Goal: Task Accomplishment & Management: Complete application form

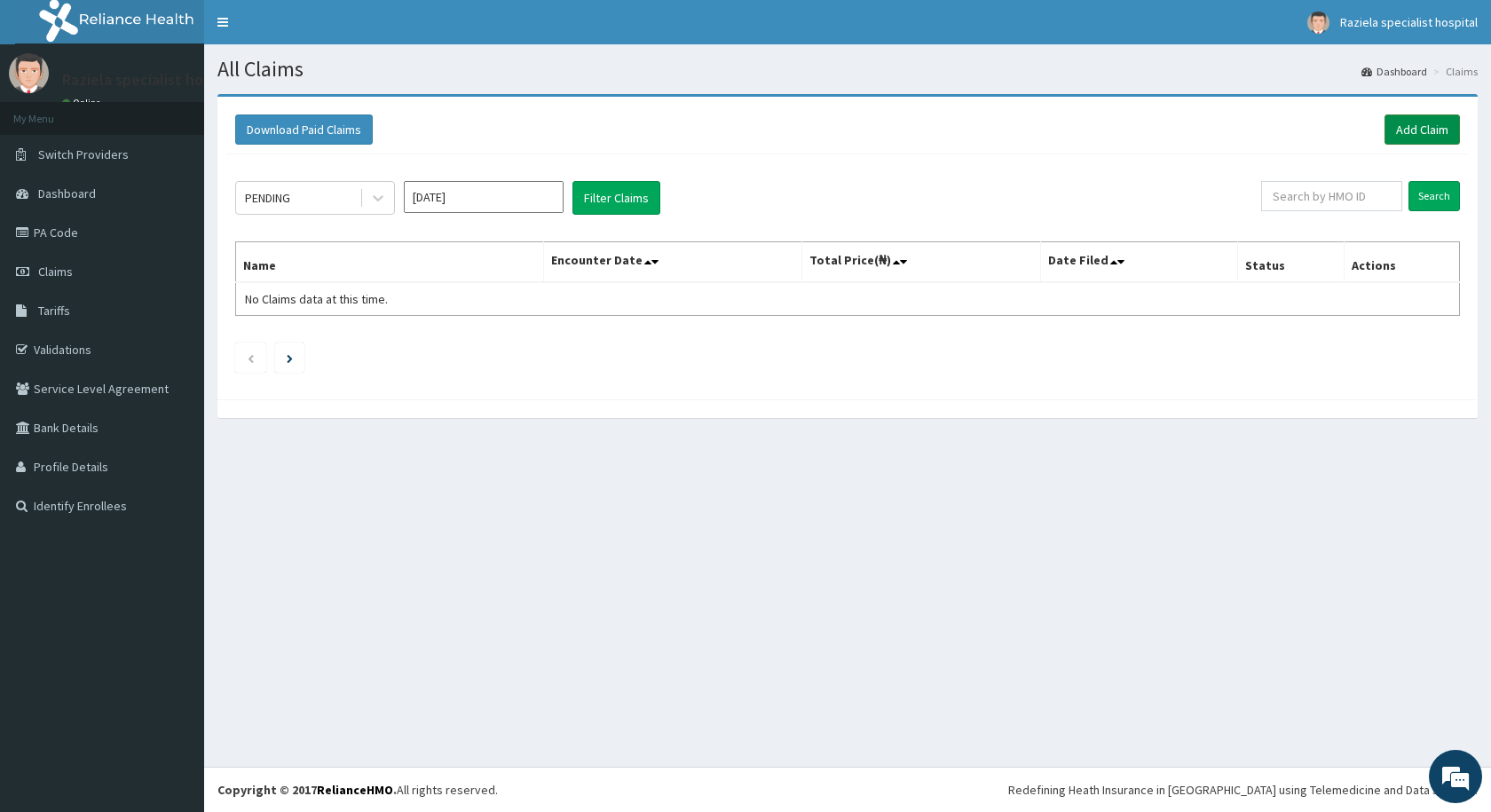
click at [1405, 128] on link "Add Claim" at bounding box center [1422, 129] width 76 height 30
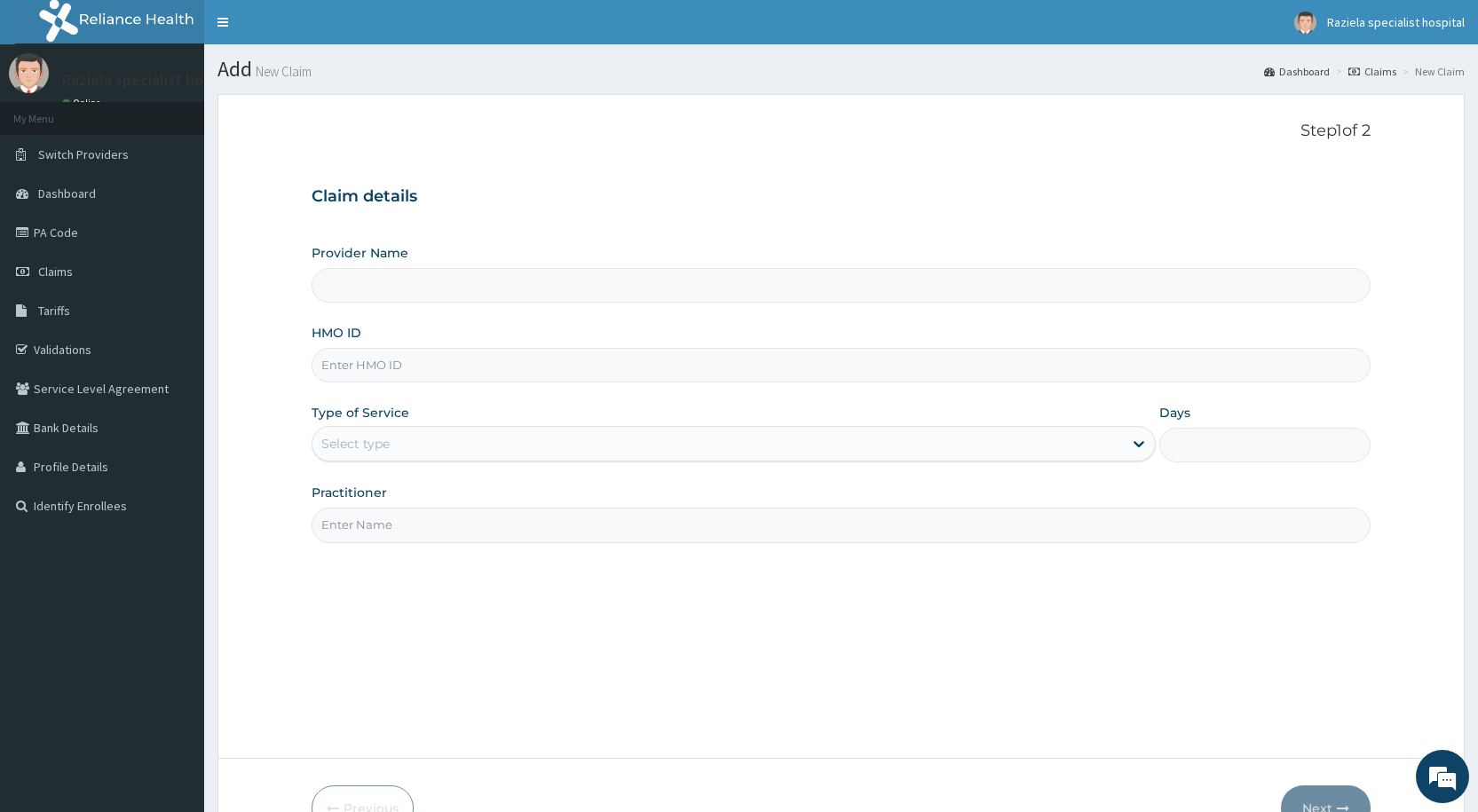
type input "Raziela Specialist Clinic"
click at [391, 359] on input "HMO ID" at bounding box center [841, 365] width 1060 height 34
type input "SDC/10010/A"
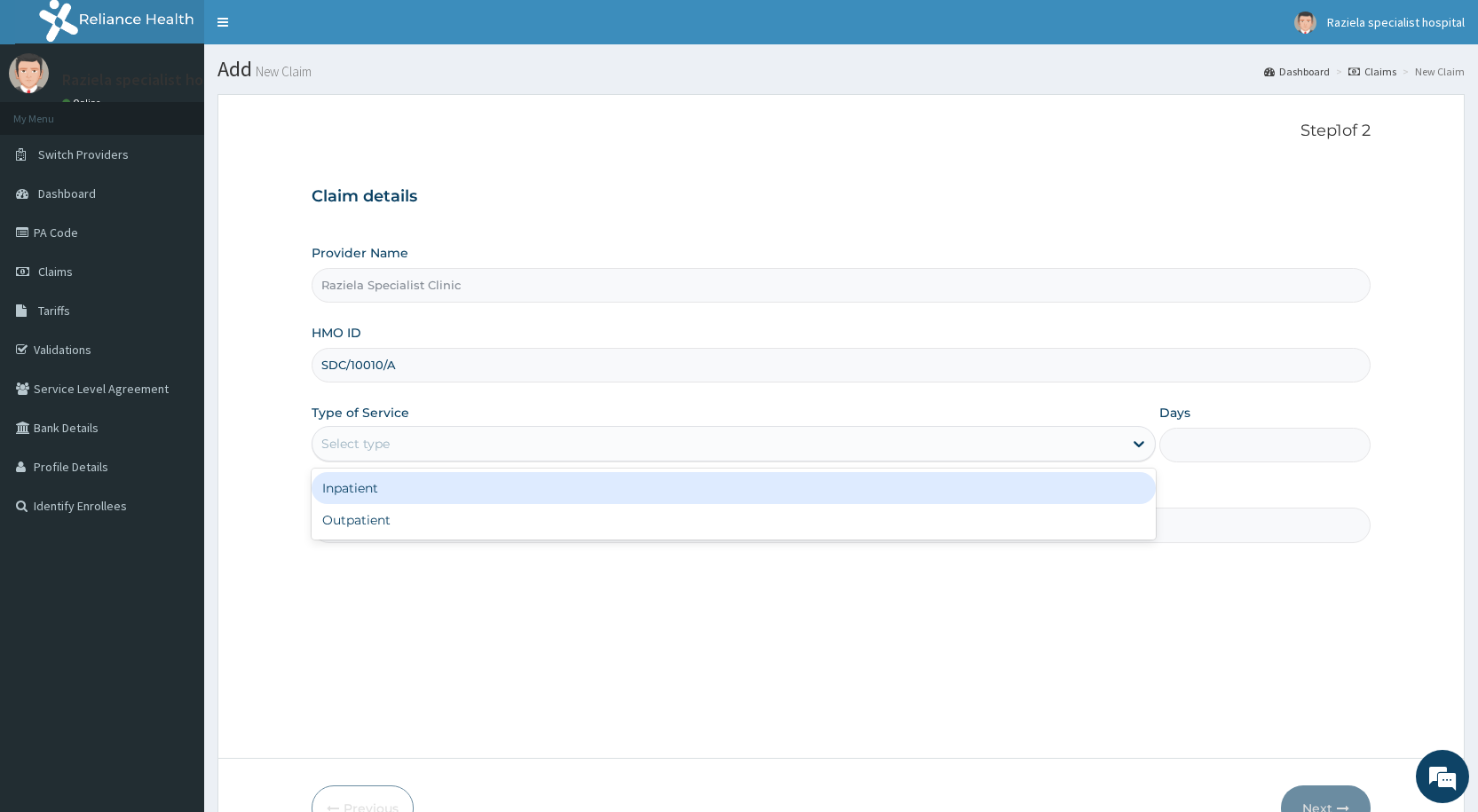
click at [392, 436] on div "Select type" at bounding box center [718, 444] width 811 height 29
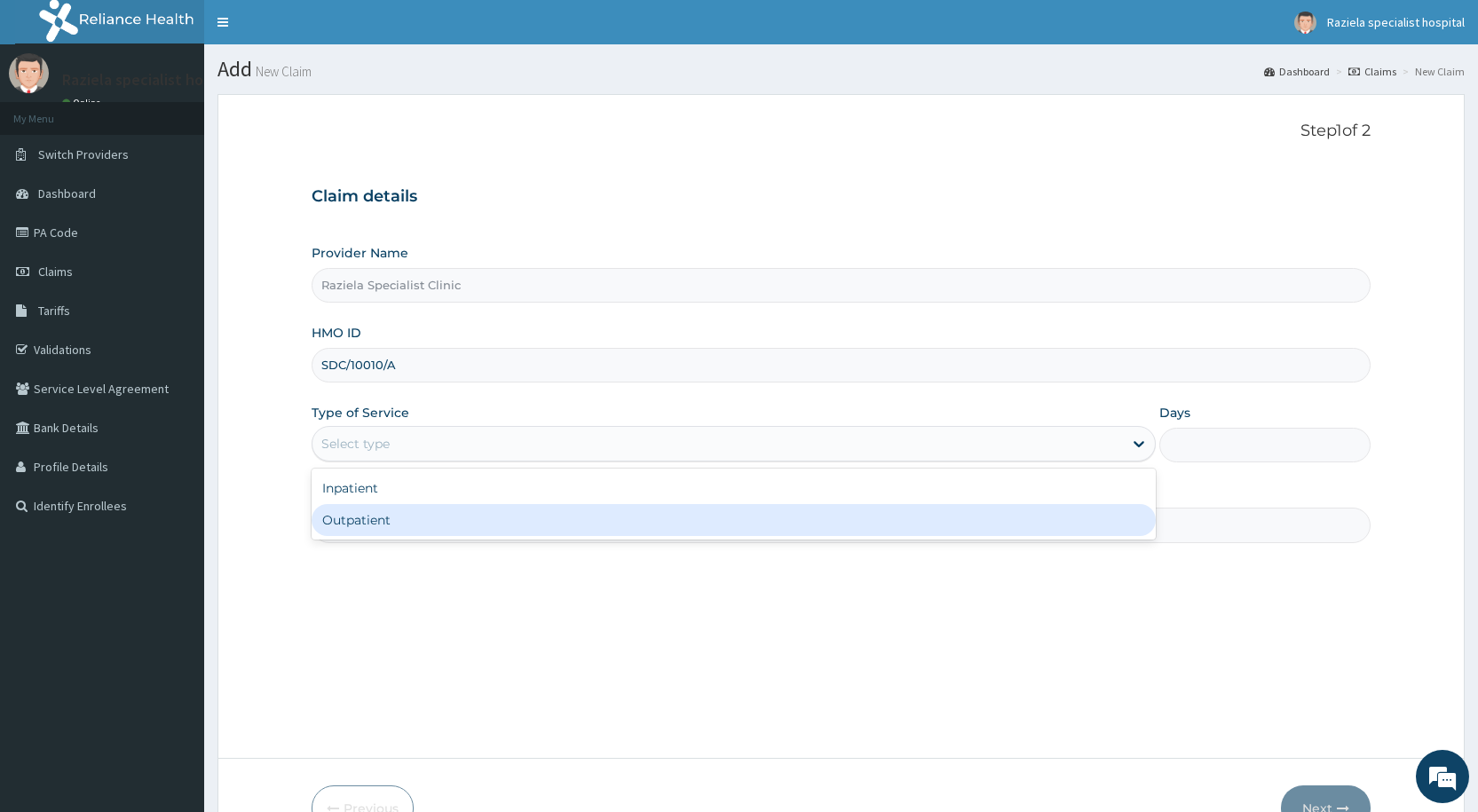
click at [406, 515] on div "Outpatient" at bounding box center [734, 519] width 844 height 32
type input "1"
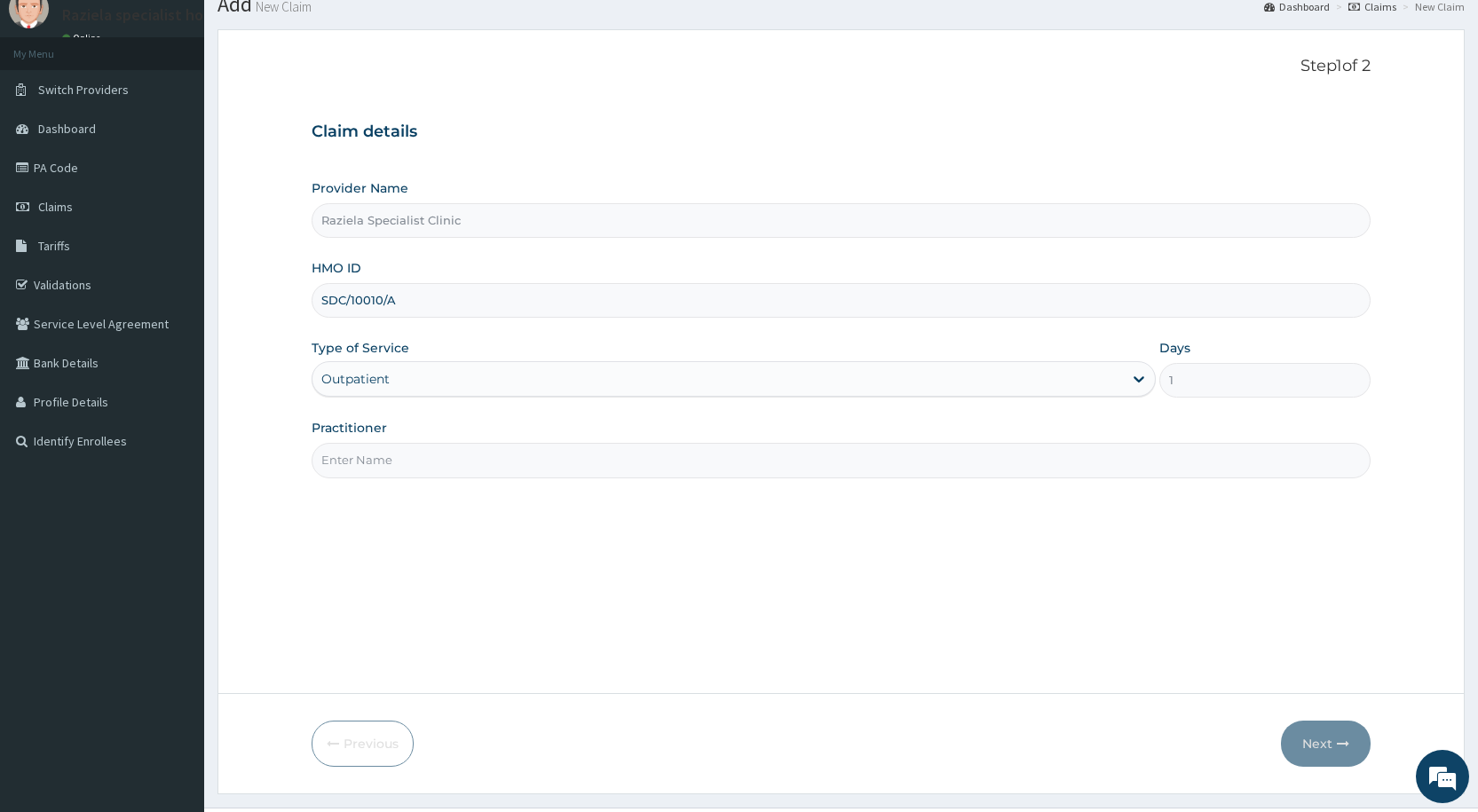
scroll to position [105, 0]
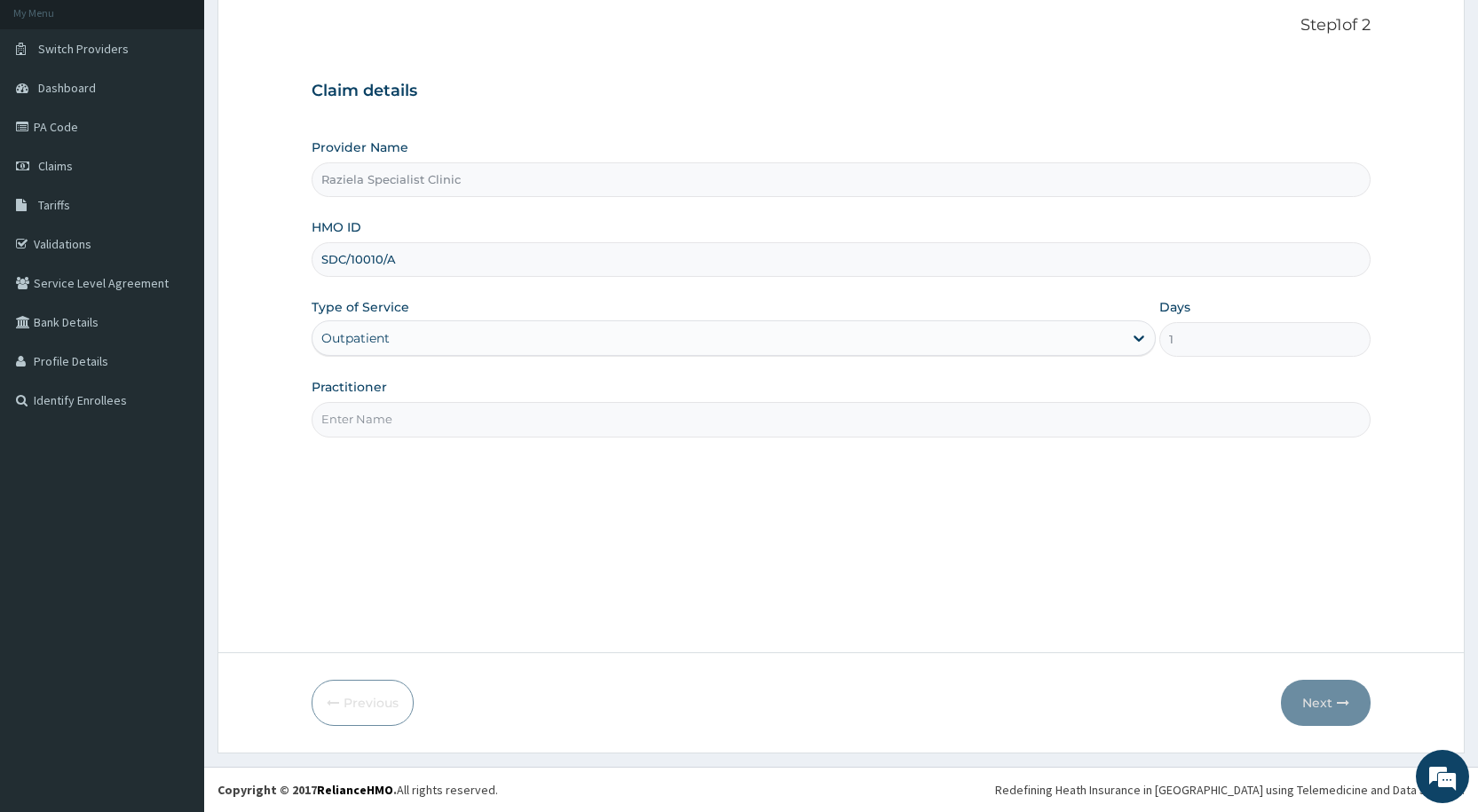
click at [408, 416] on input "Practitioner" at bounding box center [841, 419] width 1060 height 34
type input "[PERSON_NAME]"
click at [1321, 698] on button "Next" at bounding box center [1326, 702] width 89 height 46
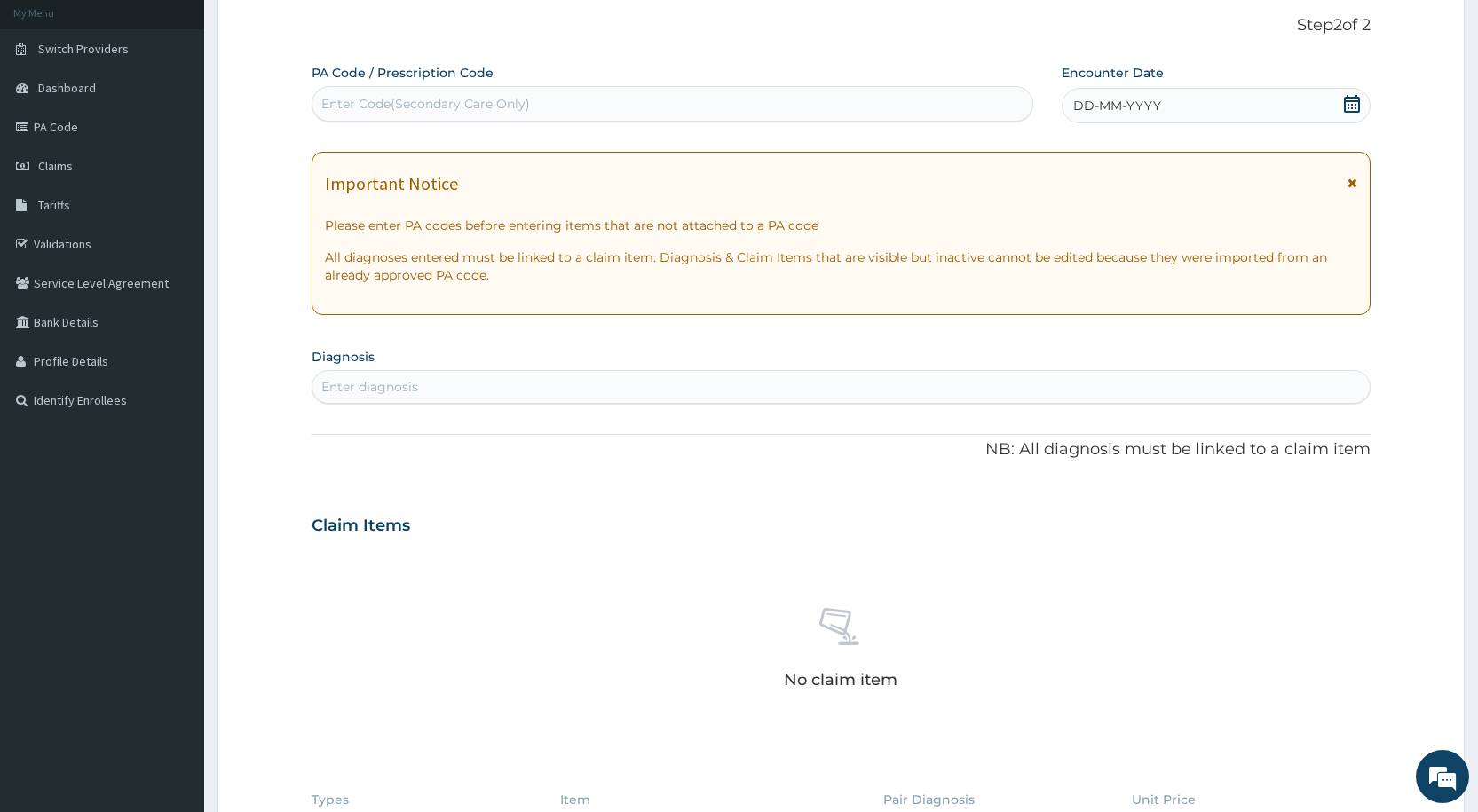
scroll to position [0, 0]
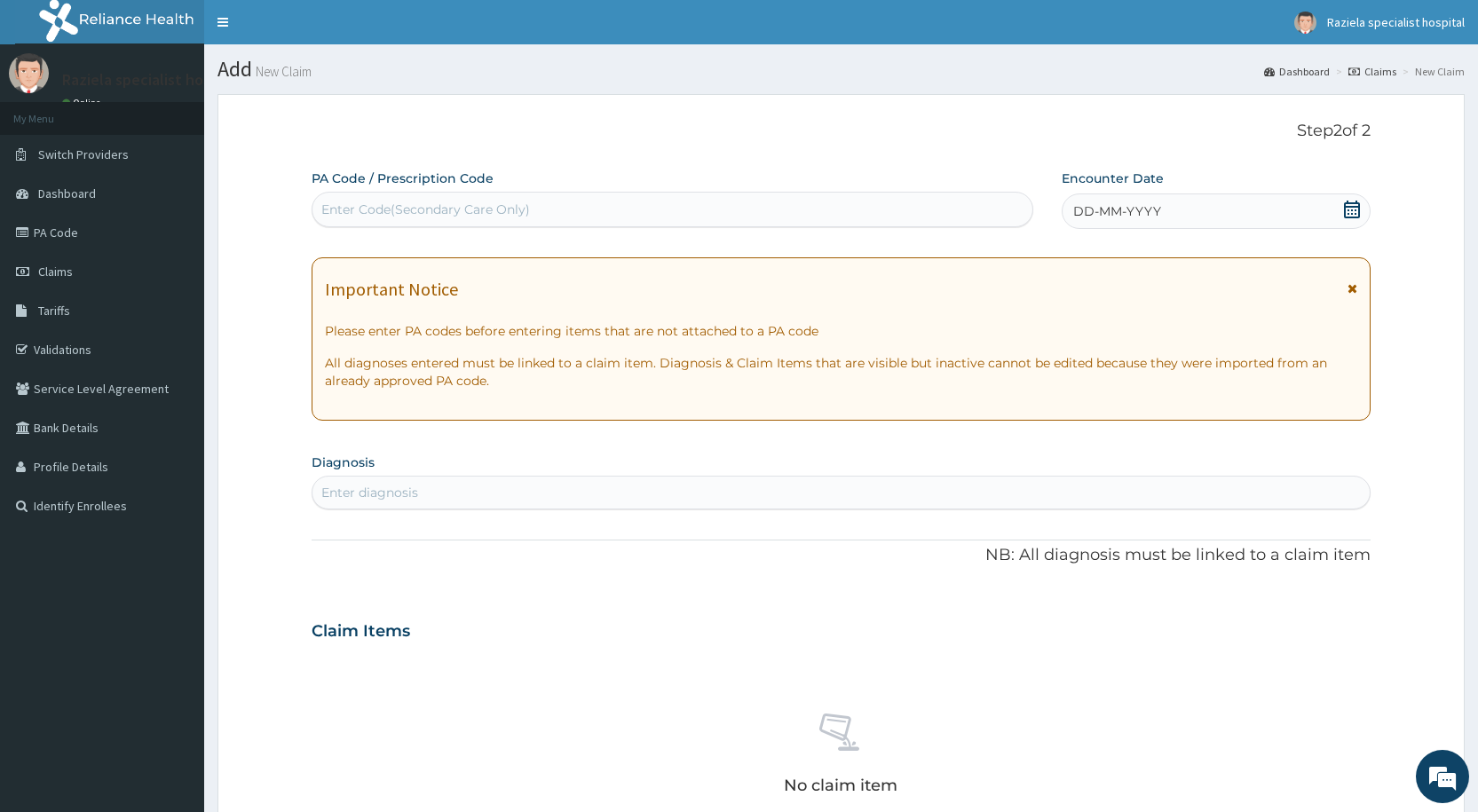
click at [361, 210] on div "Enter Code(Secondary Care Only)" at bounding box center [425, 210] width 208 height 18
paste input "PA/F28EBC"
type input "PA/F28EBC"
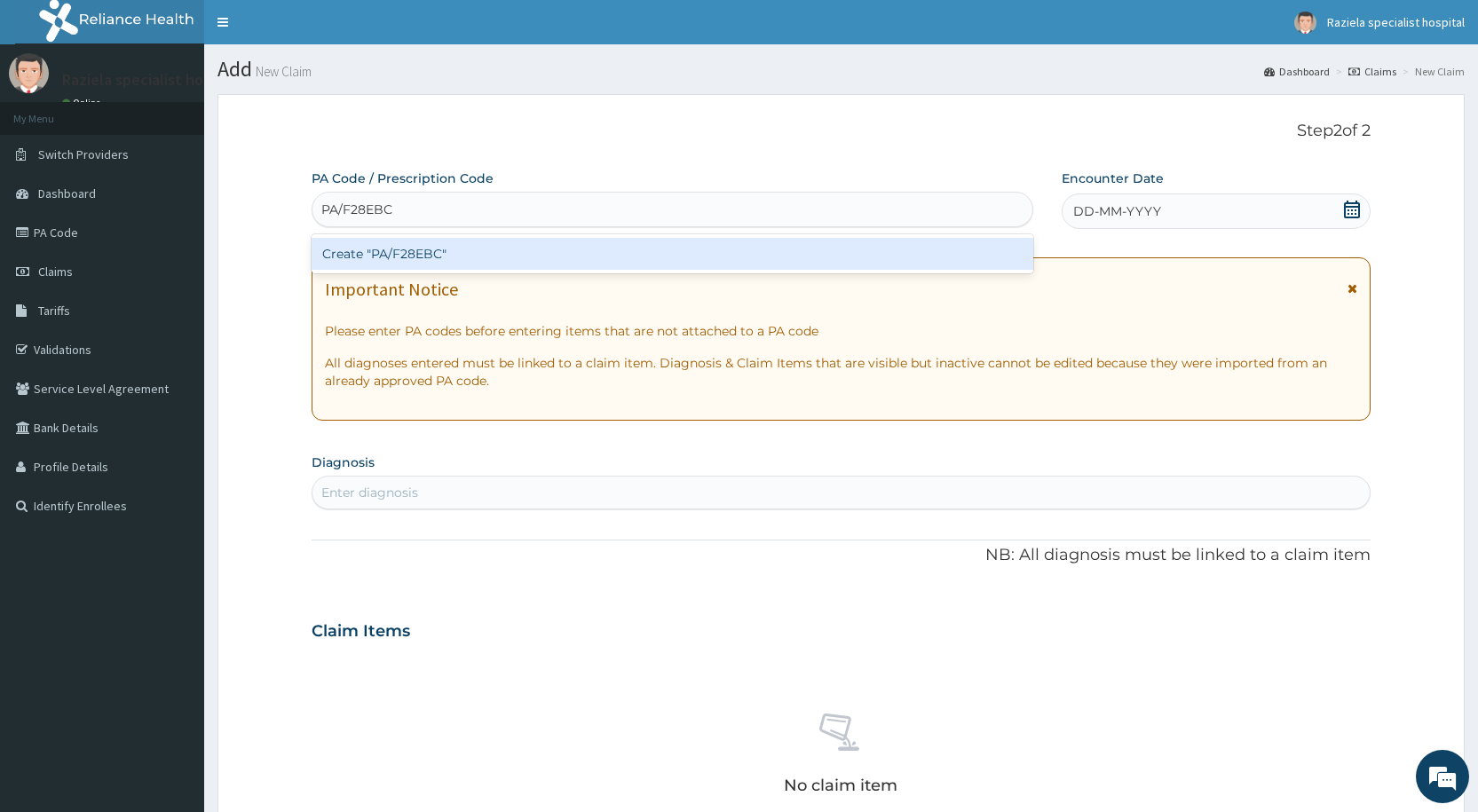
click at [400, 246] on div "Create "PA/F28EBC"" at bounding box center [673, 253] width 721 height 32
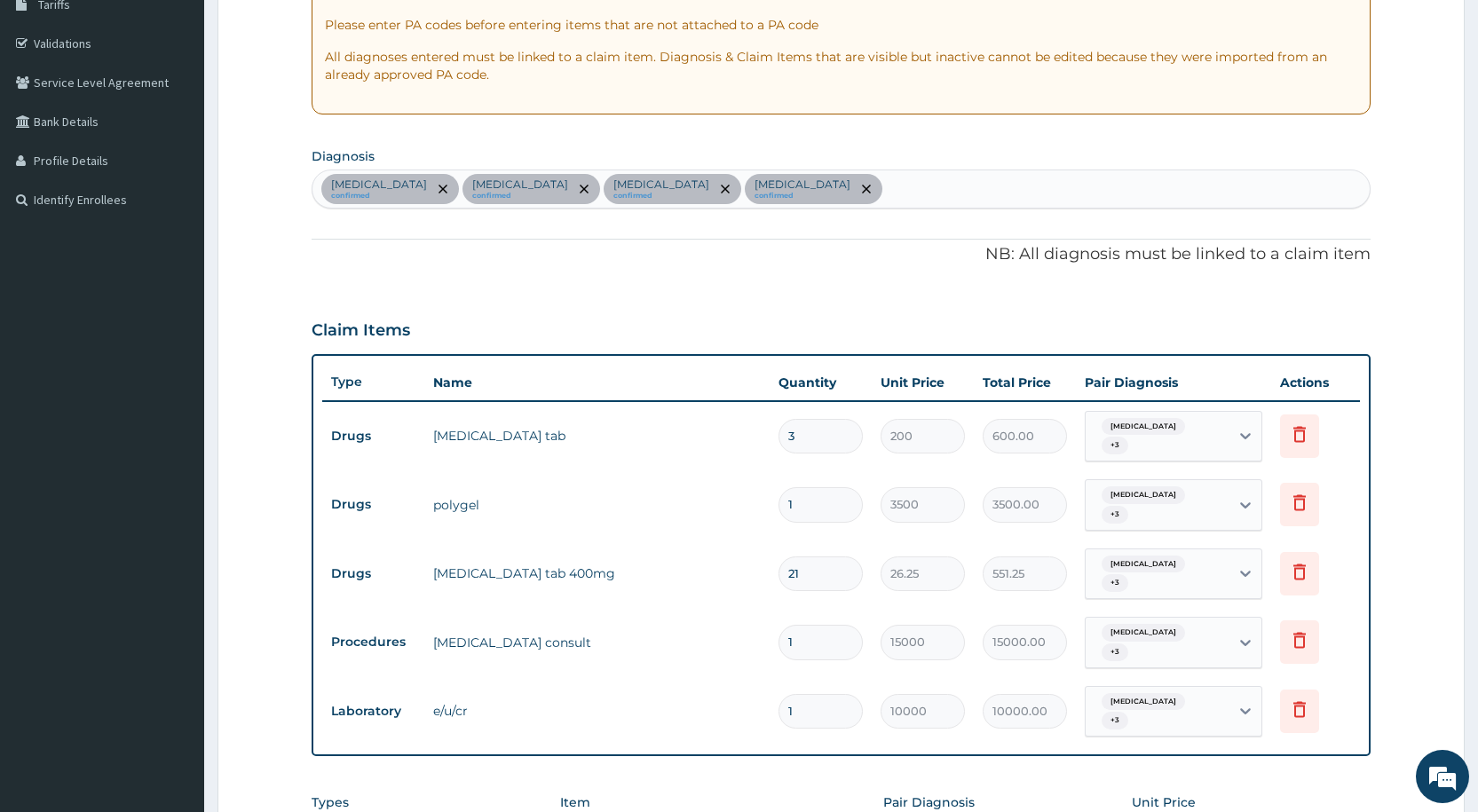
scroll to position [288, 0]
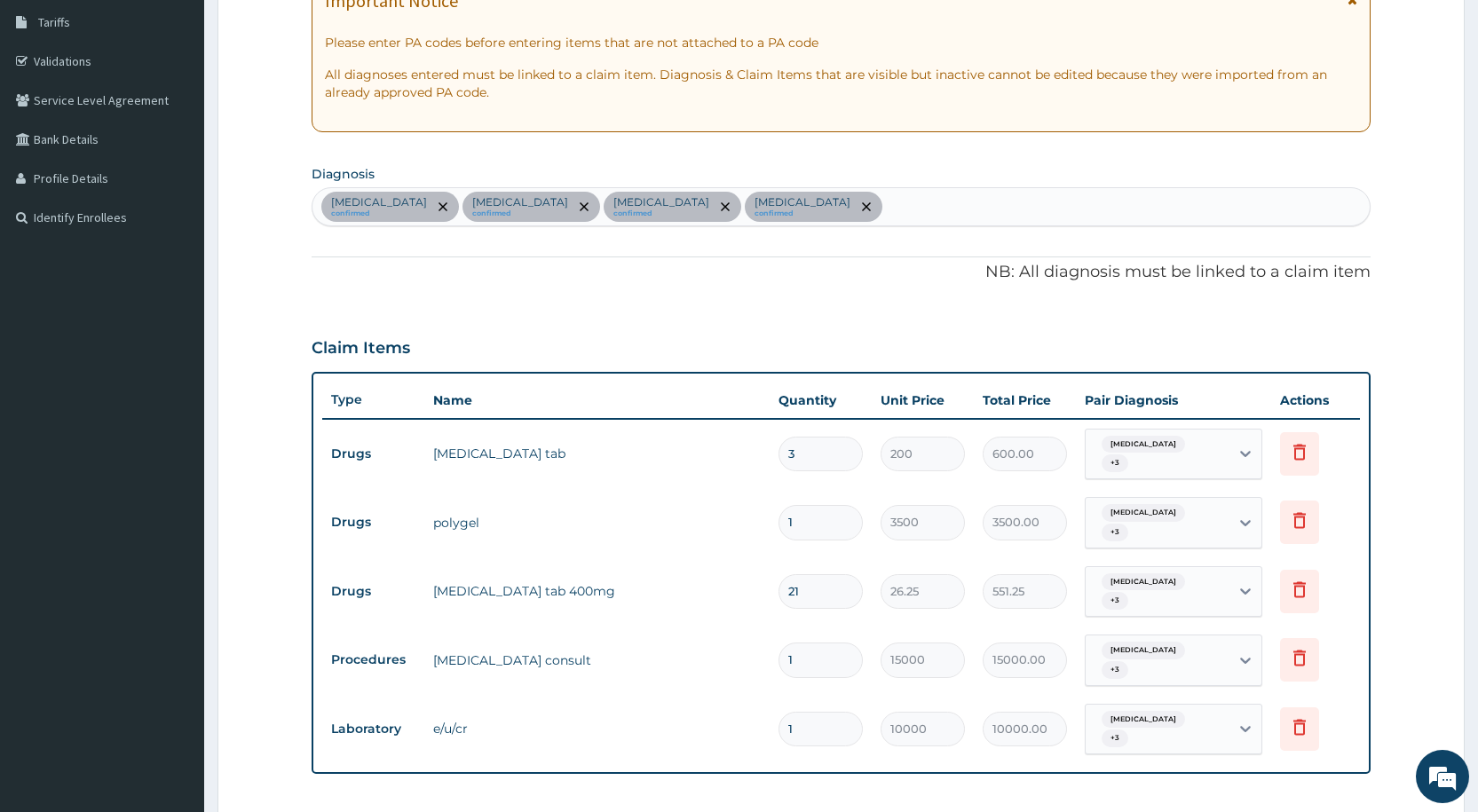
click at [855, 207] on div "[MEDICAL_DATA] confirmed [MEDICAL_DATA] confirmed [MEDICAL_DATA] confirmed [MED…" at bounding box center [841, 206] width 1058 height 37
type input "[MEDICAL_DATA]"
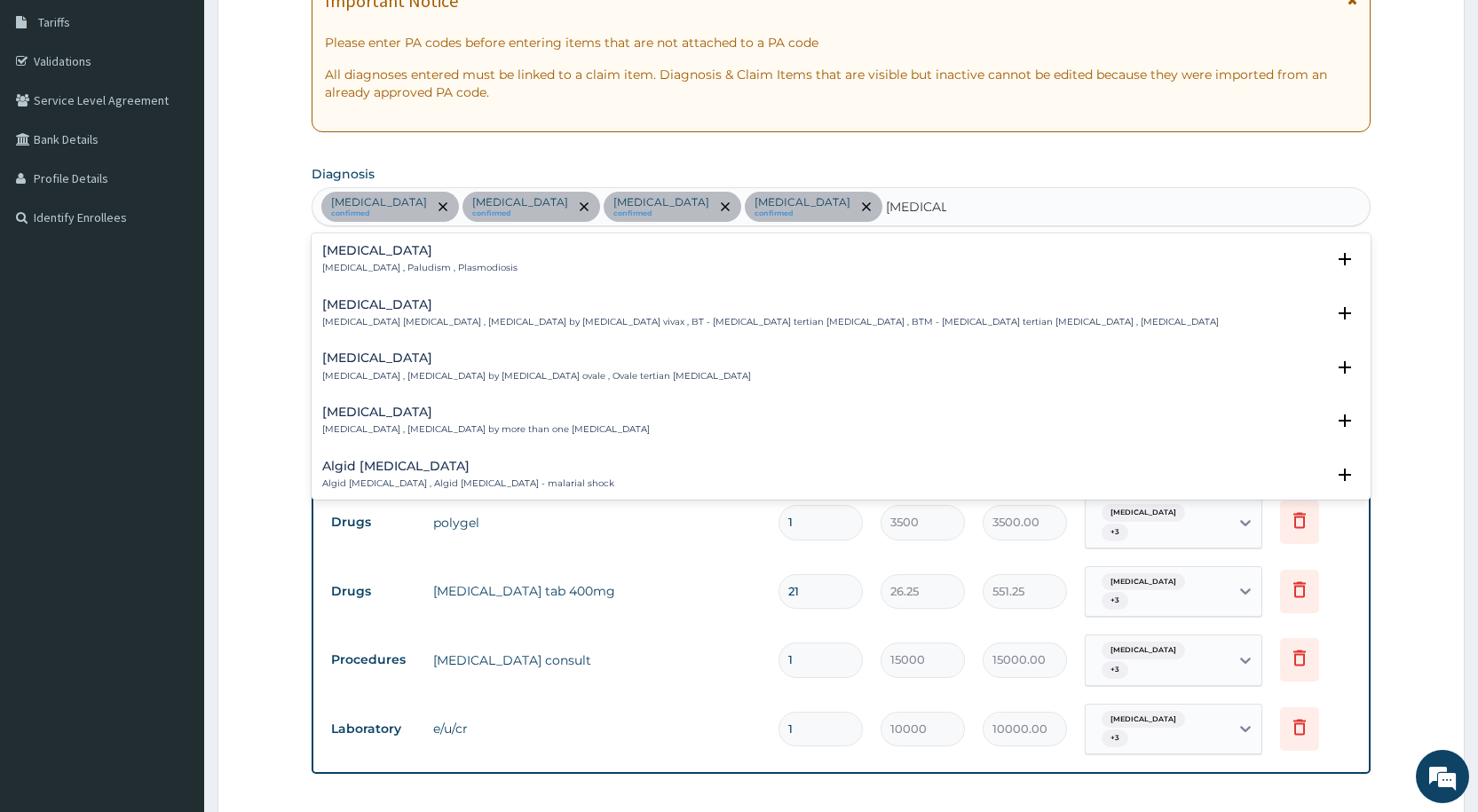
click at [430, 258] on h4 "[MEDICAL_DATA]" at bounding box center [419, 251] width 196 height 14
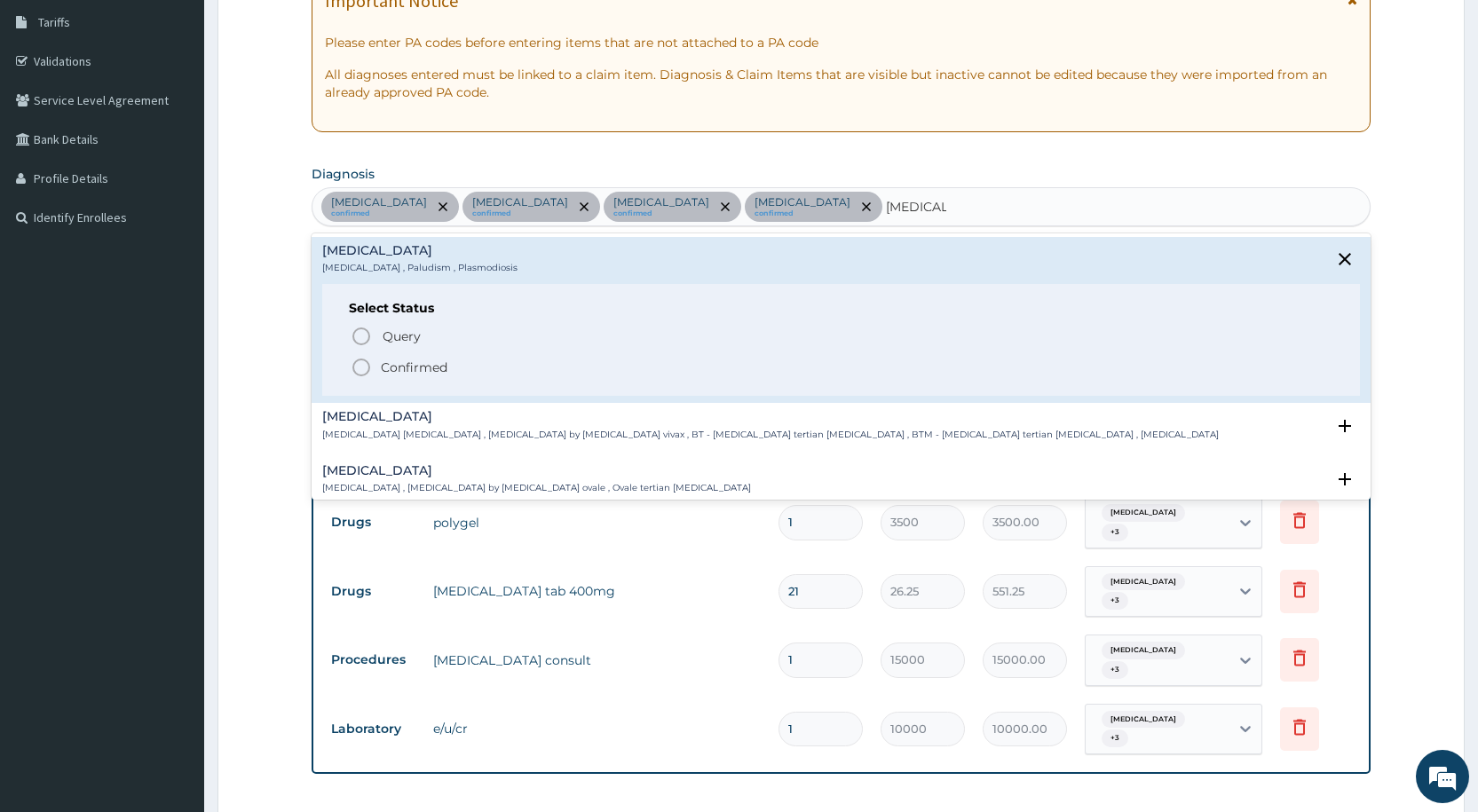
click at [369, 363] on circle "status option filled" at bounding box center [362, 368] width 16 height 16
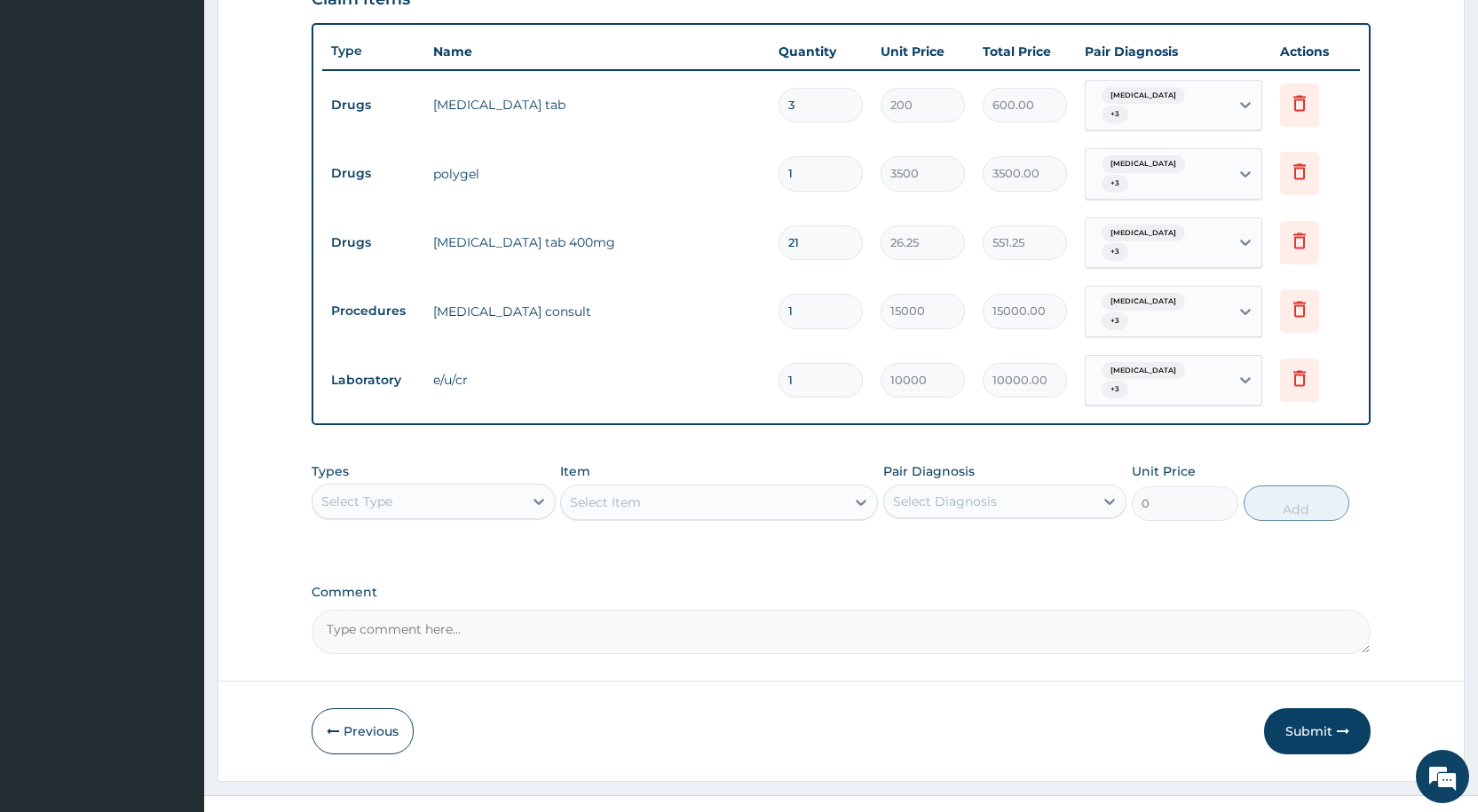
scroll to position [643, 0]
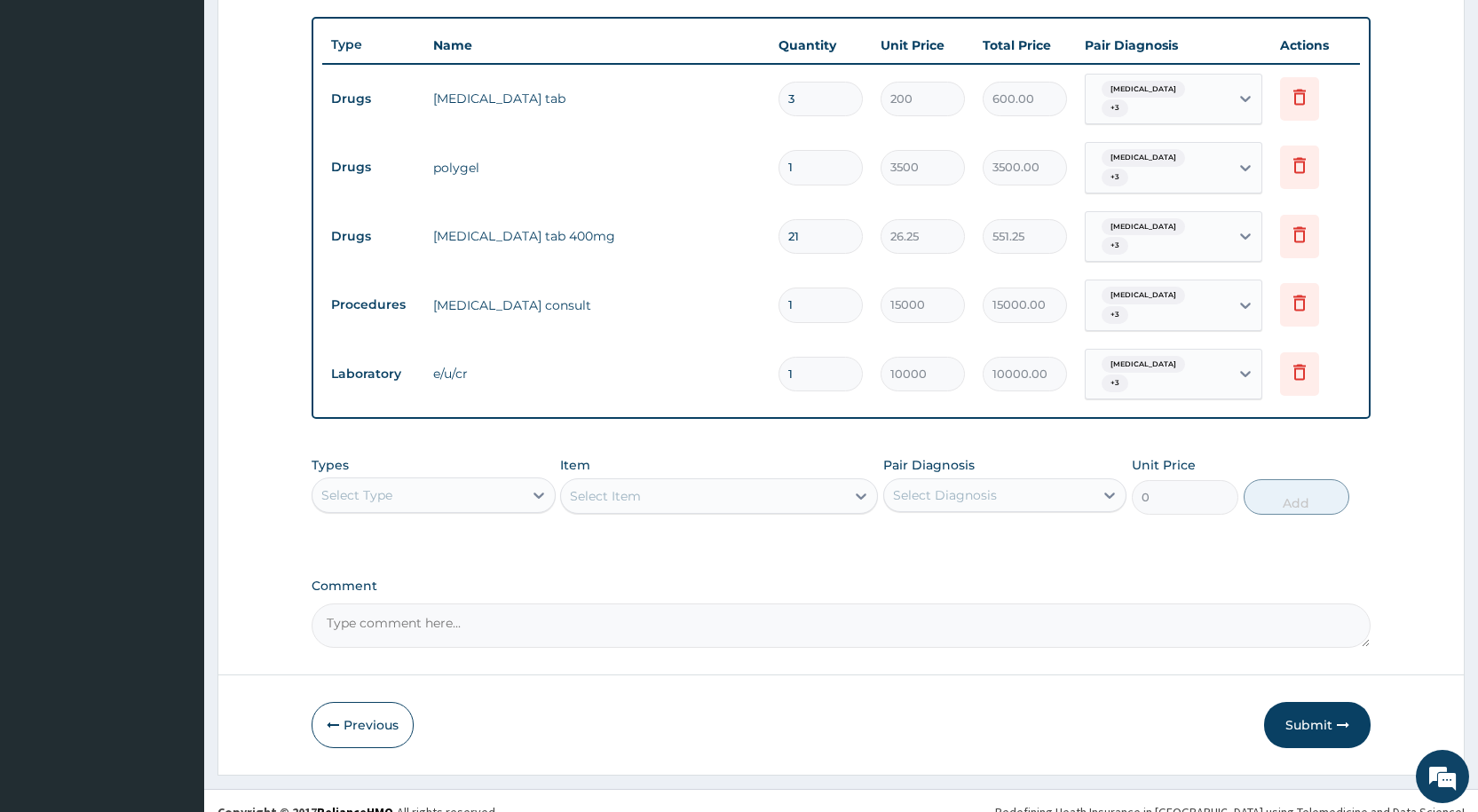
click at [477, 481] on div "Select Type" at bounding box center [418, 496] width 209 height 29
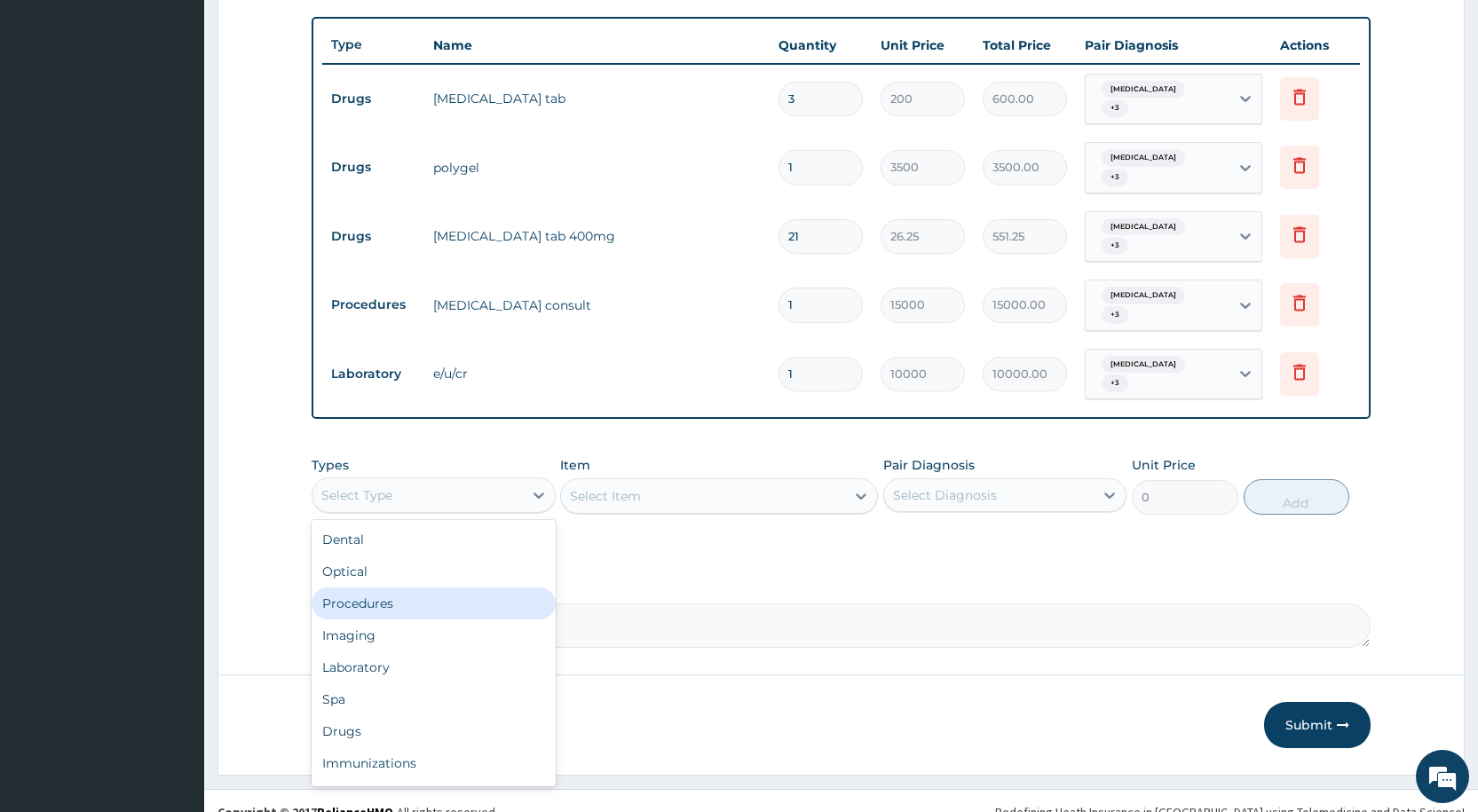
click at [455, 588] on div "Procedures" at bounding box center [434, 603] width 243 height 32
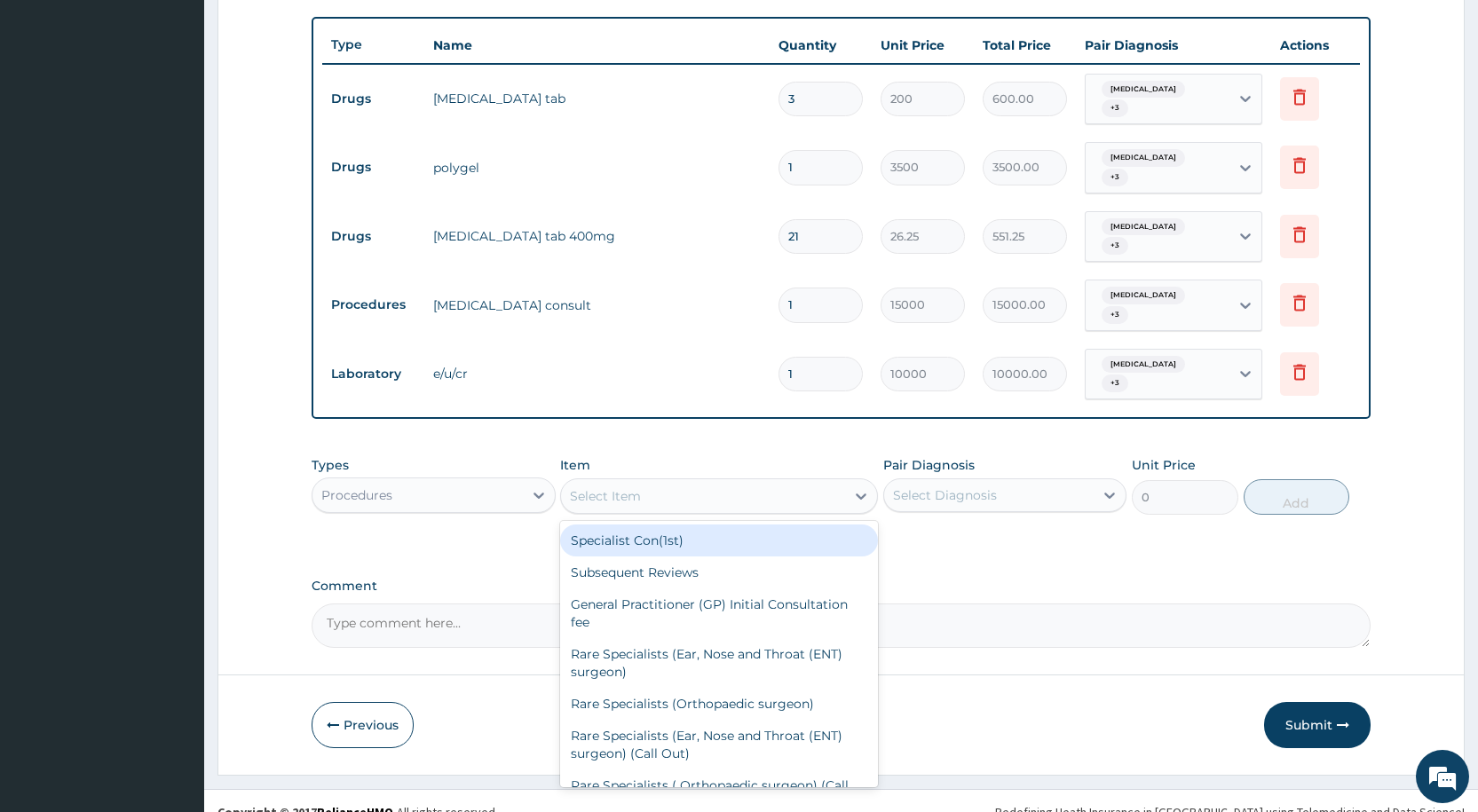
click at [619, 488] on div "Select Item" at bounding box center [605, 497] width 71 height 18
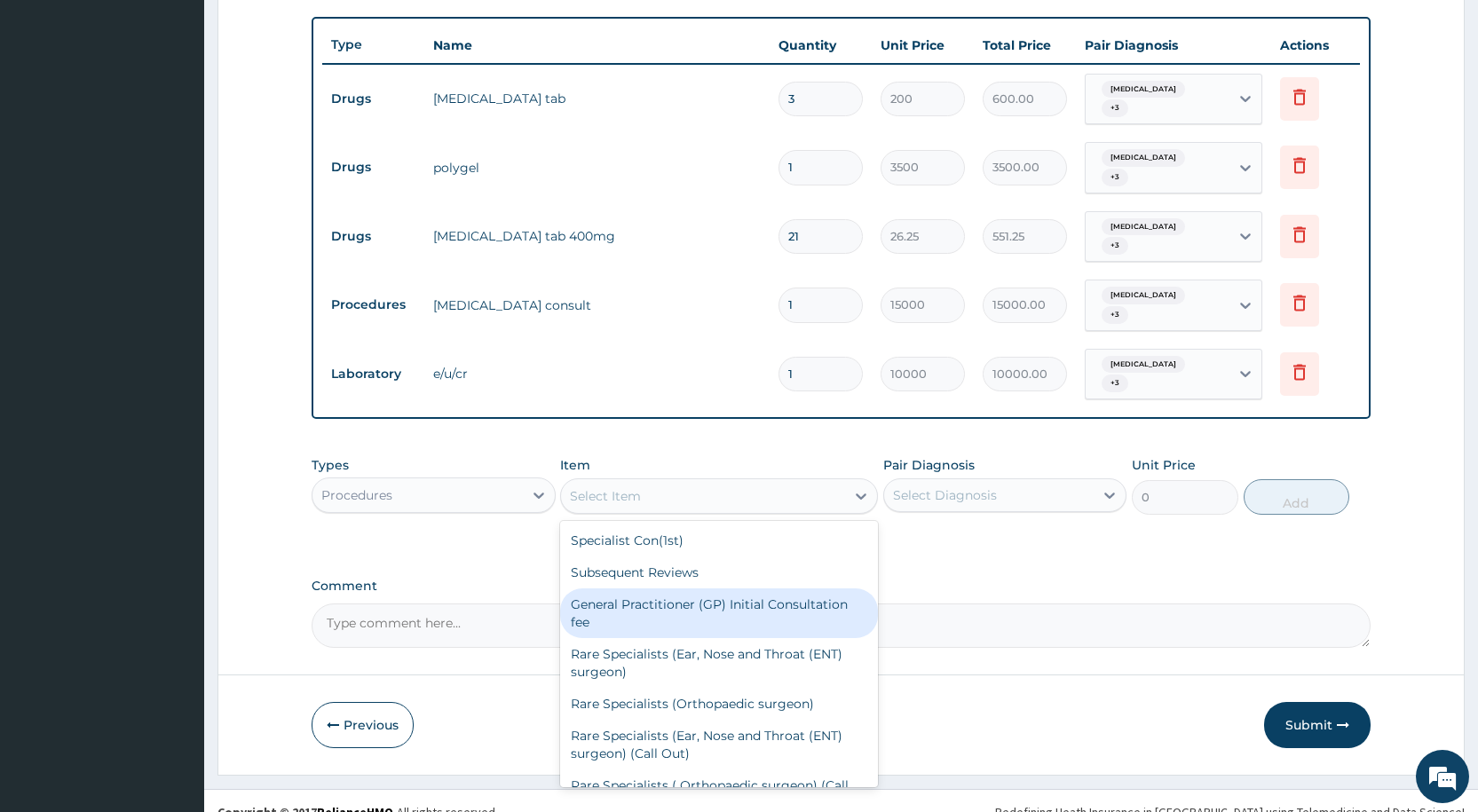
drag, startPoint x: 649, startPoint y: 588, endPoint x: 792, endPoint y: 502, distance: 166.9
click at [654, 588] on div "General Practitioner (GP) Initial Consultation fee" at bounding box center [719, 613] width 317 height 50
type input "2500"
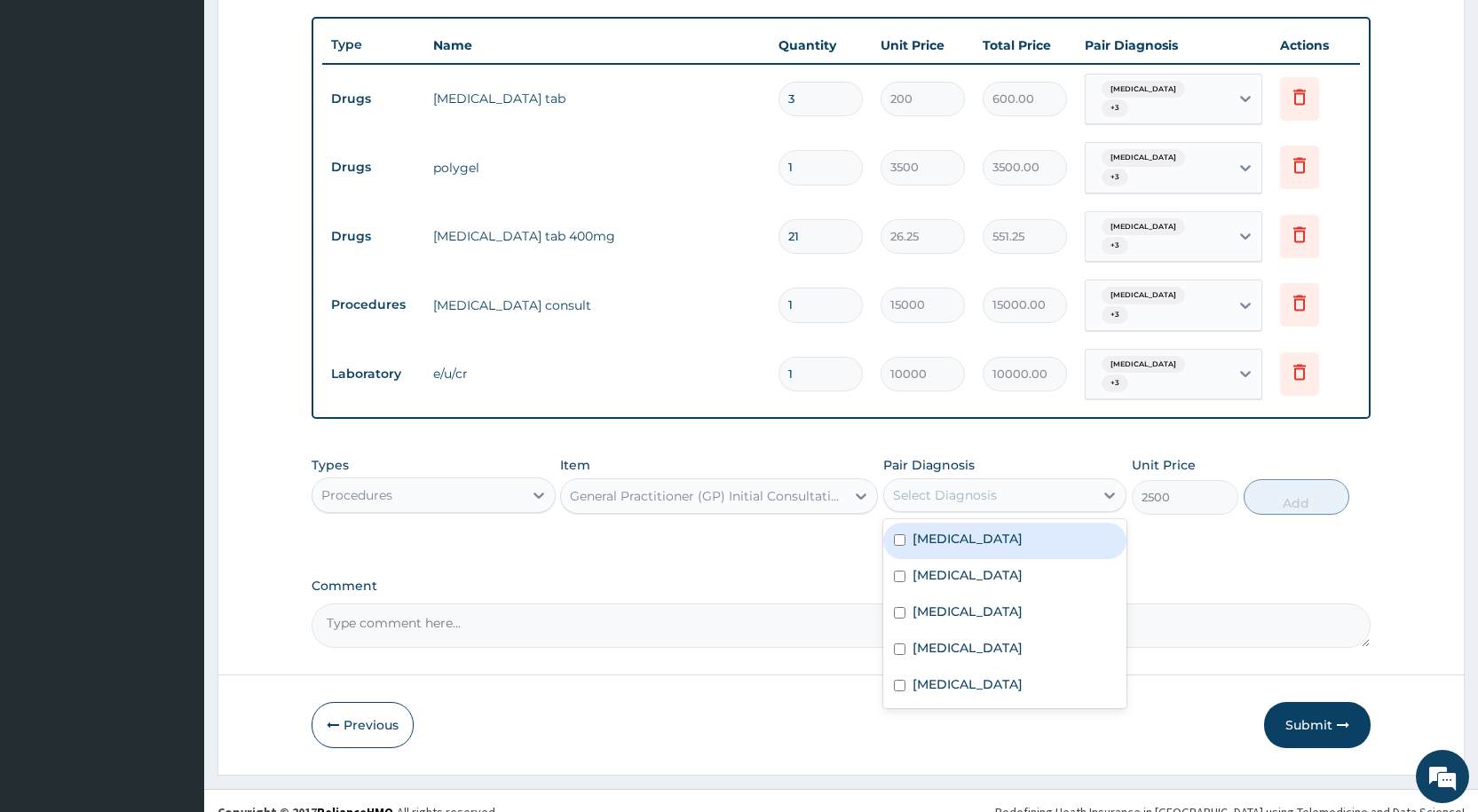
click at [912, 487] on div "Select Diagnosis" at bounding box center [945, 496] width 104 height 18
click at [913, 524] on div "[MEDICAL_DATA]" at bounding box center [1005, 541] width 243 height 36
checkbox input "true"
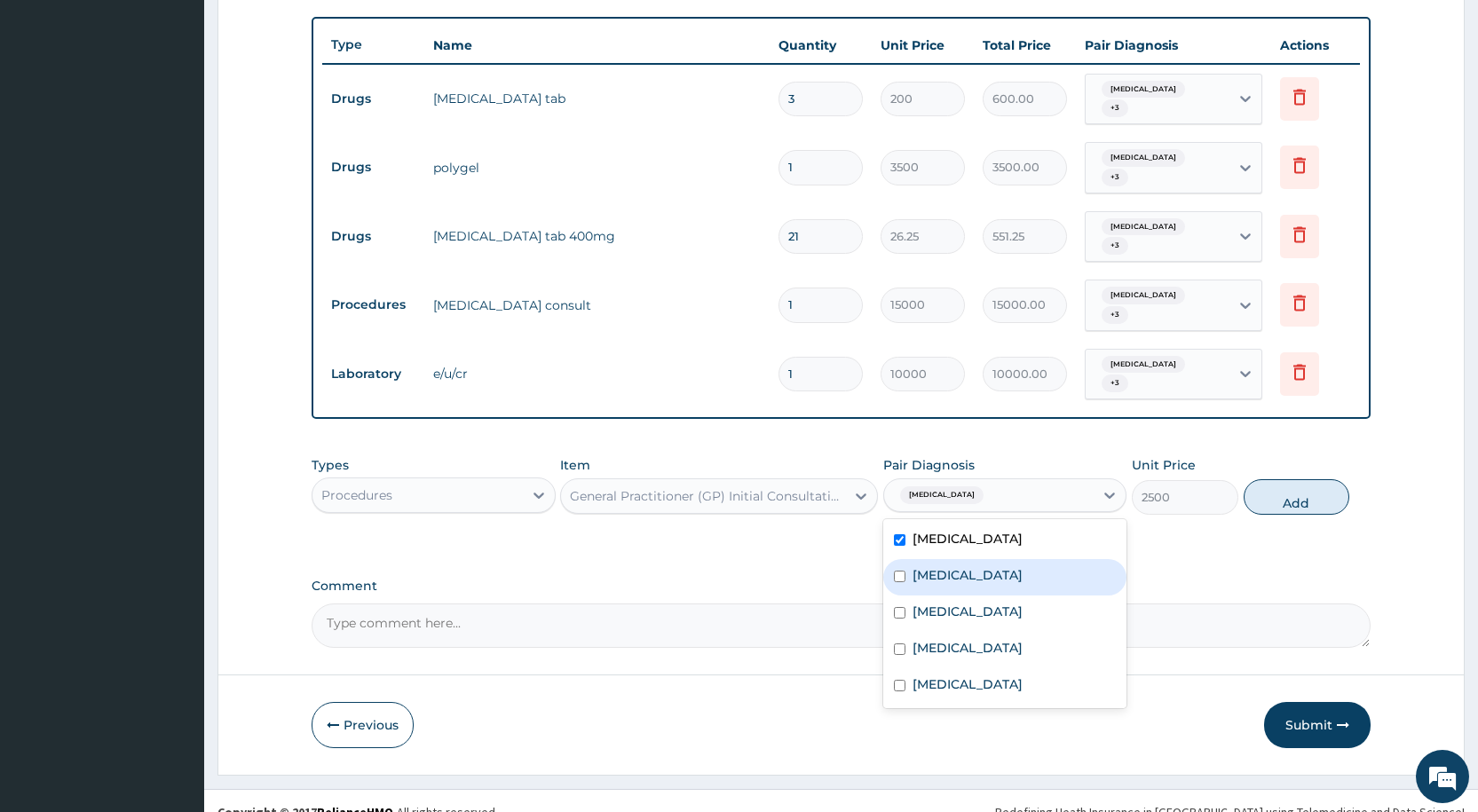
drag, startPoint x: 917, startPoint y: 555, endPoint x: 922, endPoint y: 584, distance: 29.4
click at [918, 566] on label "[MEDICAL_DATA]" at bounding box center [968, 575] width 110 height 18
checkbox input "true"
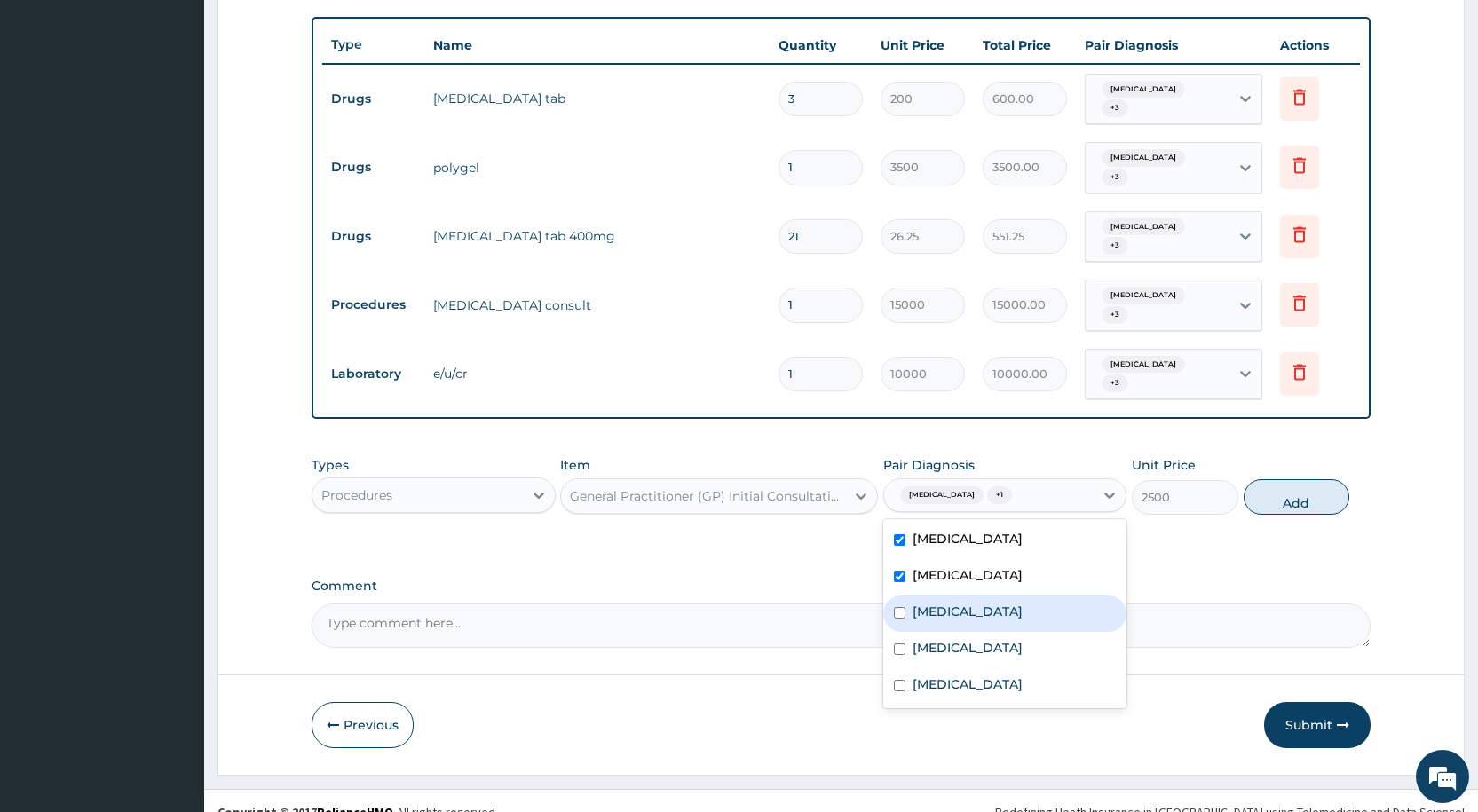
click at [923, 603] on label "[MEDICAL_DATA]" at bounding box center [968, 612] width 110 height 18
checkbox input "true"
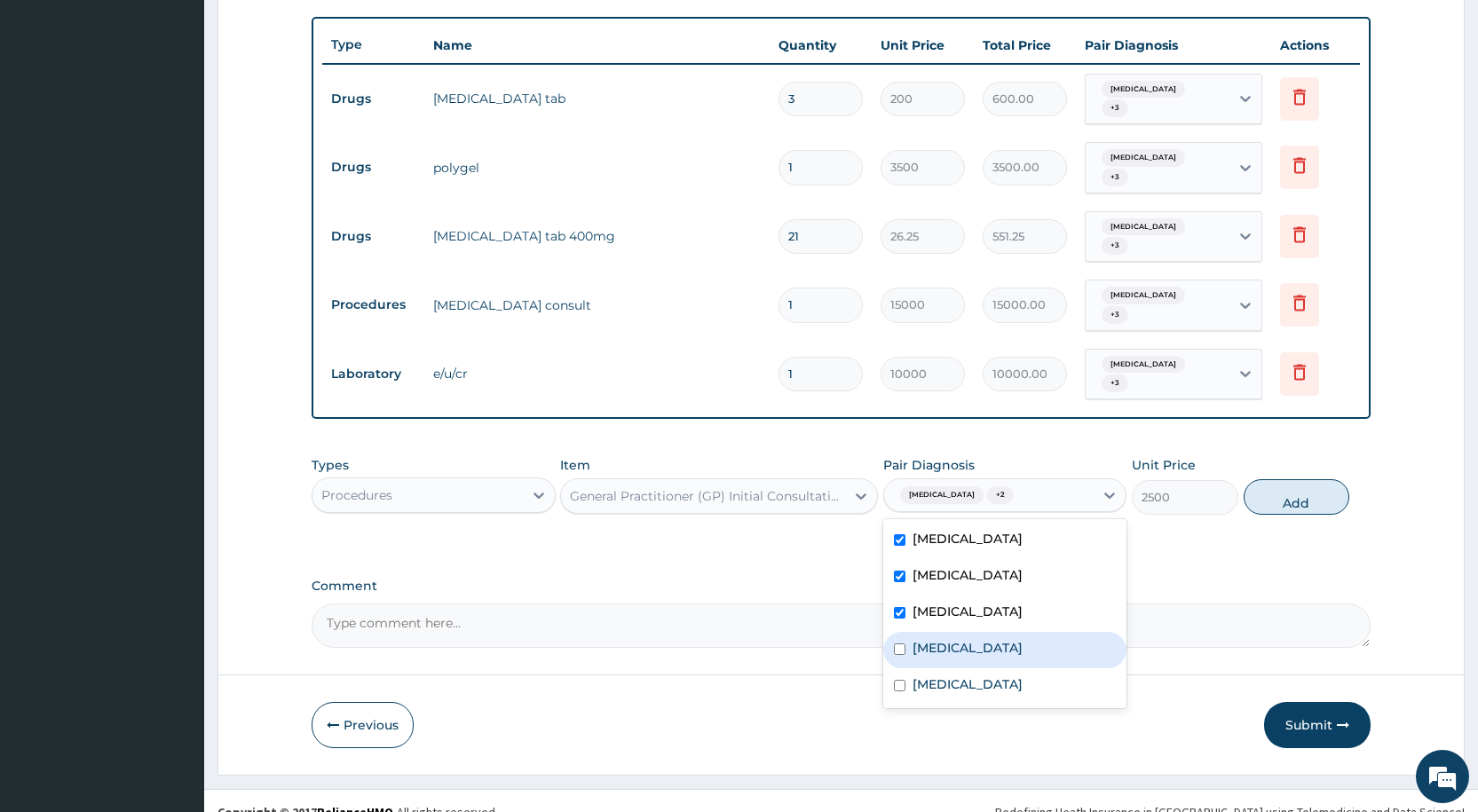
click at [914, 639] on label "[MEDICAL_DATA]" at bounding box center [968, 648] width 110 height 18
checkbox input "true"
drag, startPoint x: 903, startPoint y: 662, endPoint x: 998, endPoint y: 607, distance: 109.8
click at [909, 668] on div "[MEDICAL_DATA]" at bounding box center [1005, 686] width 243 height 36
checkbox input "true"
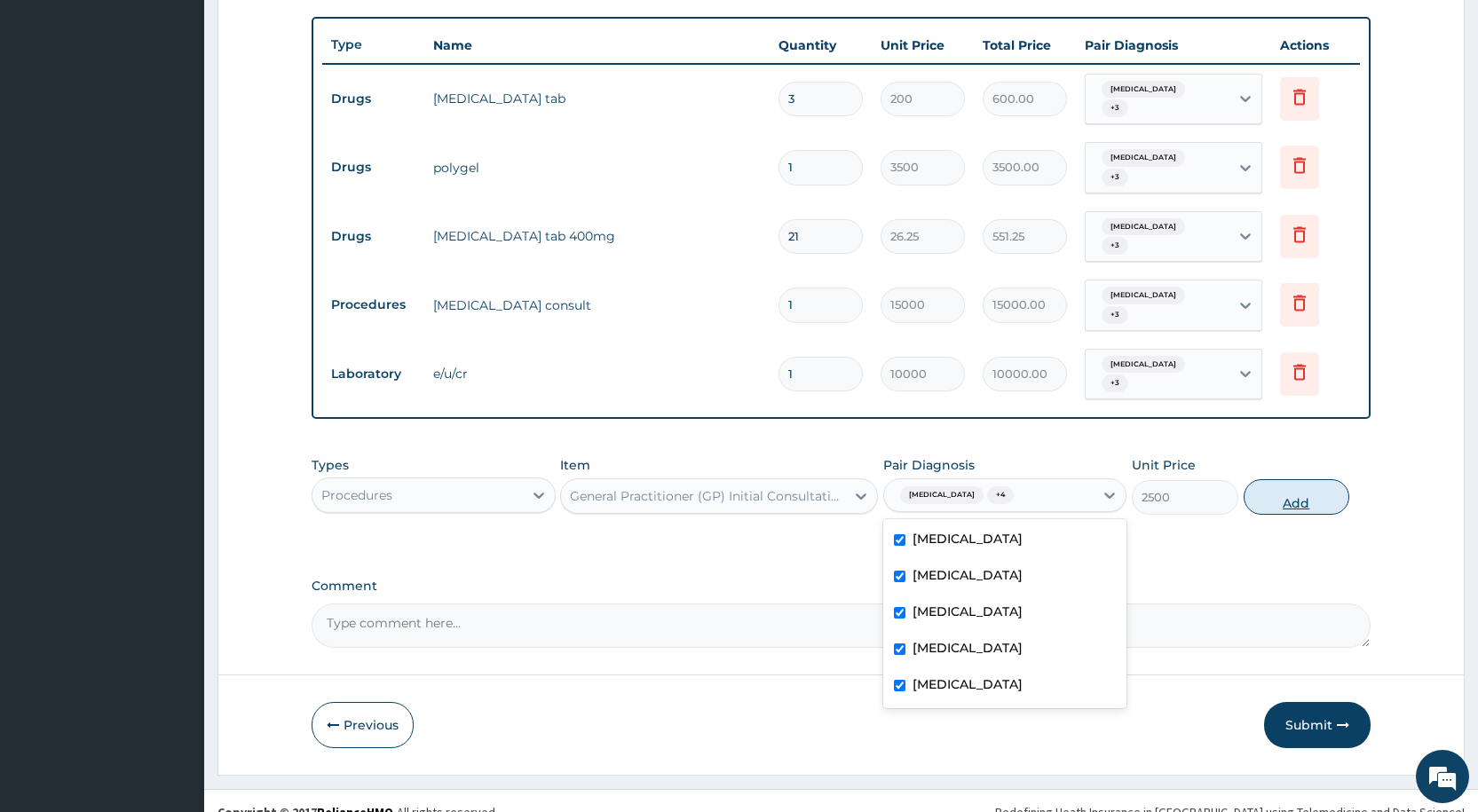
click at [1314, 490] on button "Add" at bounding box center [1296, 497] width 106 height 35
type input "0"
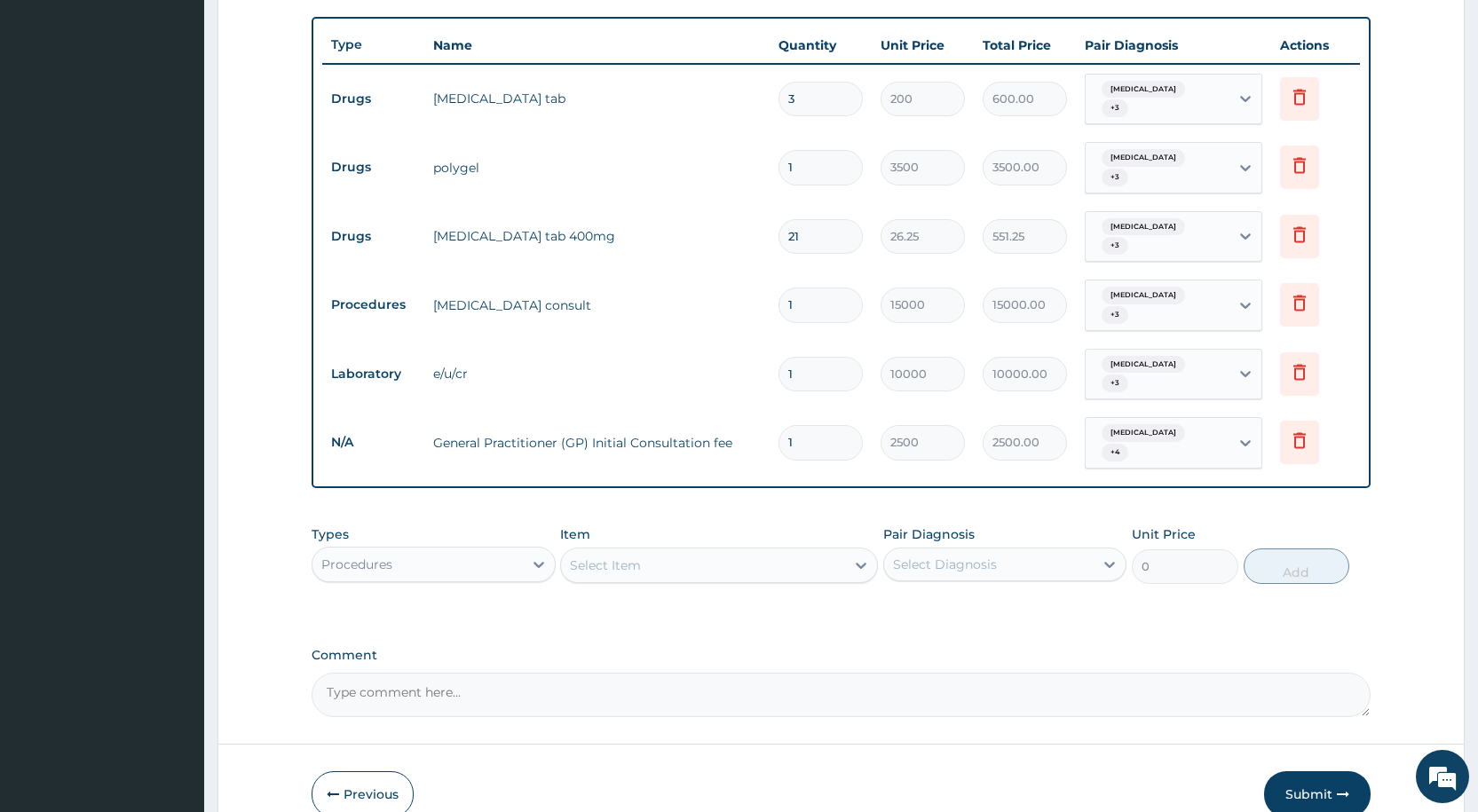
drag, startPoint x: 431, startPoint y: 525, endPoint x: 431, endPoint y: 553, distance: 28.0
click at [429, 550] on div "Procedures" at bounding box center [418, 564] width 209 height 29
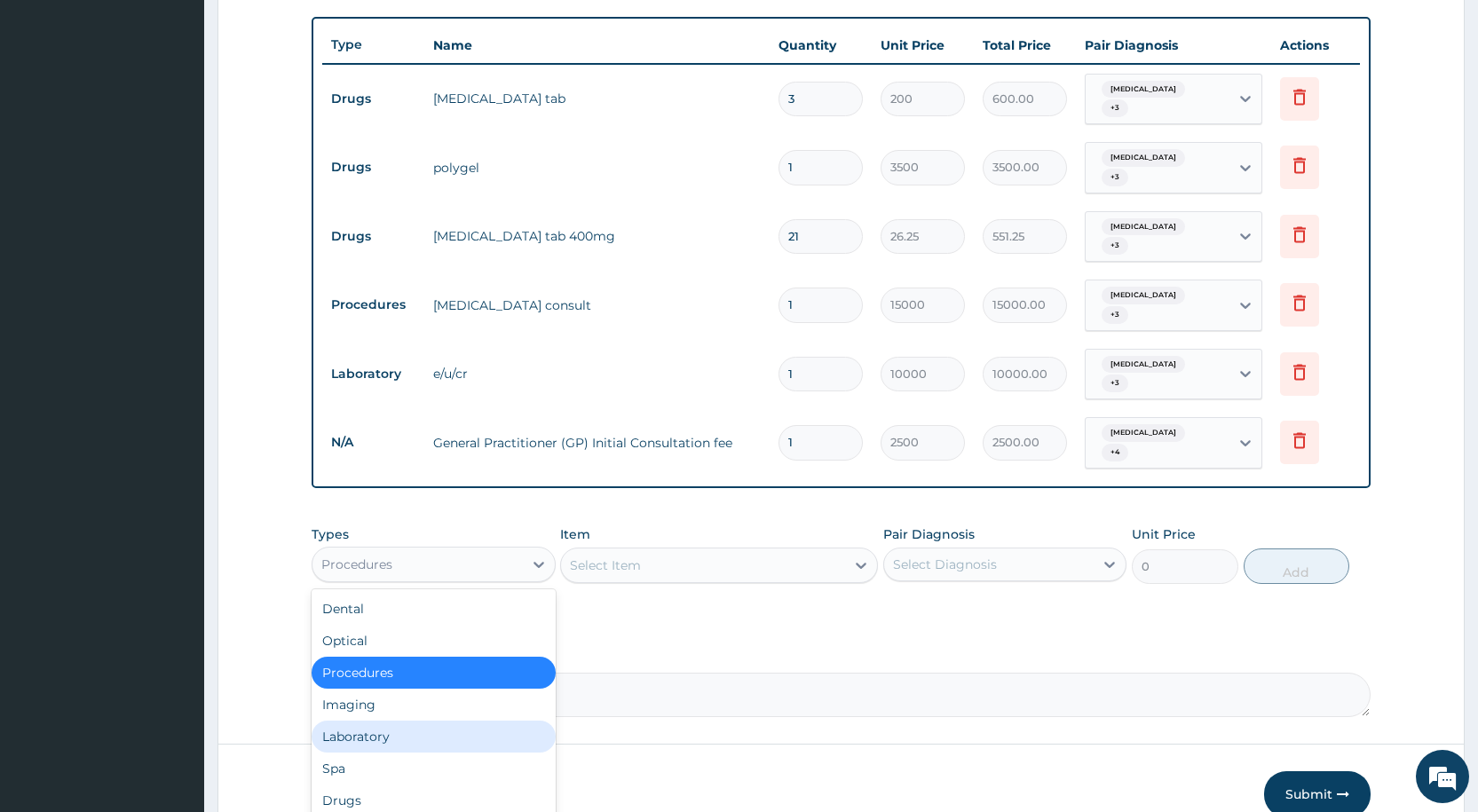
drag, startPoint x: 374, startPoint y: 705, endPoint x: 399, endPoint y: 682, distance: 34.0
click at [380, 721] on div "Laboratory" at bounding box center [434, 736] width 243 height 32
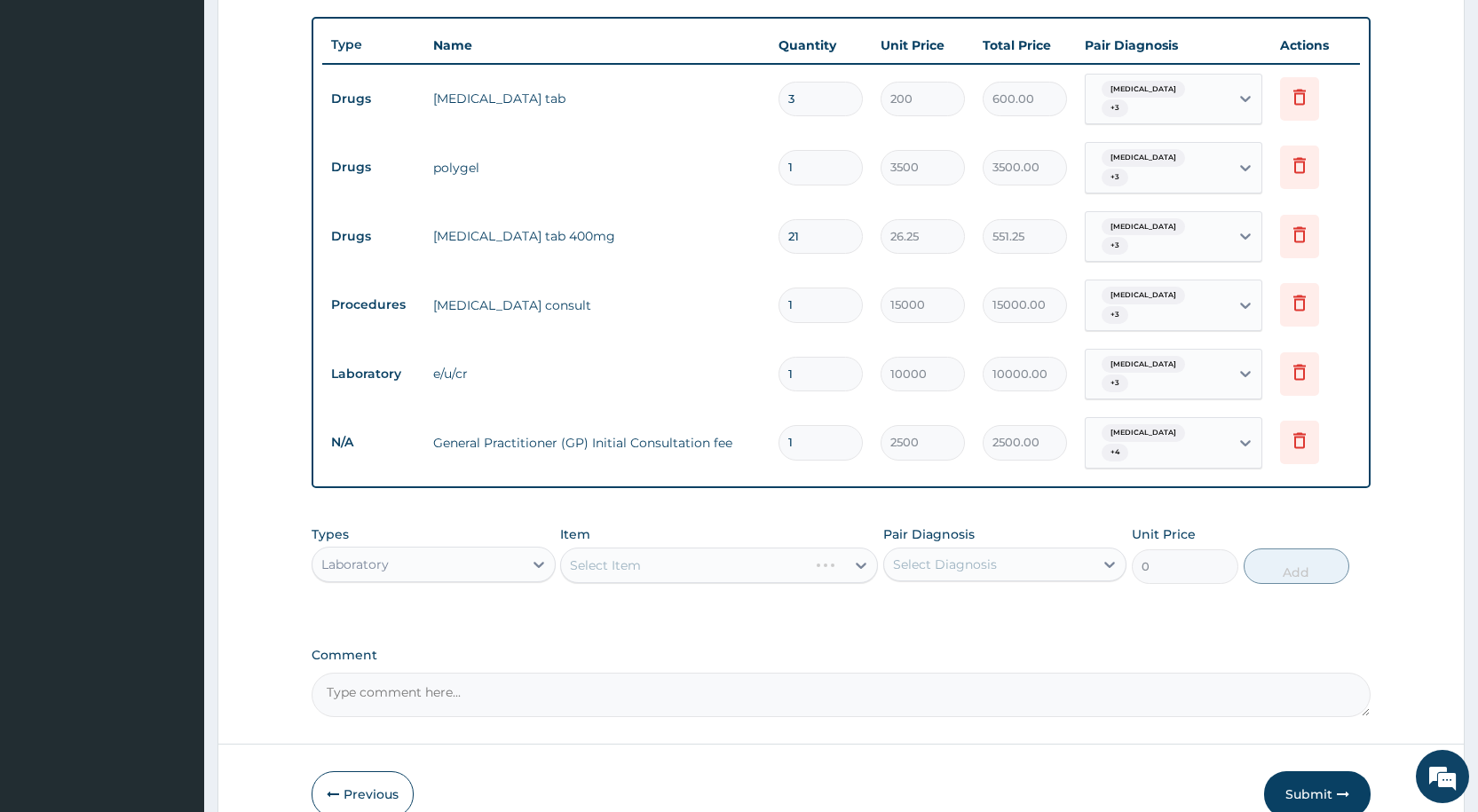
click at [634, 548] on div "Select Item" at bounding box center [719, 565] width 317 height 35
click at [578, 548] on div "Select Item" at bounding box center [719, 565] width 317 height 35
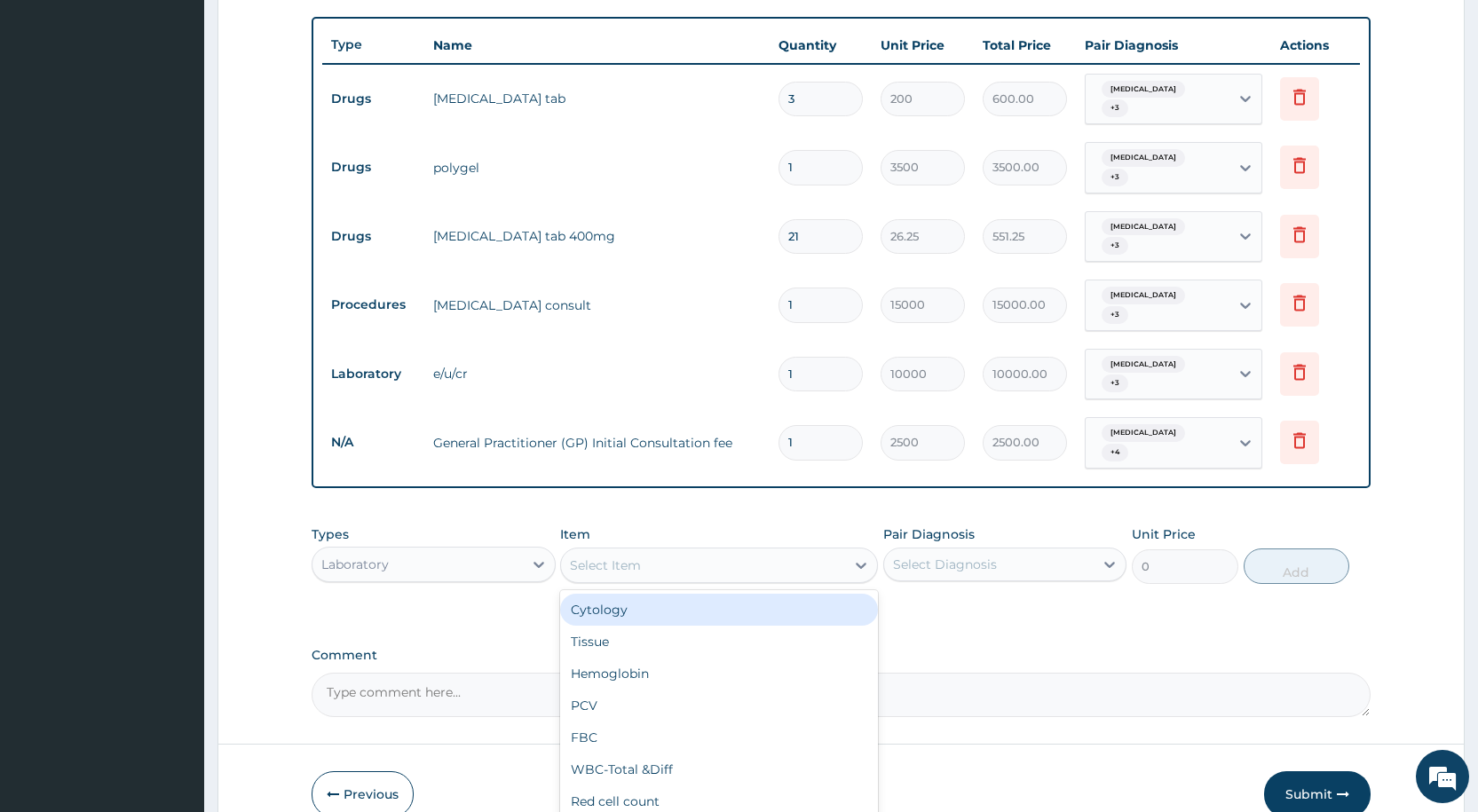
click at [588, 556] on div "Select Item" at bounding box center [605, 565] width 71 height 18
type input "MALAR"
click at [707, 594] on div "[MEDICAL_DATA] [MEDICAL_DATA]" at bounding box center [719, 609] width 317 height 32
type input "1000"
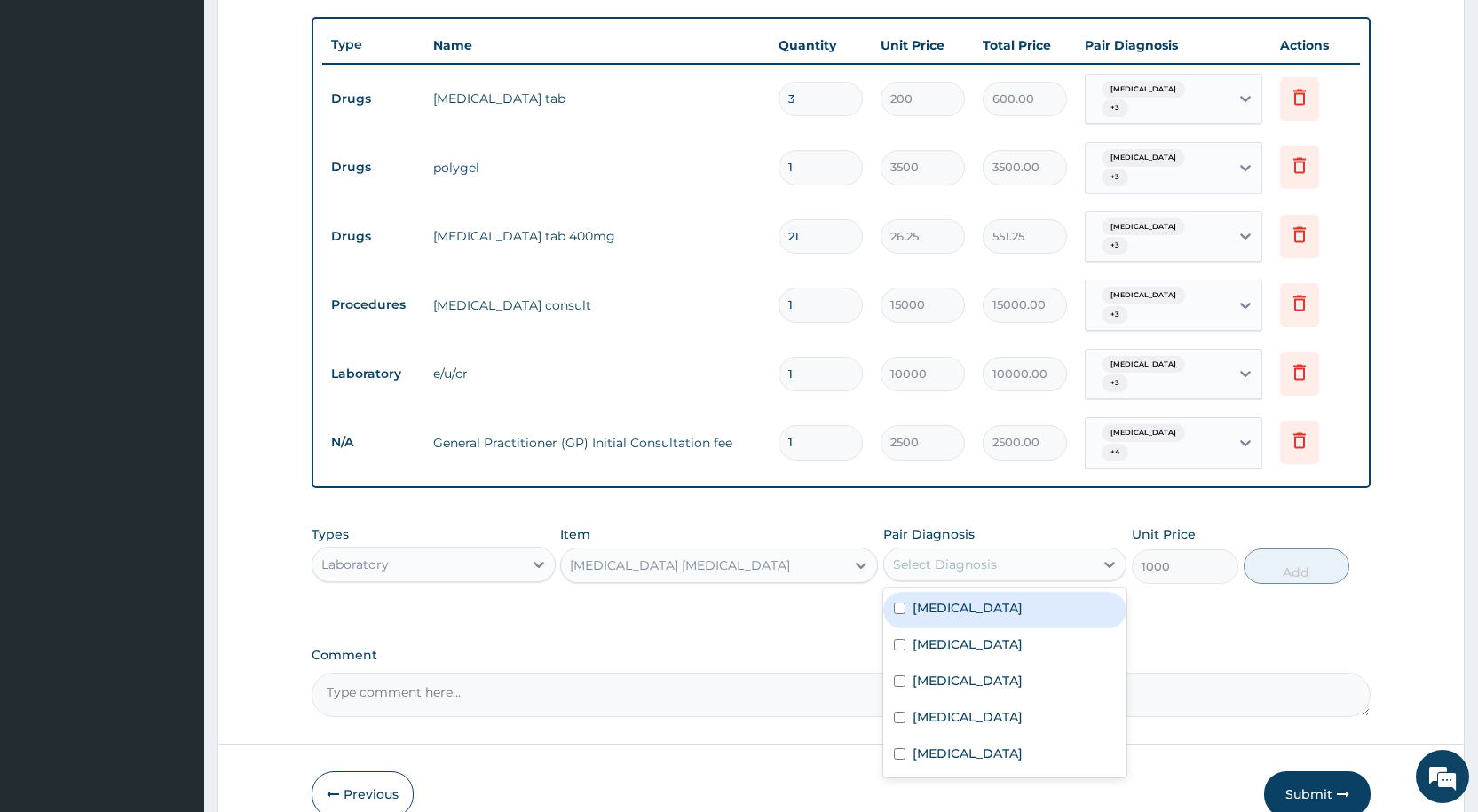
click at [950, 555] on div "Select Diagnosis" at bounding box center [945, 564] width 104 height 18
click at [947, 592] on div "[MEDICAL_DATA]" at bounding box center [1005, 610] width 243 height 36
checkbox input "true"
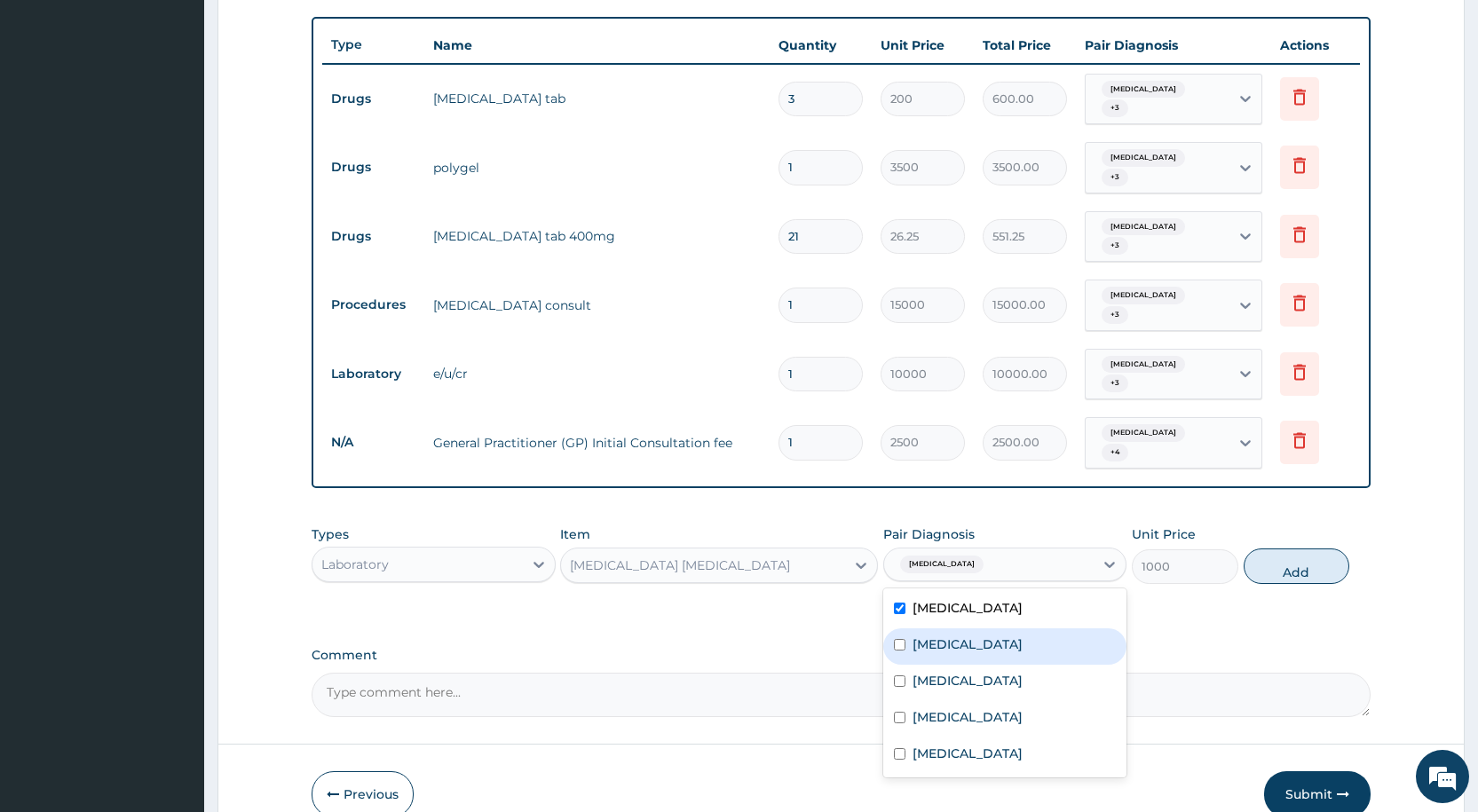
click at [950, 635] on label "[MEDICAL_DATA]" at bounding box center [968, 644] width 110 height 18
checkbox input "true"
click at [936, 671] on label "[MEDICAL_DATA]" at bounding box center [968, 680] width 110 height 18
checkbox input "true"
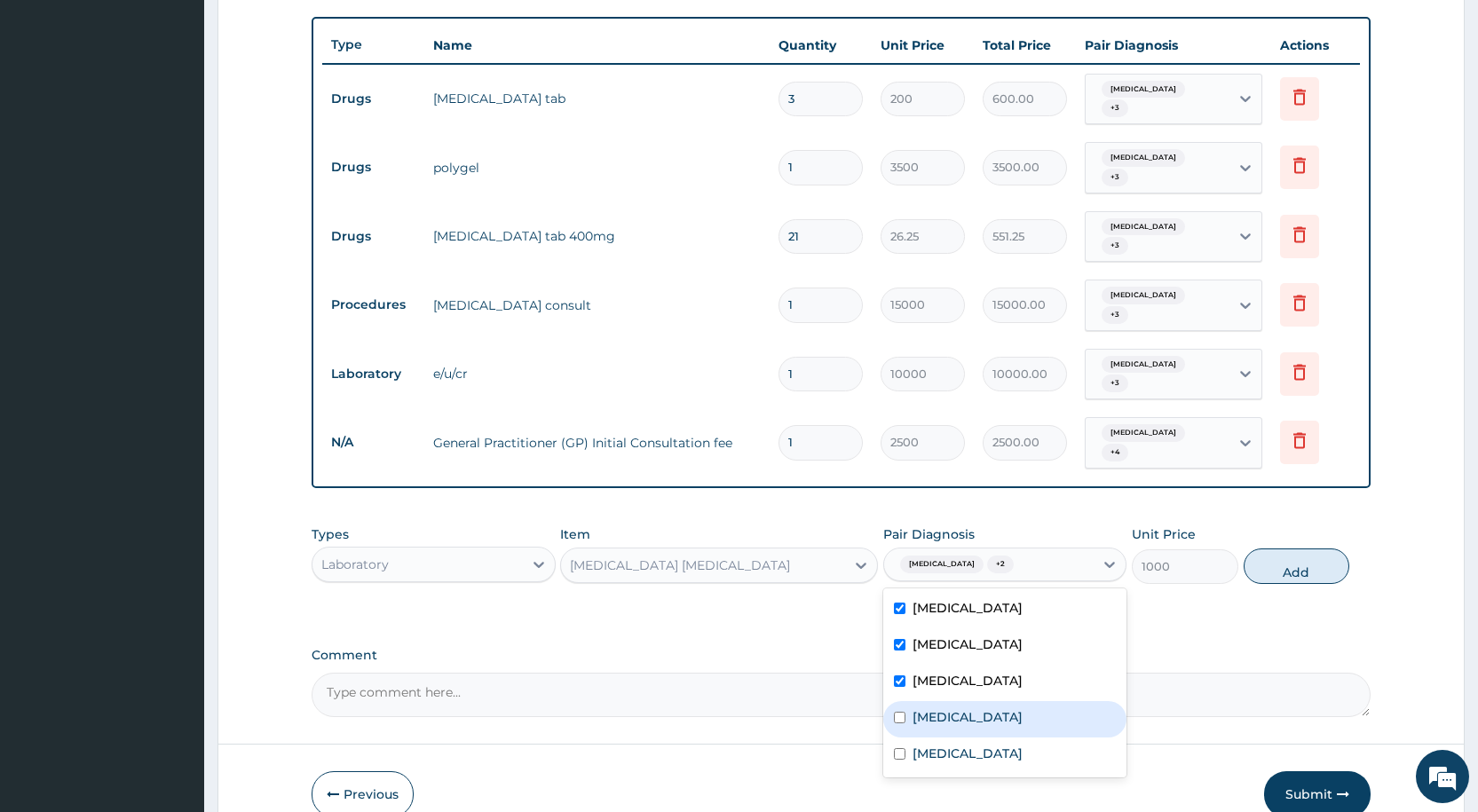
drag, startPoint x: 932, startPoint y: 681, endPoint x: 930, endPoint y: 712, distance: 31.1
click at [932, 708] on label "[MEDICAL_DATA]" at bounding box center [968, 717] width 110 height 18
checkbox input "true"
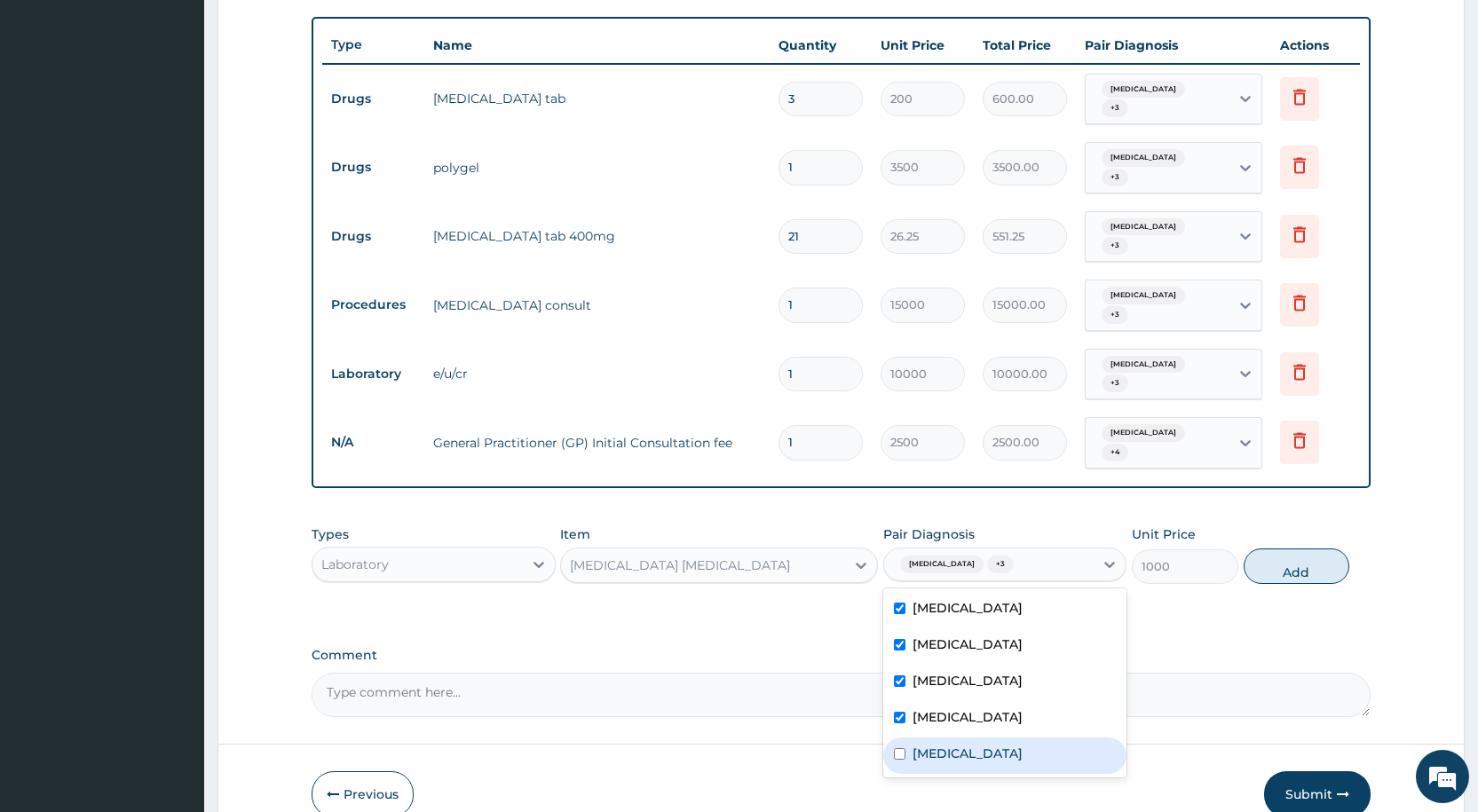
drag, startPoint x: 923, startPoint y: 723, endPoint x: 973, endPoint y: 690, distance: 59.9
click at [945, 706] on div "[MEDICAL_DATA] [MEDICAL_DATA] [MEDICAL_DATA] [MEDICAL_DATA] [MEDICAL_DATA]" at bounding box center [1005, 683] width 243 height 189
drag, startPoint x: 974, startPoint y: 725, endPoint x: 1171, endPoint y: 642, distance: 213.8
click at [976, 737] on div "[MEDICAL_DATA]" at bounding box center [1005, 755] width 243 height 36
checkbox input "true"
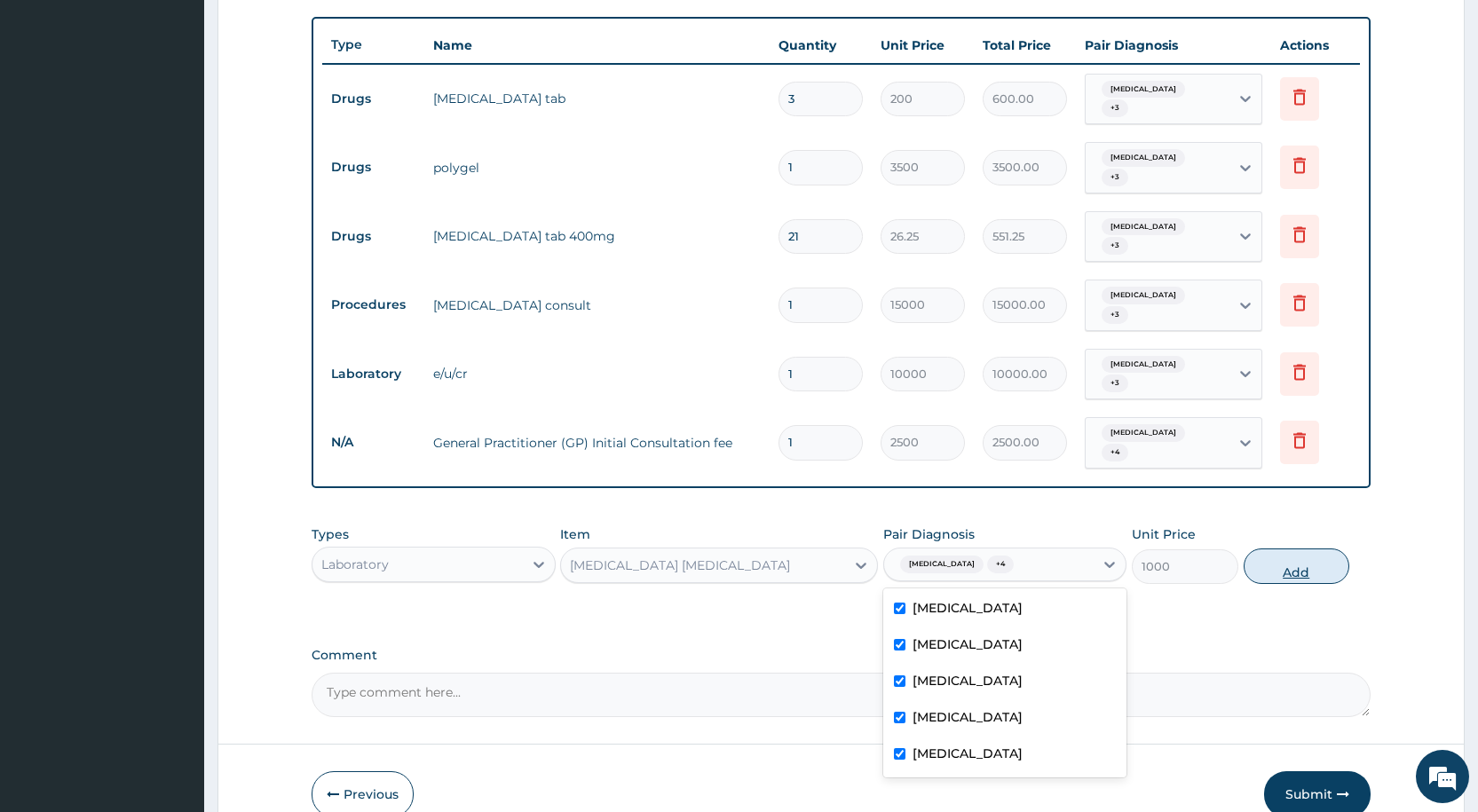
click at [1314, 548] on button "Add" at bounding box center [1296, 565] width 106 height 35
type input "0"
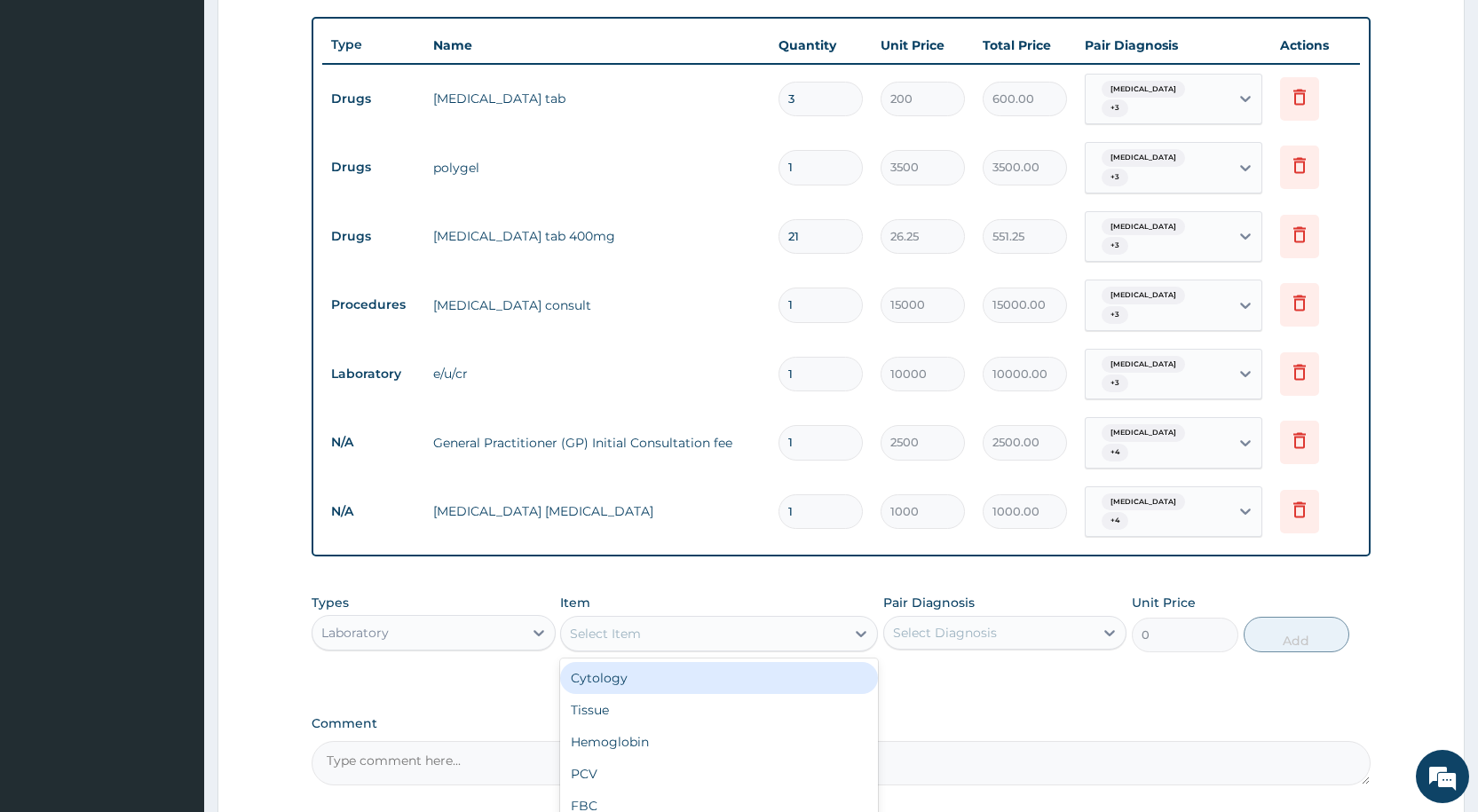
click at [614, 625] on div "Select Item" at bounding box center [605, 634] width 71 height 18
type input "G"
type input "FBC"
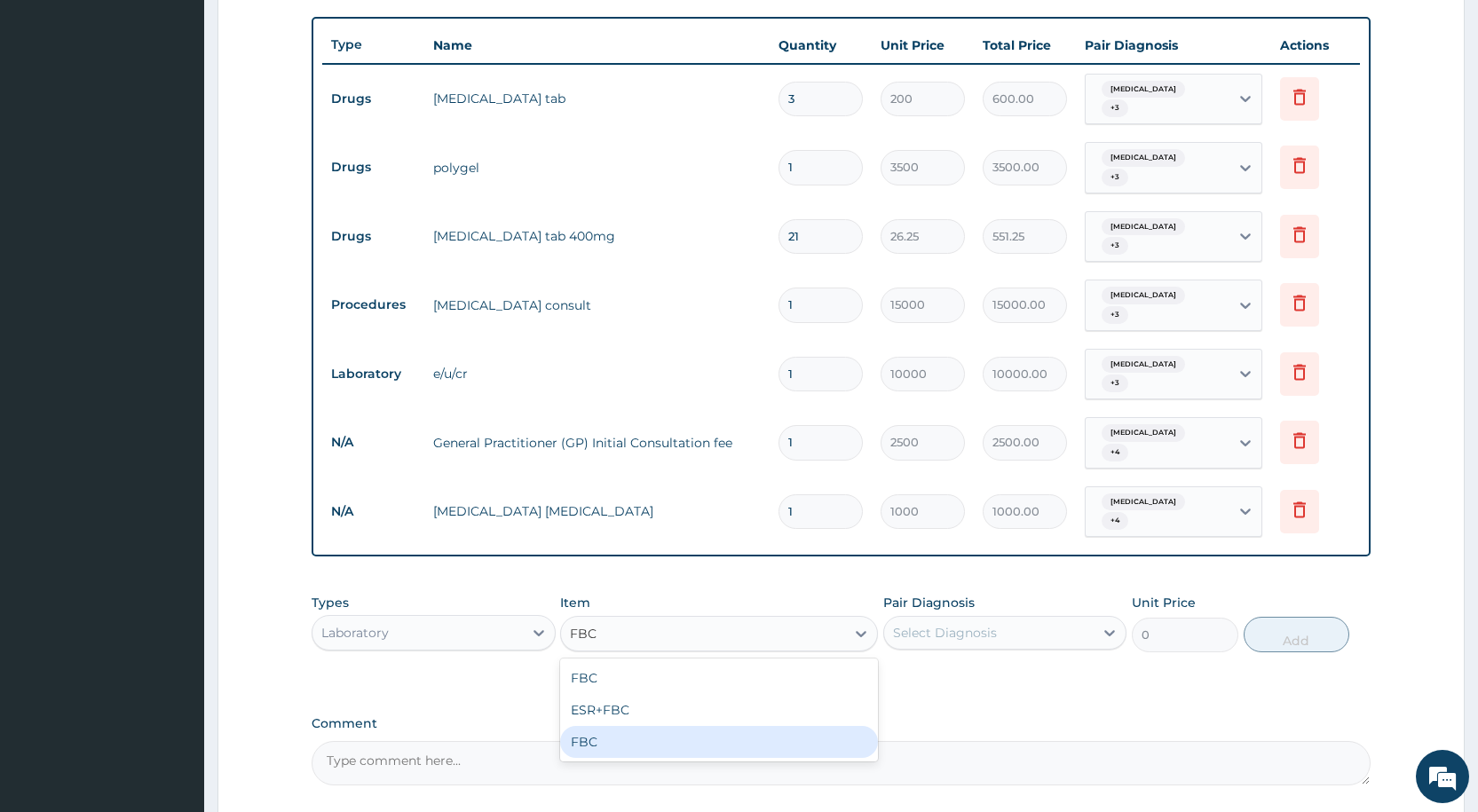
click at [667, 725] on div "FBC" at bounding box center [719, 741] width 317 height 32
type input "4000"
drag, startPoint x: 902, startPoint y: 595, endPoint x: 904, endPoint y: 607, distance: 12.2
click at [904, 624] on div "Select Diagnosis" at bounding box center [945, 633] width 104 height 18
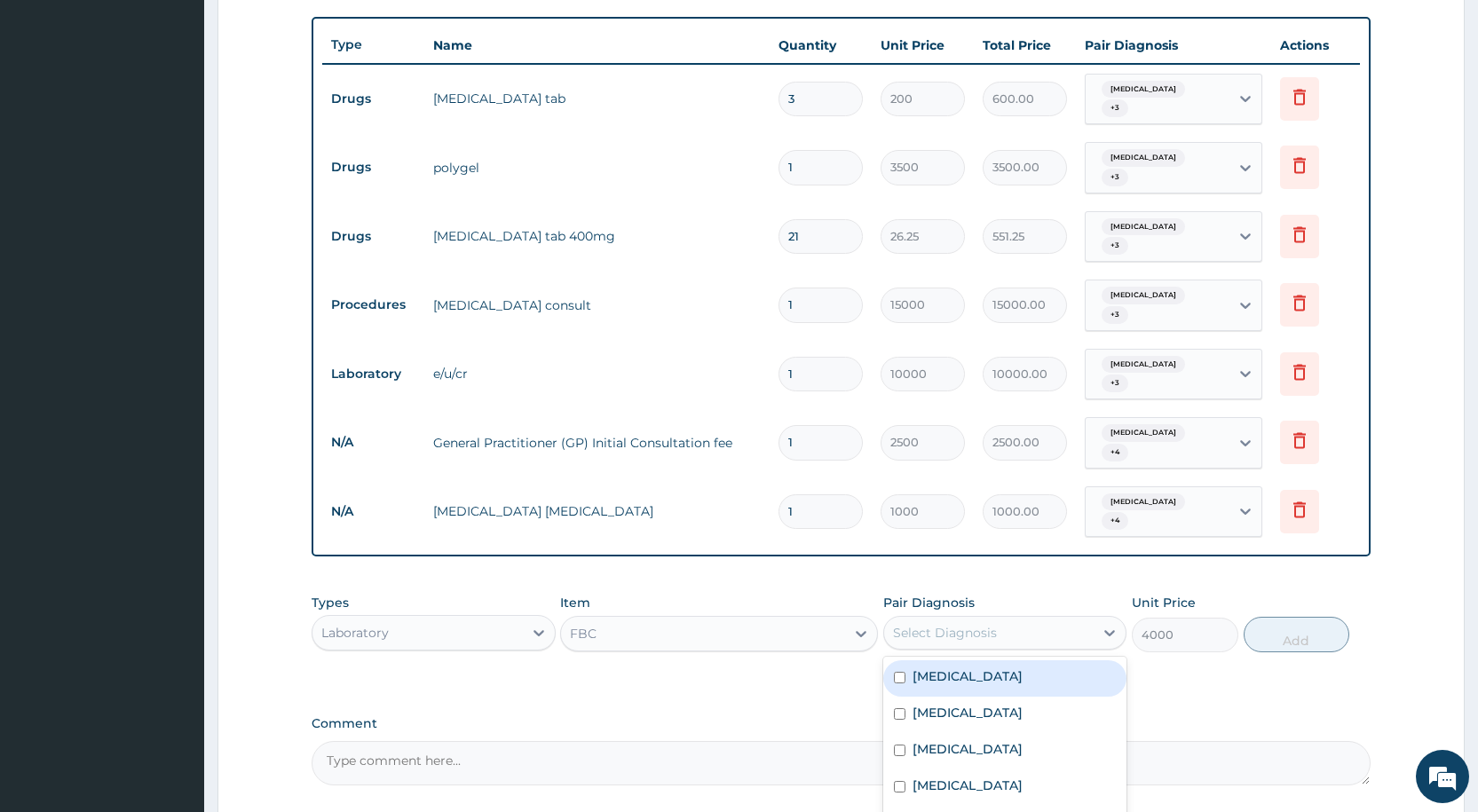
click at [910, 661] on div "[MEDICAL_DATA]" at bounding box center [1005, 679] width 243 height 36
checkbox input "true"
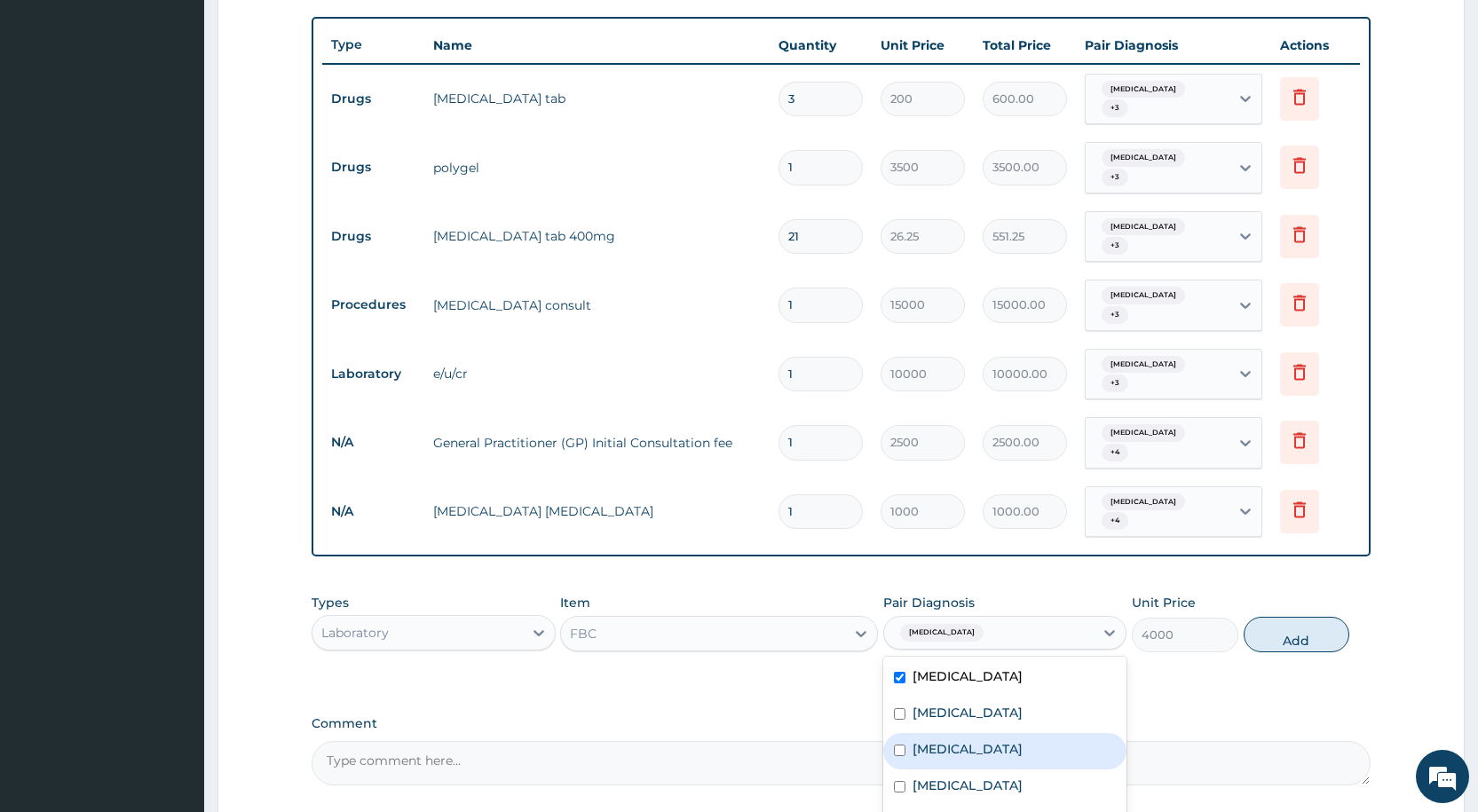
click at [923, 733] on div "[MEDICAL_DATA]" at bounding box center [1005, 751] width 243 height 36
checkbox input "true"
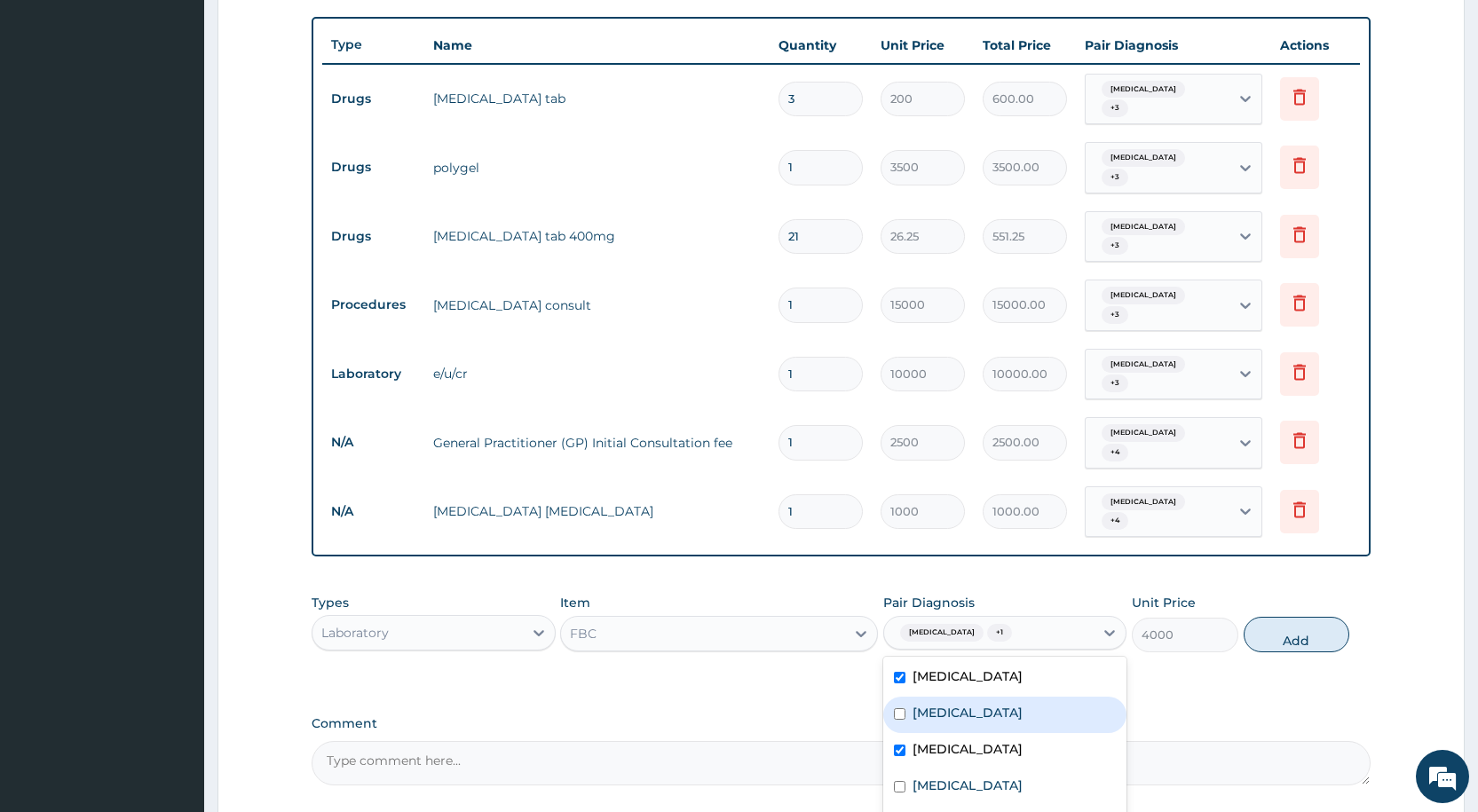
click at [924, 704] on label "[MEDICAL_DATA]" at bounding box center [968, 713] width 110 height 18
checkbox input "true"
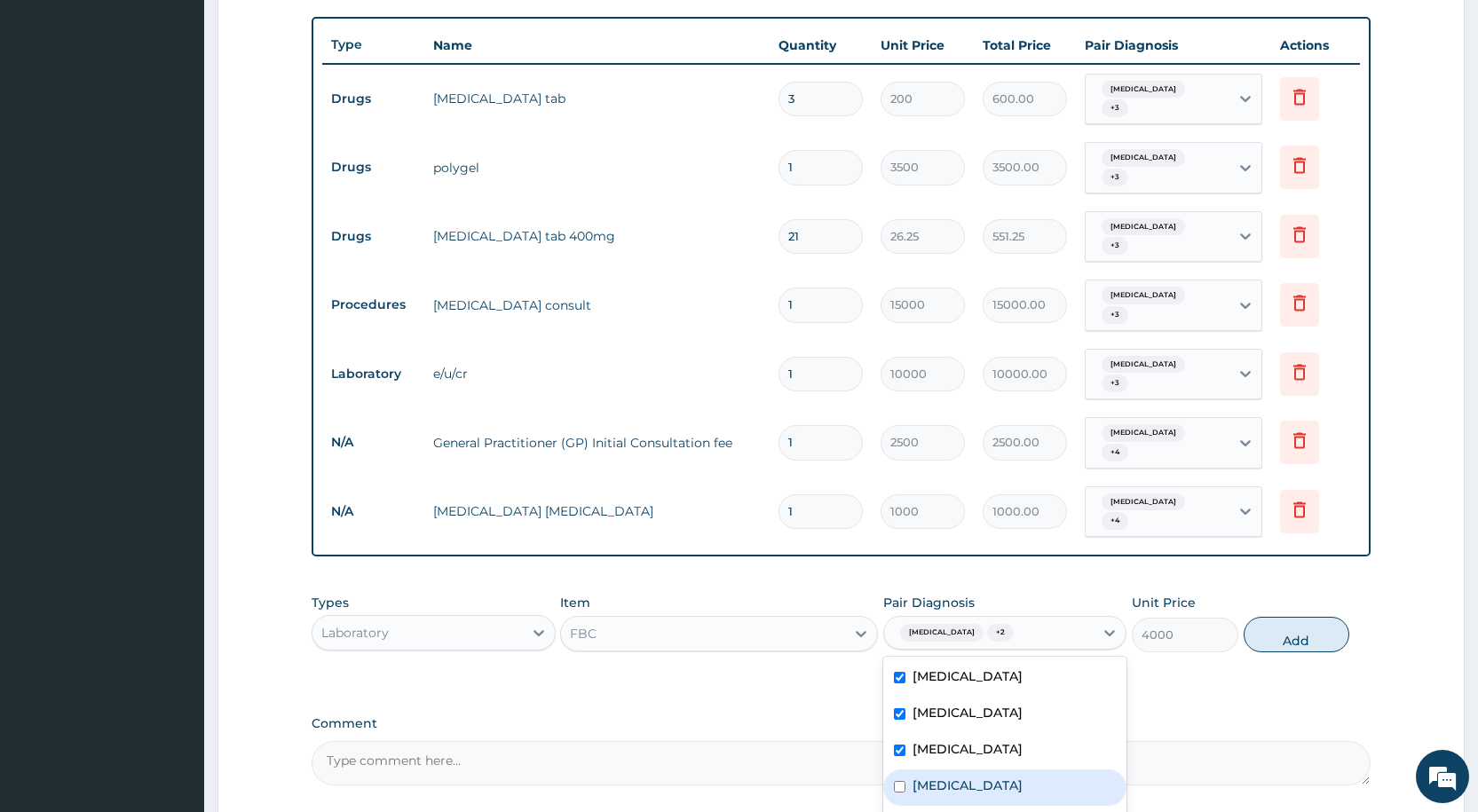
click at [911, 770] on div "[MEDICAL_DATA]" at bounding box center [1005, 788] width 243 height 36
checkbox input "true"
click at [909, 806] on div "[MEDICAL_DATA]" at bounding box center [1005, 824] width 243 height 36
checkbox input "true"
click at [1314, 616] on button "Add" at bounding box center [1296, 634] width 106 height 35
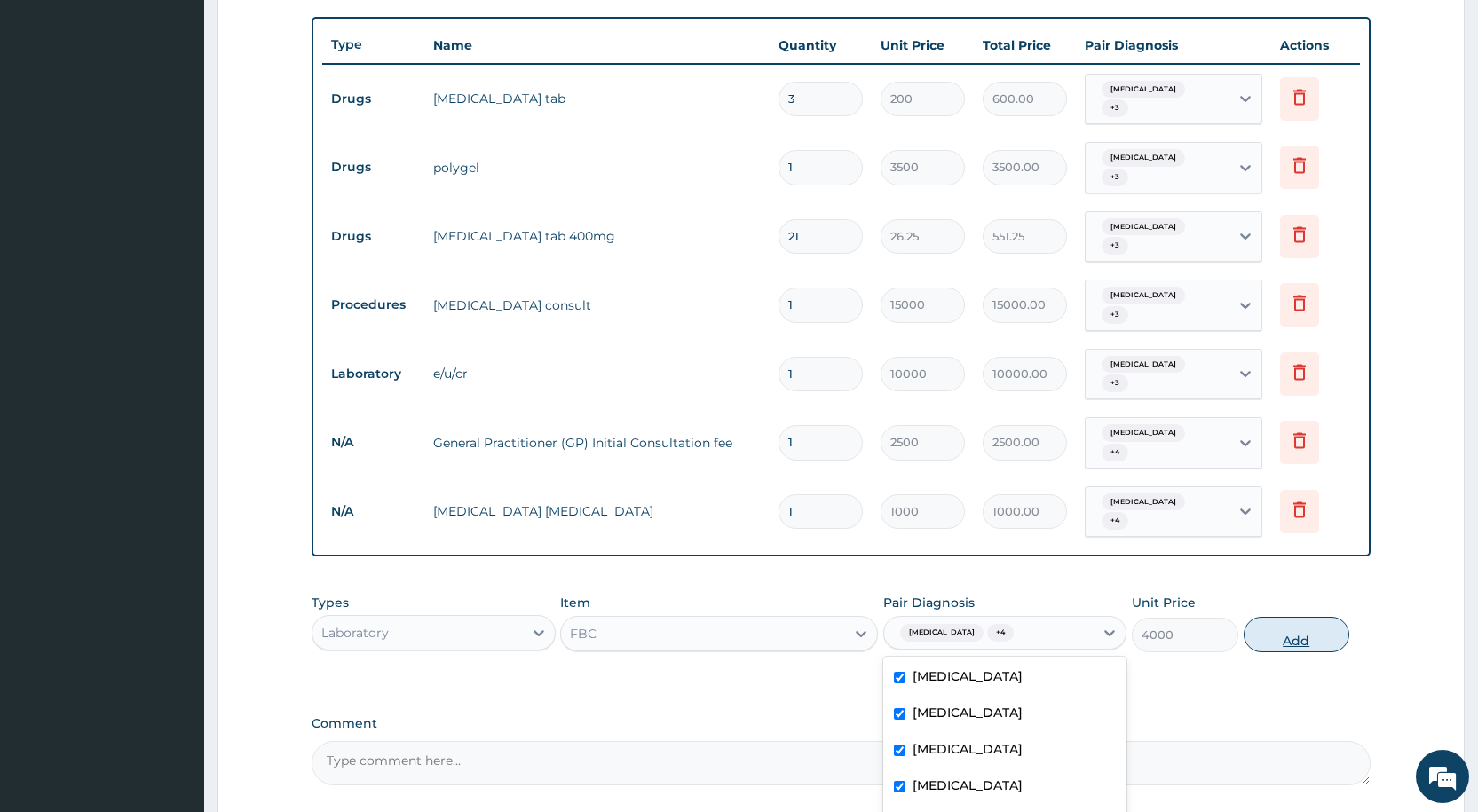
type input "0"
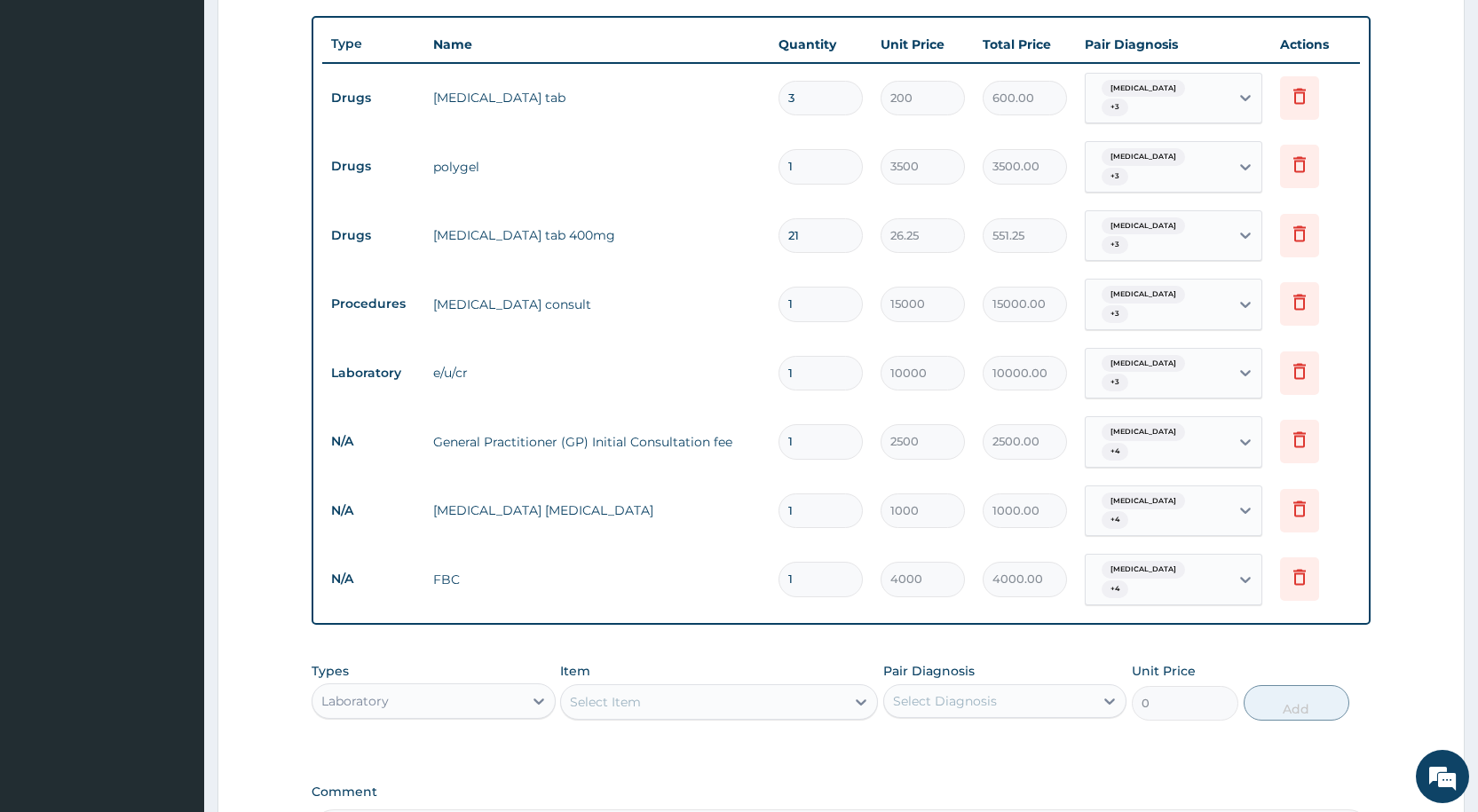
scroll to position [732, 0]
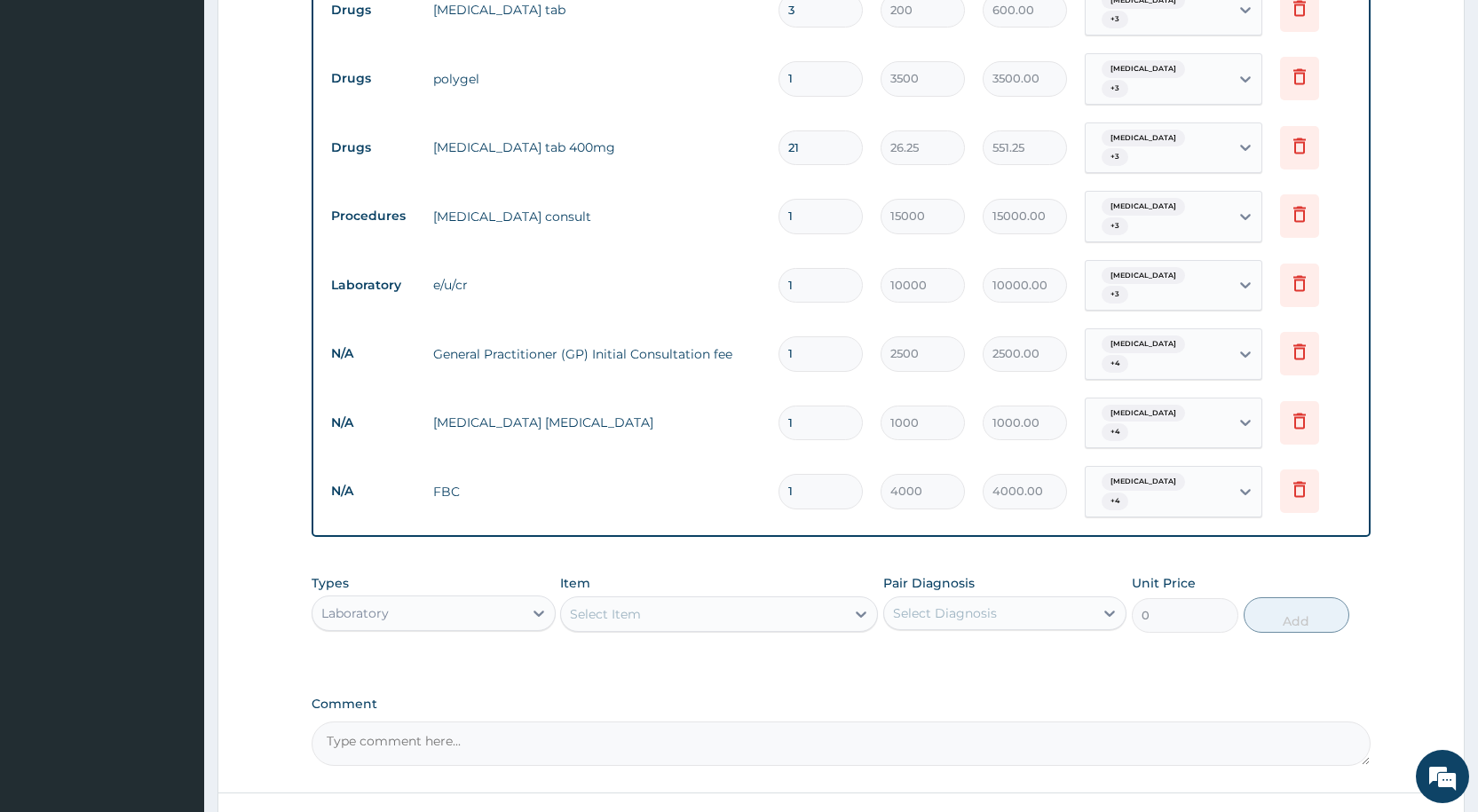
click at [473, 599] on div "Laboratory" at bounding box center [418, 614] width 209 height 29
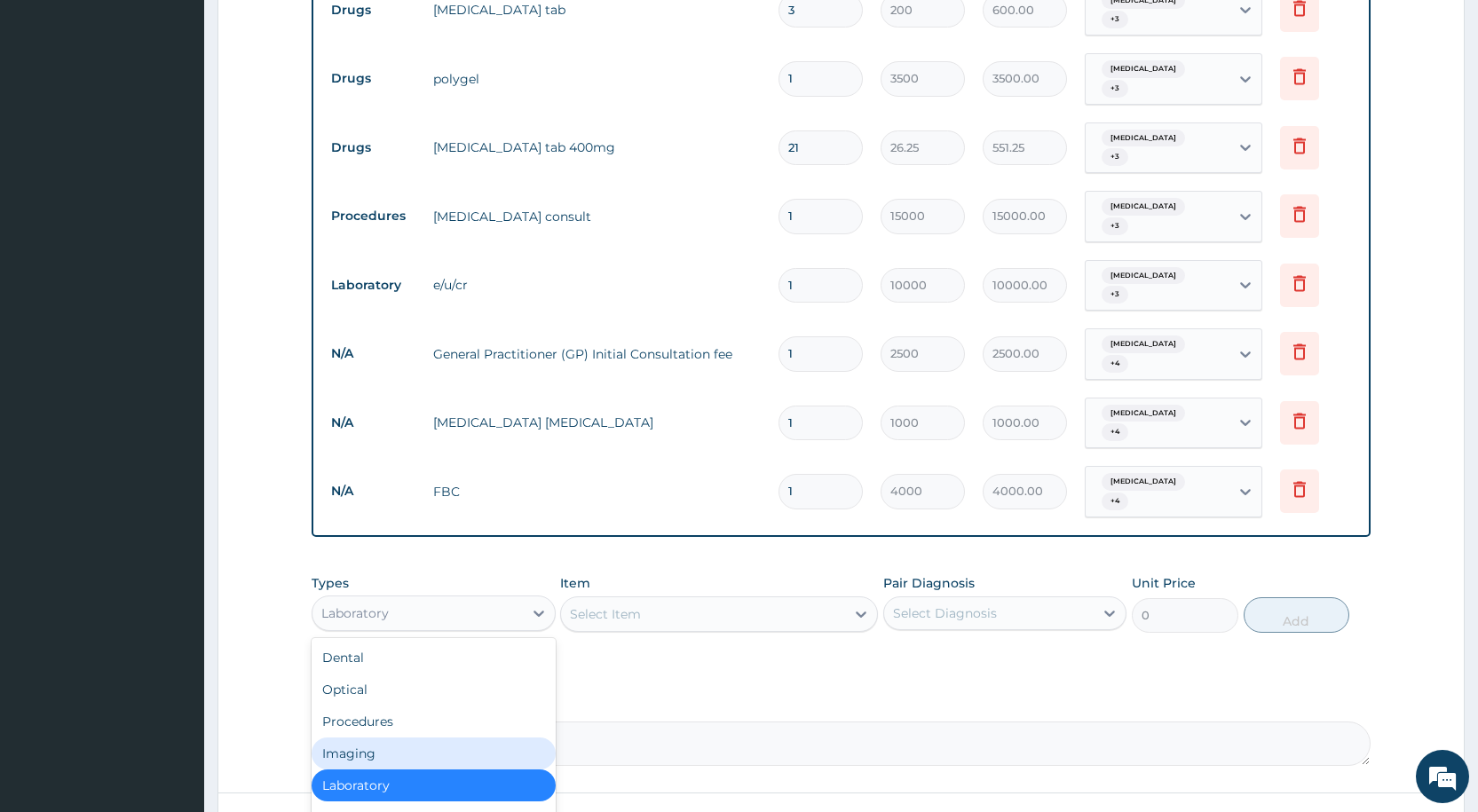
scroll to position [60, 0]
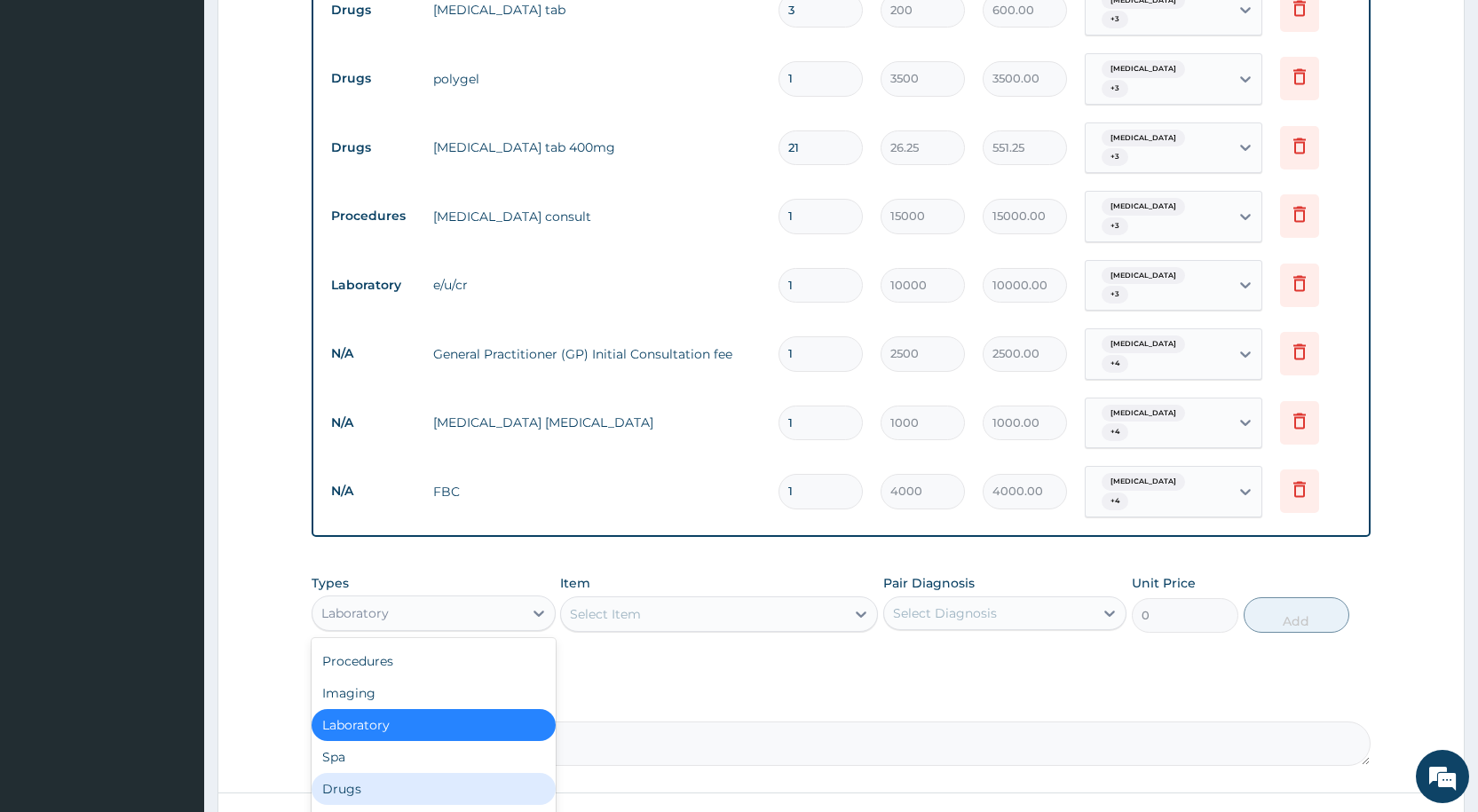
click at [395, 773] on div "Drugs" at bounding box center [434, 789] width 243 height 32
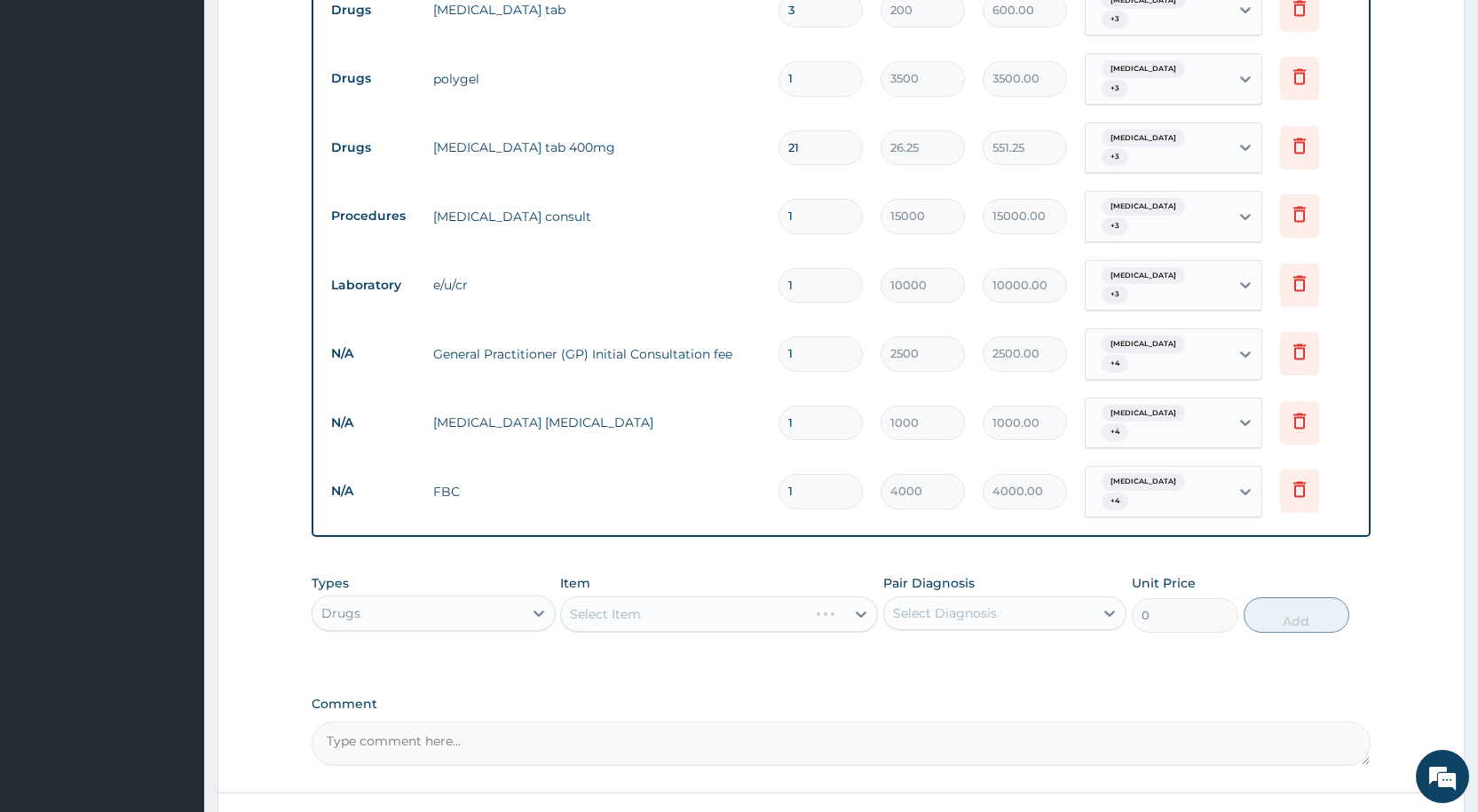
click at [603, 597] on div "Select Item" at bounding box center [719, 614] width 317 height 35
click at [601, 597] on div "Select Item" at bounding box center [719, 614] width 317 height 35
click at [586, 597] on div "Select Item" at bounding box center [719, 614] width 317 height 35
click at [585, 597] on div "Select Item" at bounding box center [719, 614] width 317 height 35
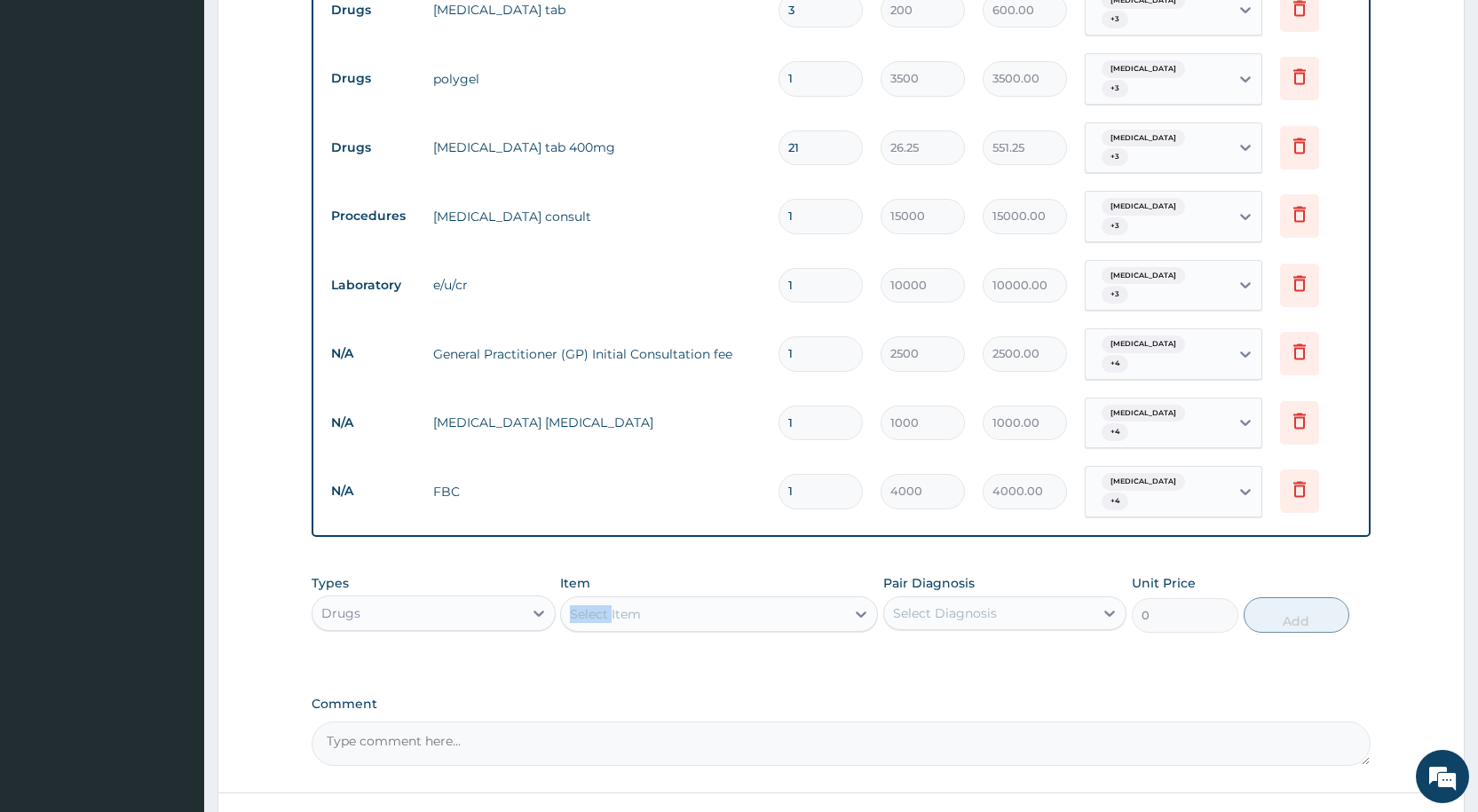
click at [583, 606] on div "Select Item" at bounding box center [605, 615] width 71 height 18
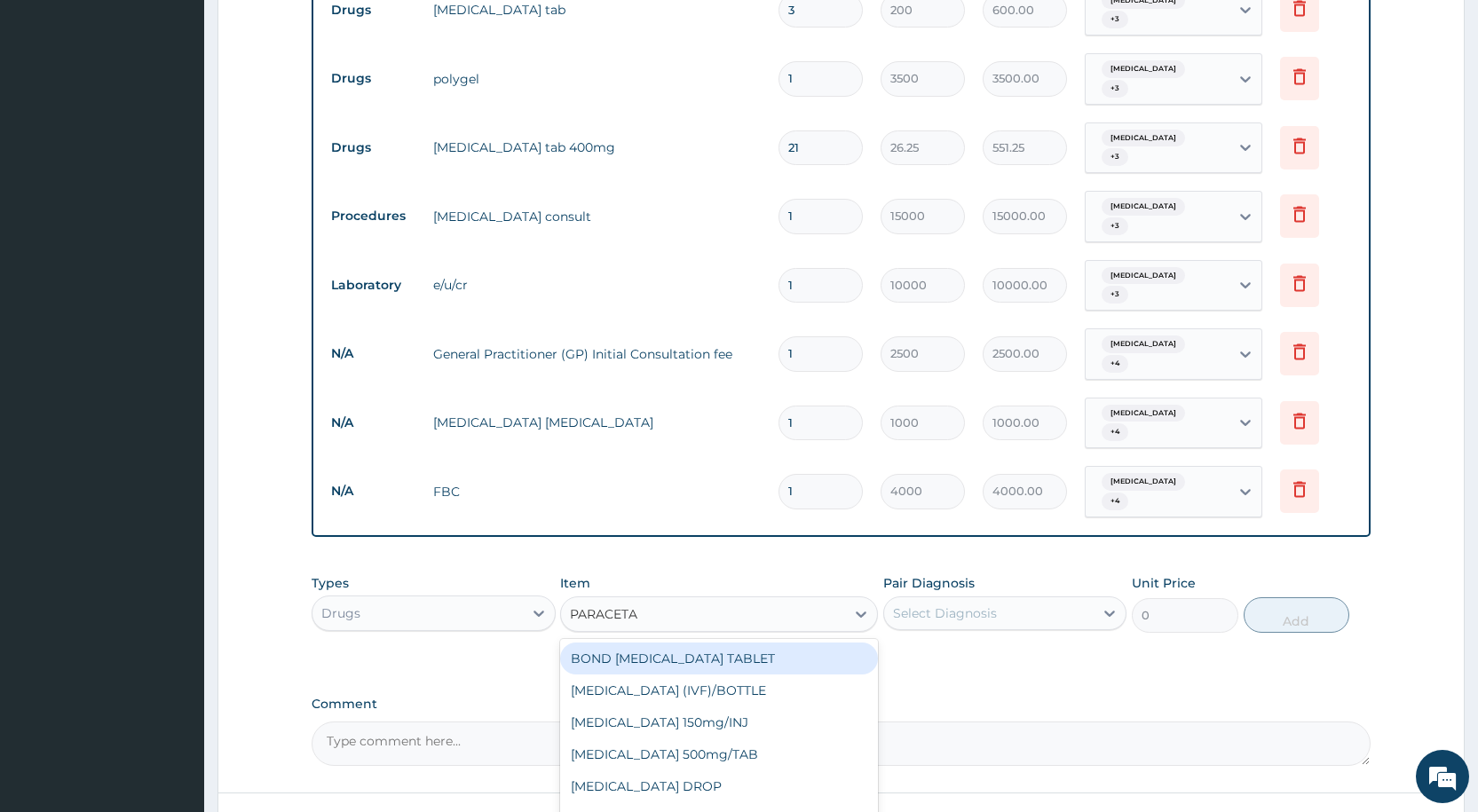
type input "PARACETAM"
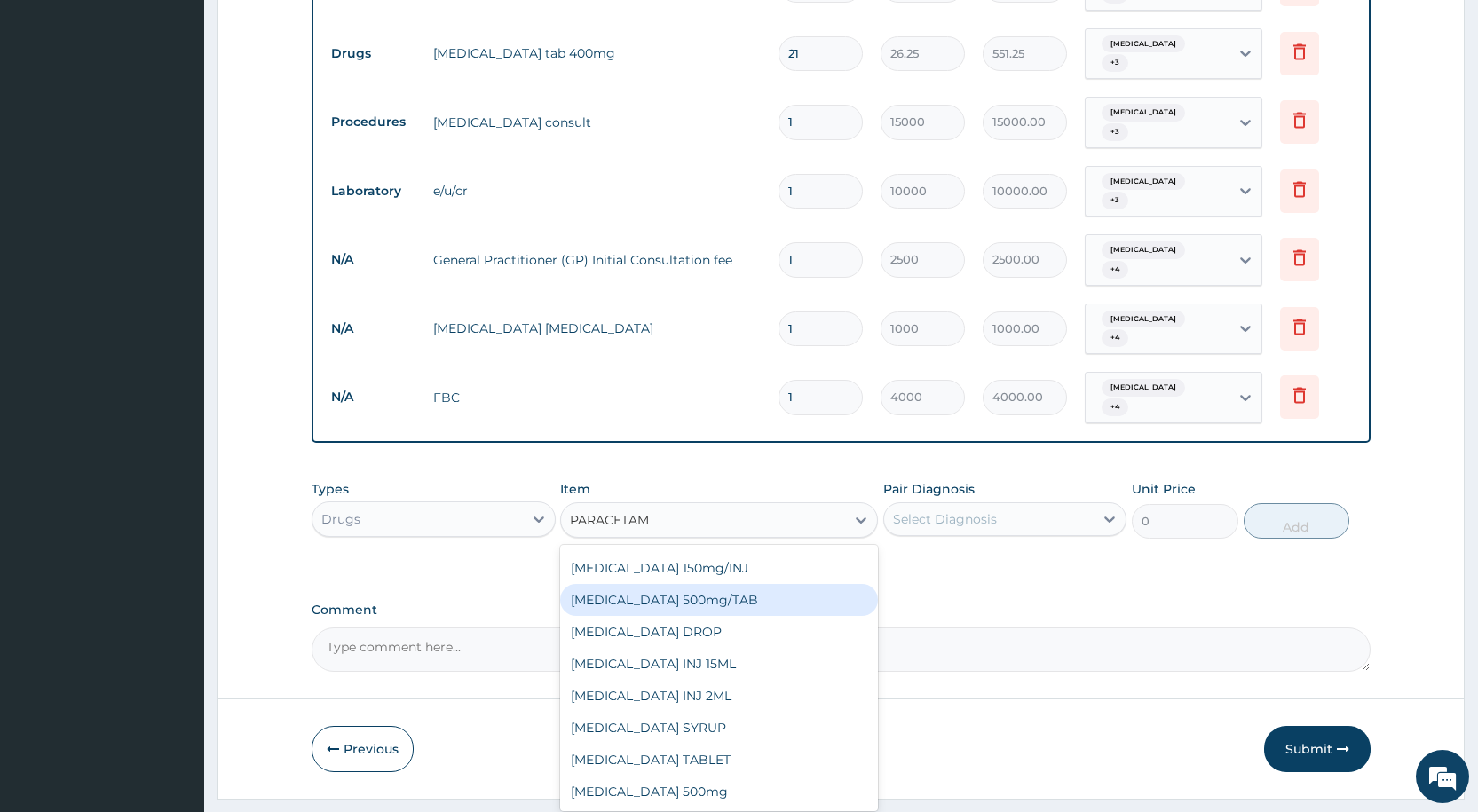
scroll to position [827, 0]
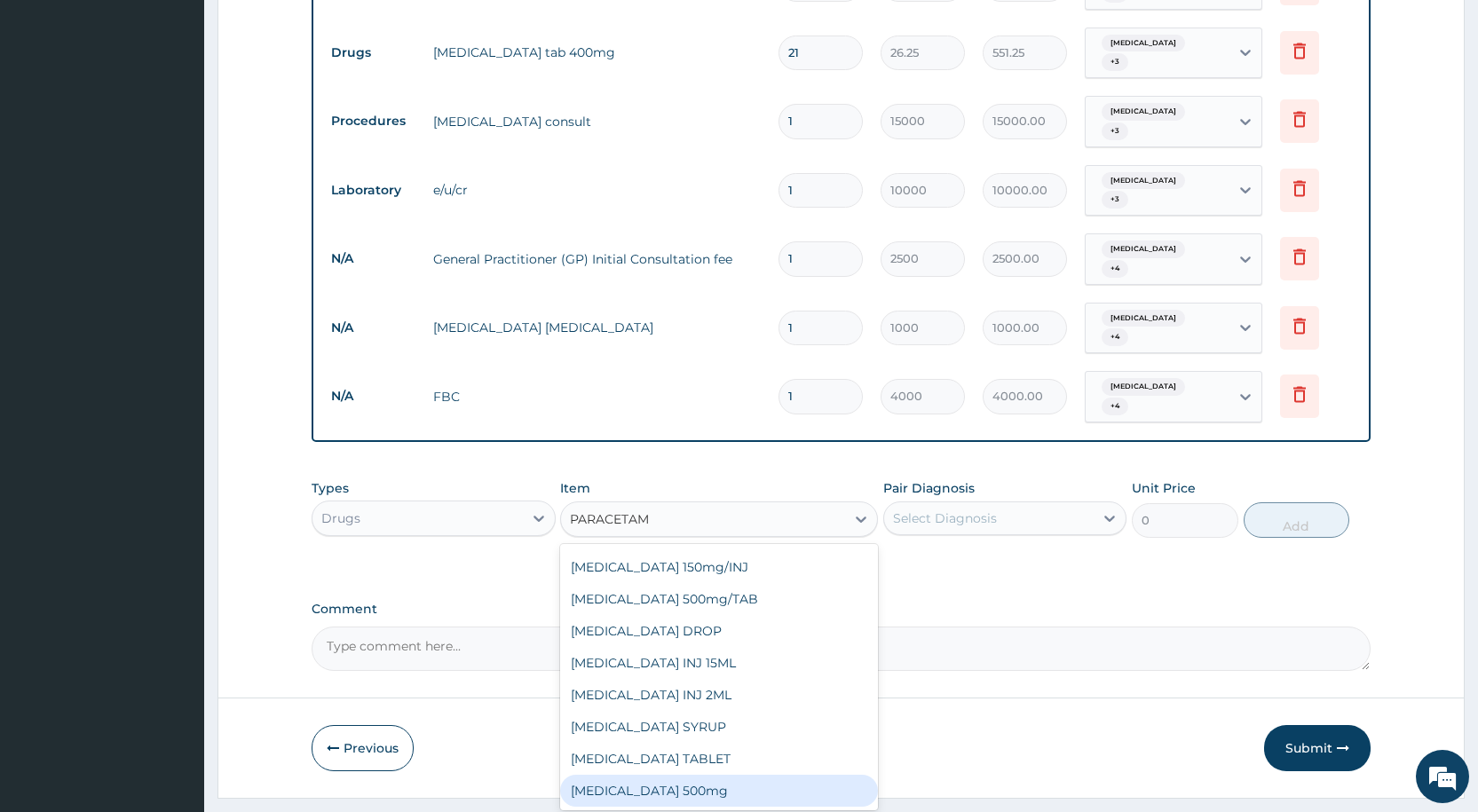
click at [678, 775] on div "[MEDICAL_DATA] 500mg" at bounding box center [719, 790] width 317 height 32
type input "30"
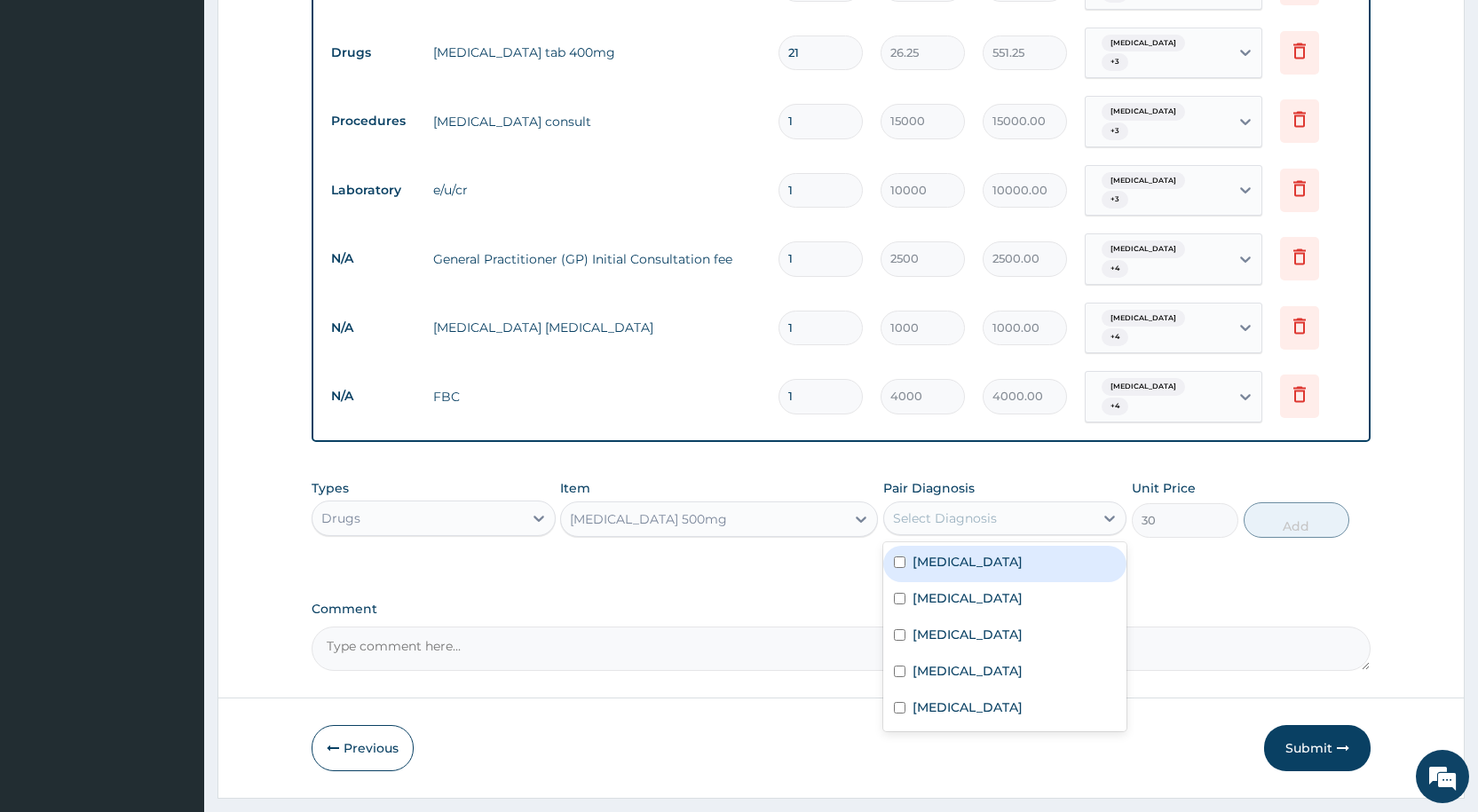
click at [1004, 504] on div "Select Diagnosis" at bounding box center [989, 518] width 209 height 29
click at [960, 546] on div "[MEDICAL_DATA]" at bounding box center [1005, 564] width 243 height 36
checkbox input "true"
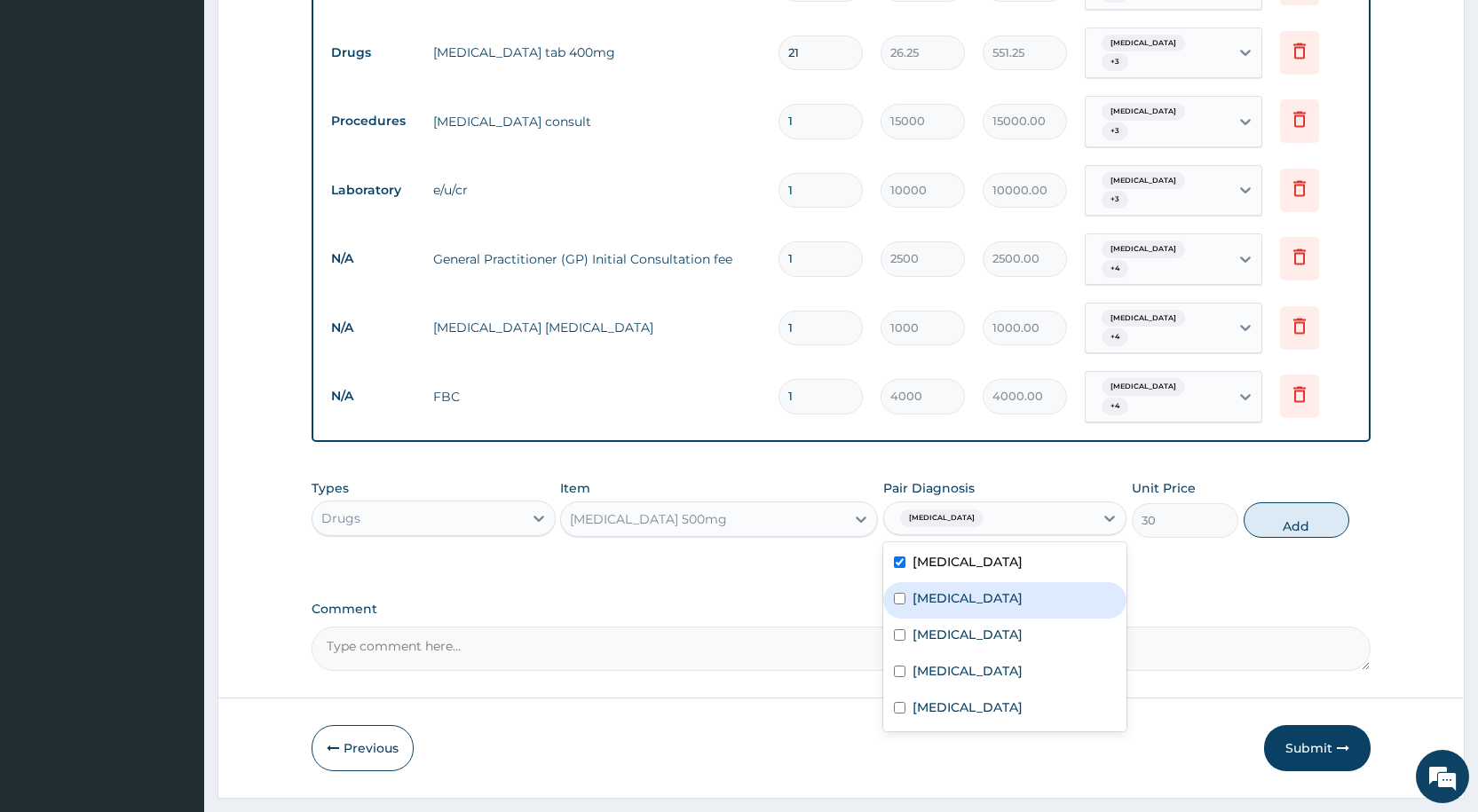
click at [959, 589] on label "[MEDICAL_DATA]" at bounding box center [968, 598] width 110 height 18
checkbox input "true"
click at [959, 618] on div "[MEDICAL_DATA]" at bounding box center [1005, 636] width 243 height 36
checkbox input "true"
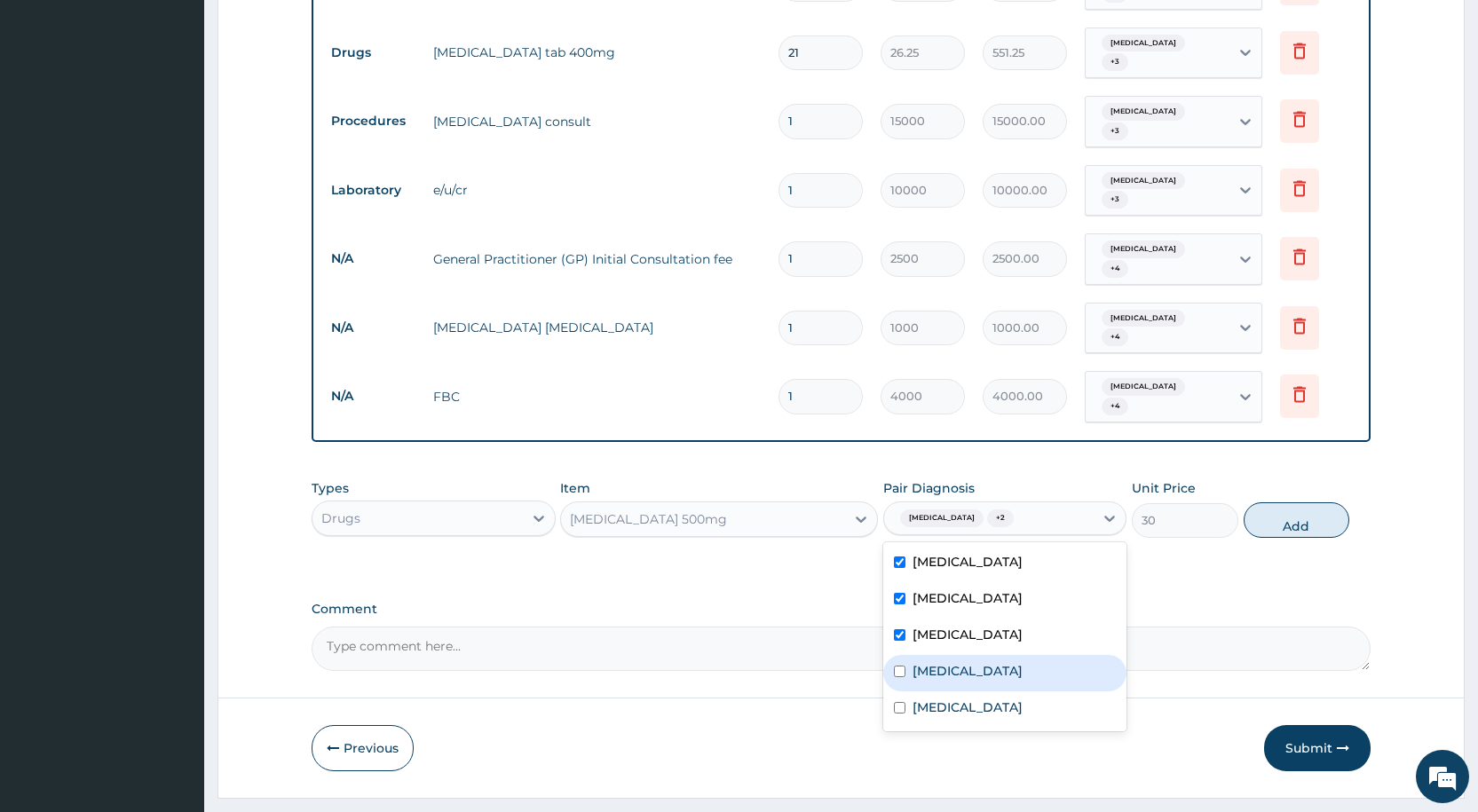
click at [969, 655] on div "[MEDICAL_DATA]" at bounding box center [1005, 673] width 243 height 36
checkbox input "true"
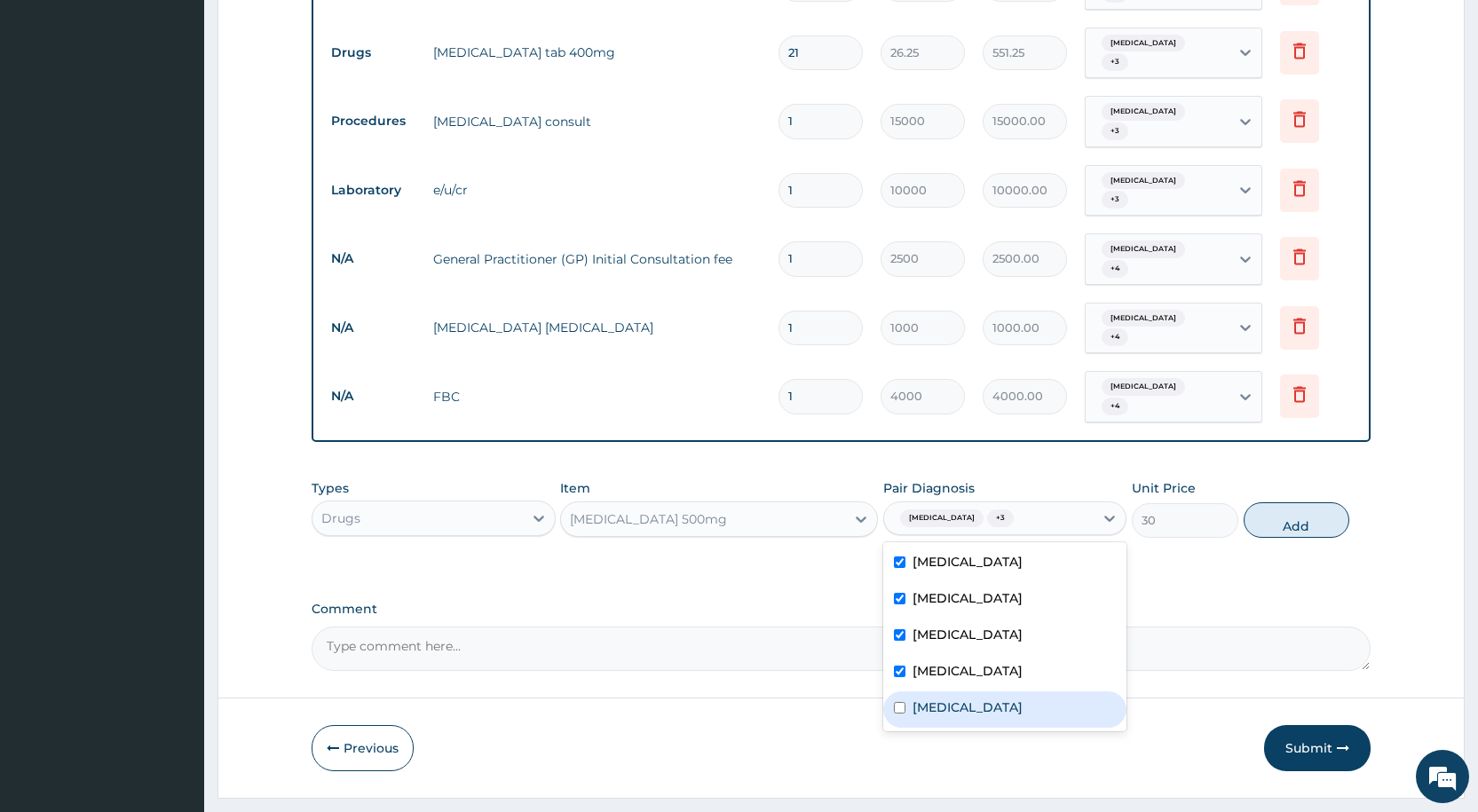
click at [956, 691] on div "[MEDICAL_DATA]" at bounding box center [1005, 709] width 243 height 36
checkbox input "true"
click at [1271, 502] on button "Add" at bounding box center [1296, 519] width 106 height 35
type input "0"
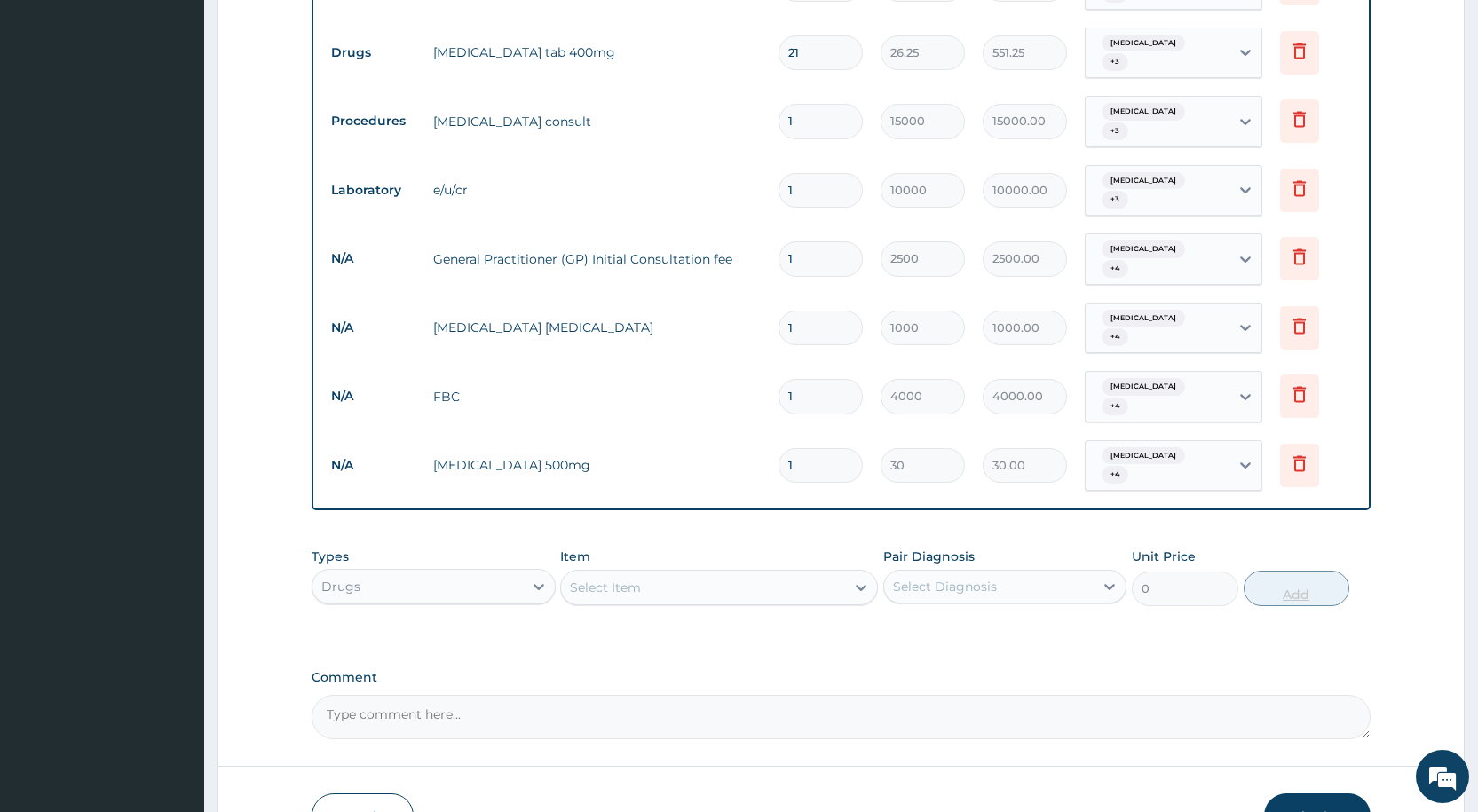
type input "18"
type input "540.00"
type input "18"
click at [631, 579] on div "Select Item" at bounding box center [605, 588] width 71 height 18
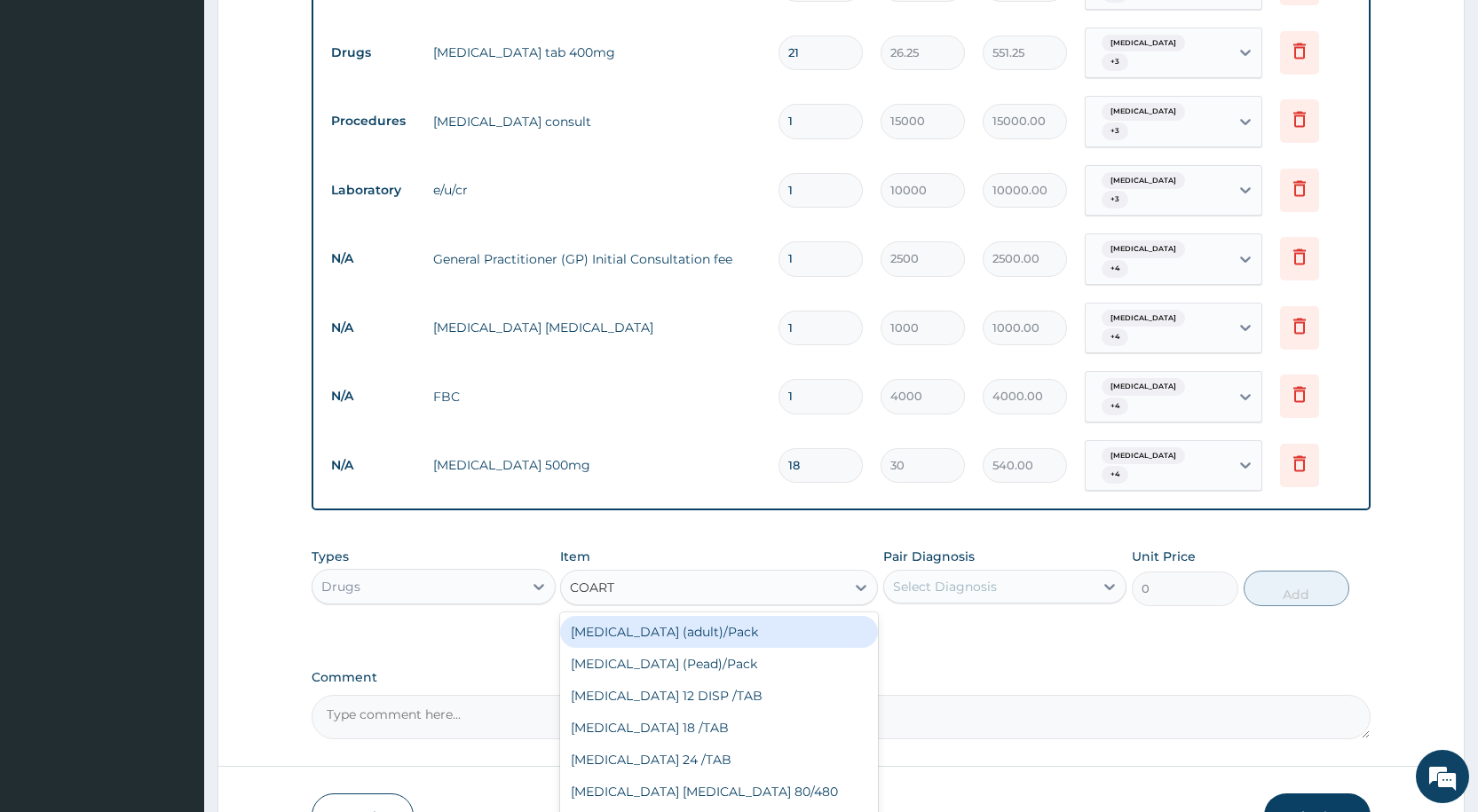
type input "COARTE"
type input "2500"
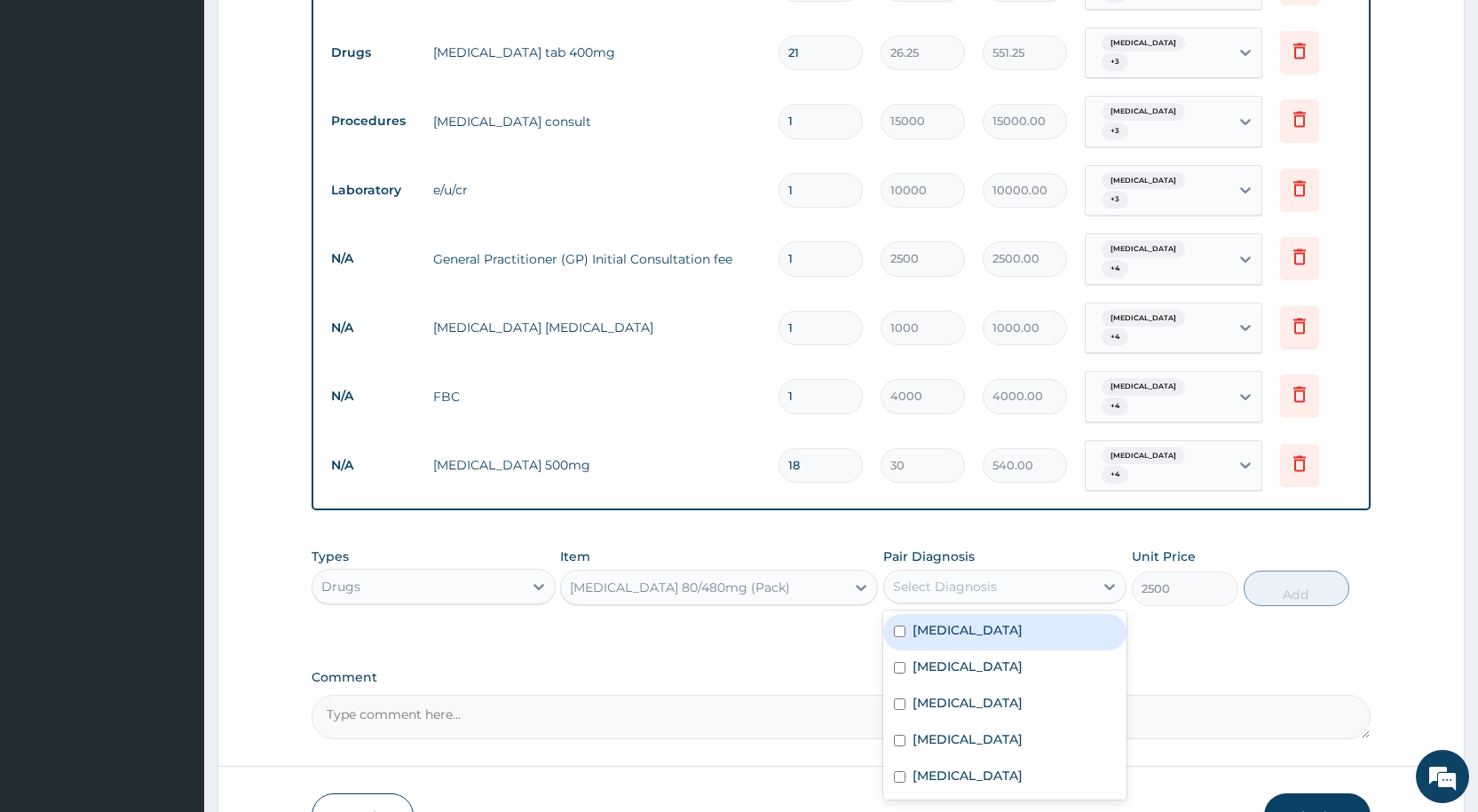
click at [934, 578] on div "Select Diagnosis" at bounding box center [945, 587] width 104 height 18
click at [918, 614] on div "[MEDICAL_DATA]" at bounding box center [1005, 632] width 243 height 36
checkbox input "true"
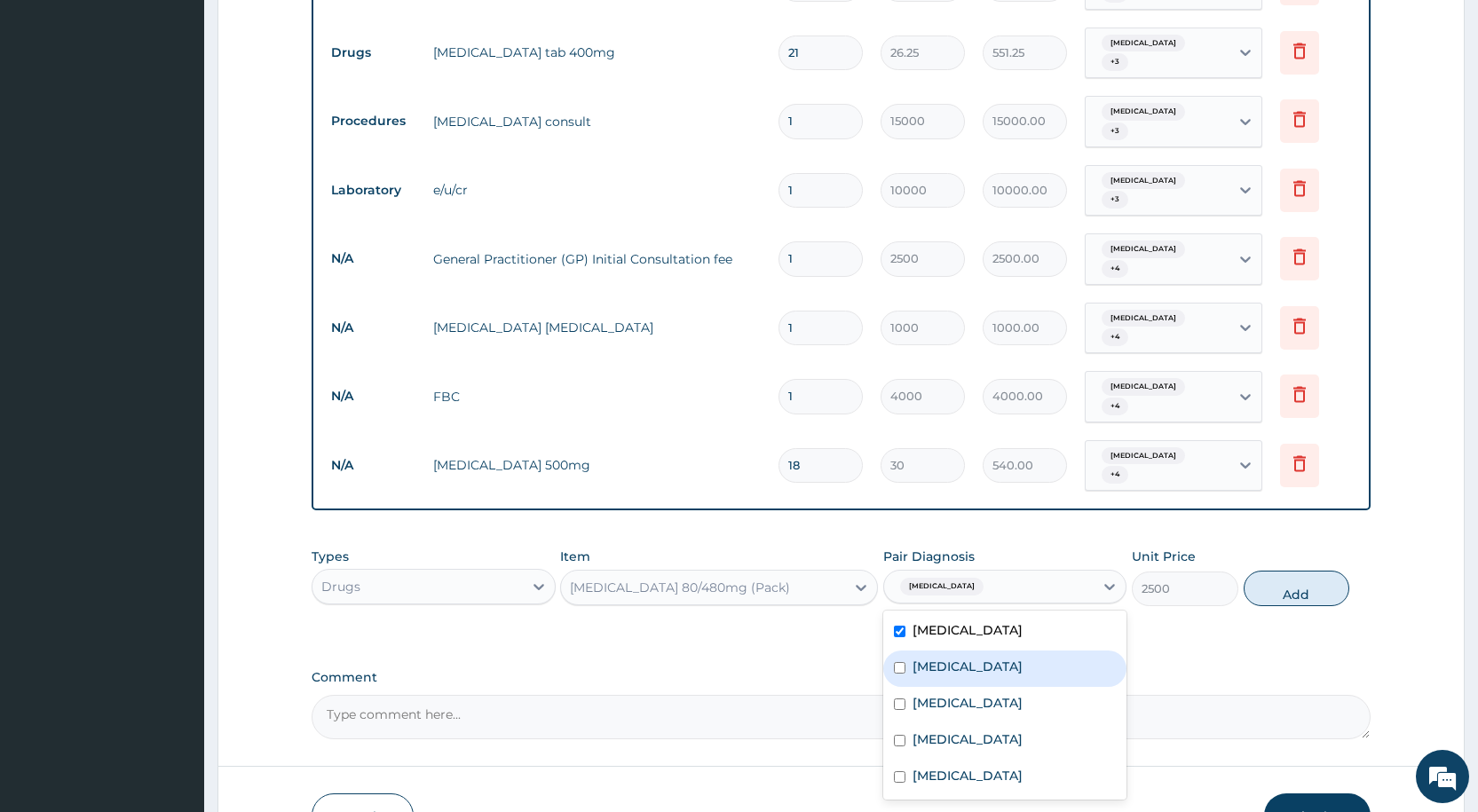
click at [918, 658] on label "[MEDICAL_DATA]" at bounding box center [968, 667] width 110 height 18
checkbox input "true"
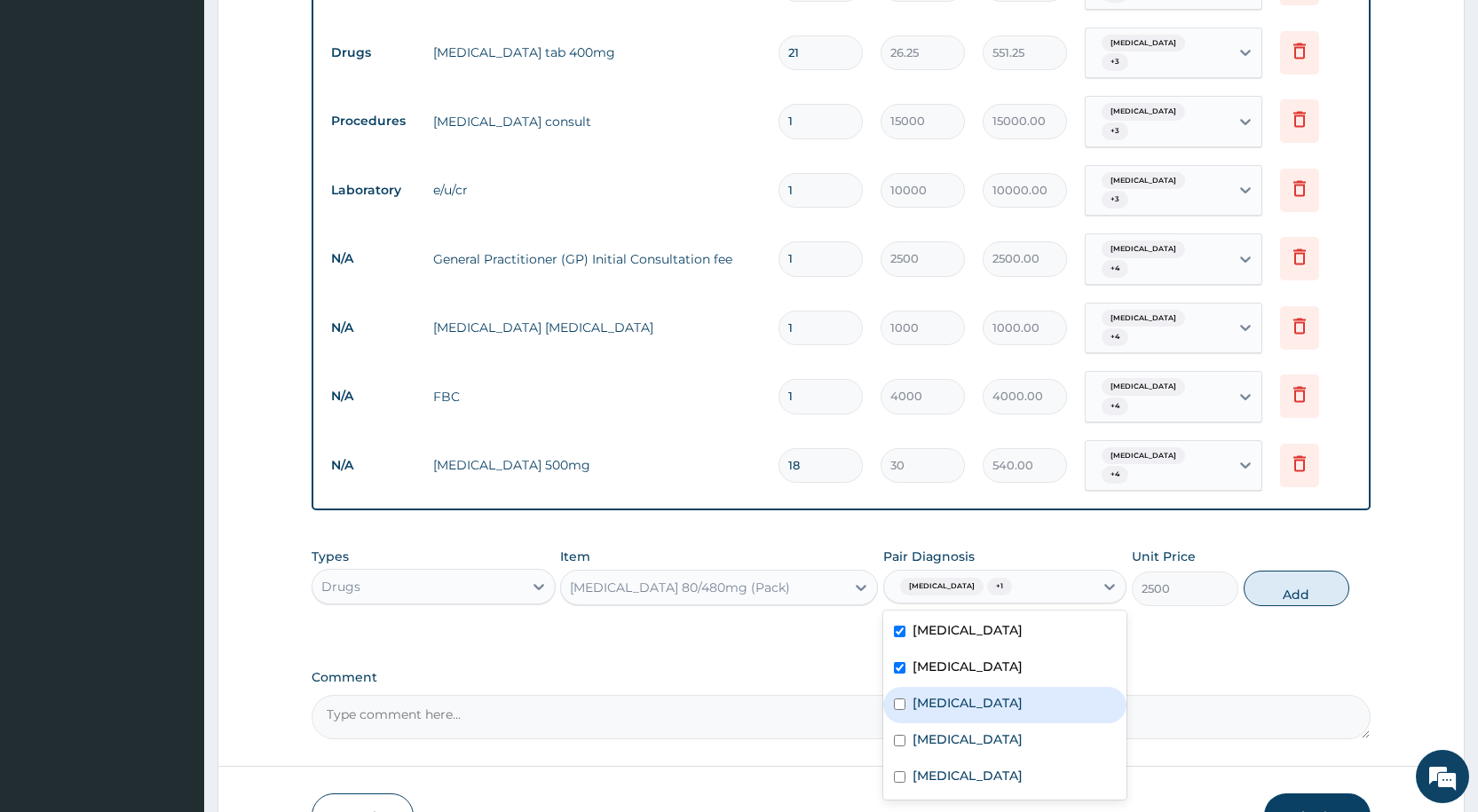
click at [928, 687] on div "[MEDICAL_DATA]" at bounding box center [1005, 705] width 243 height 36
checkbox input "true"
click at [923, 730] on label "[MEDICAL_DATA]" at bounding box center [968, 739] width 110 height 18
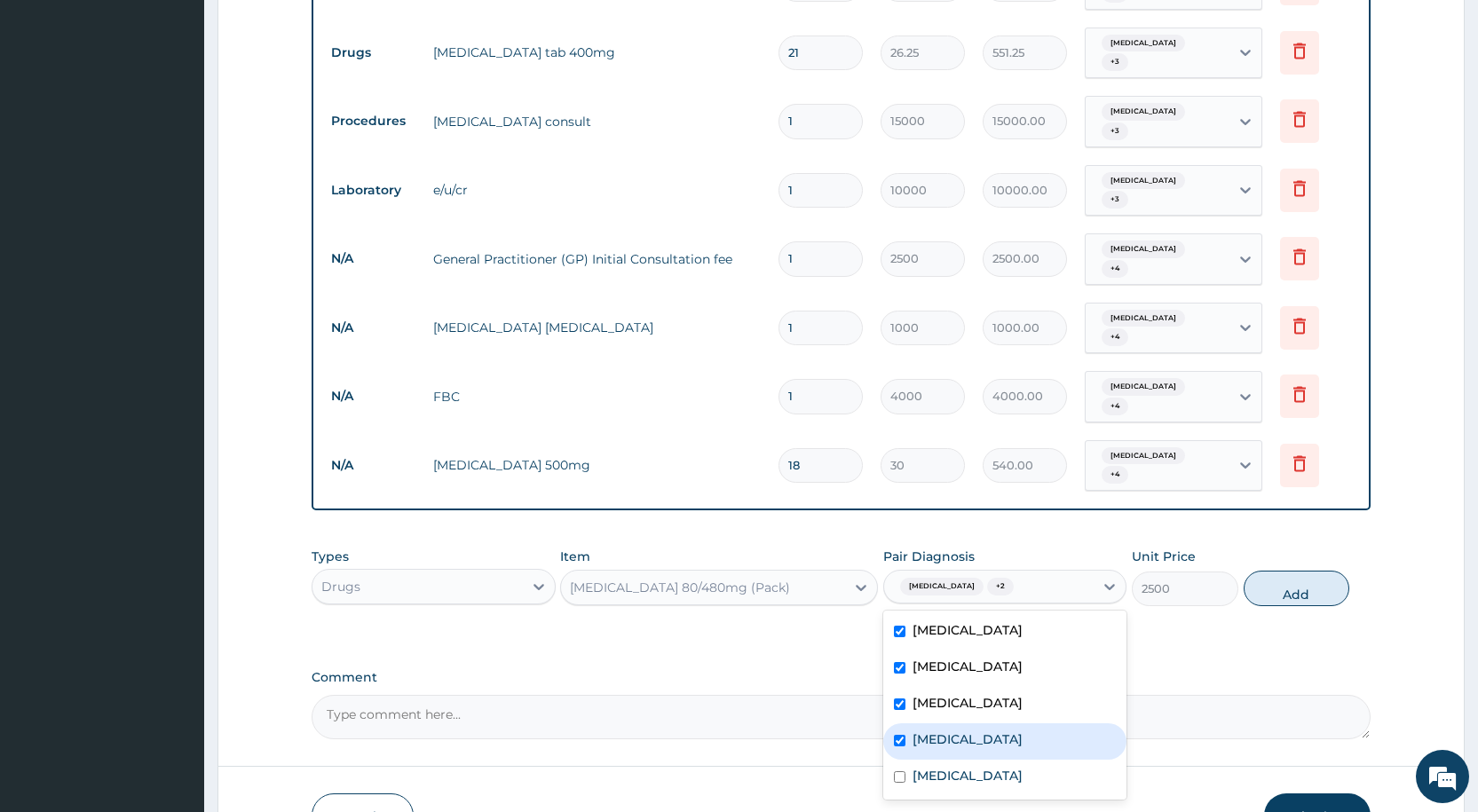
checkbox input "true"
click at [911, 760] on div "[MEDICAL_DATA]" at bounding box center [1005, 778] width 243 height 36
checkbox input "true"
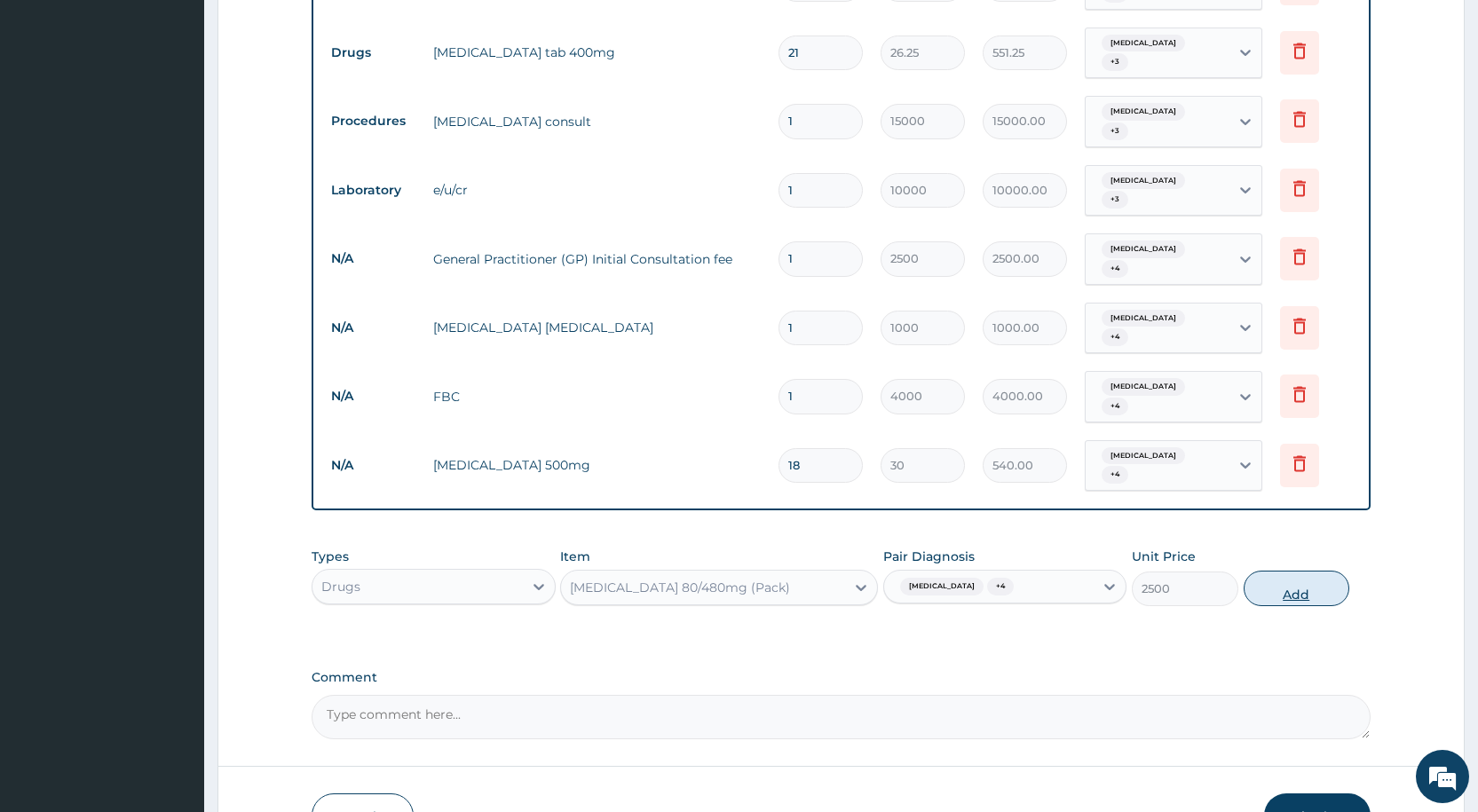
click at [1287, 570] on button "Add" at bounding box center [1296, 588] width 106 height 35
type input "0"
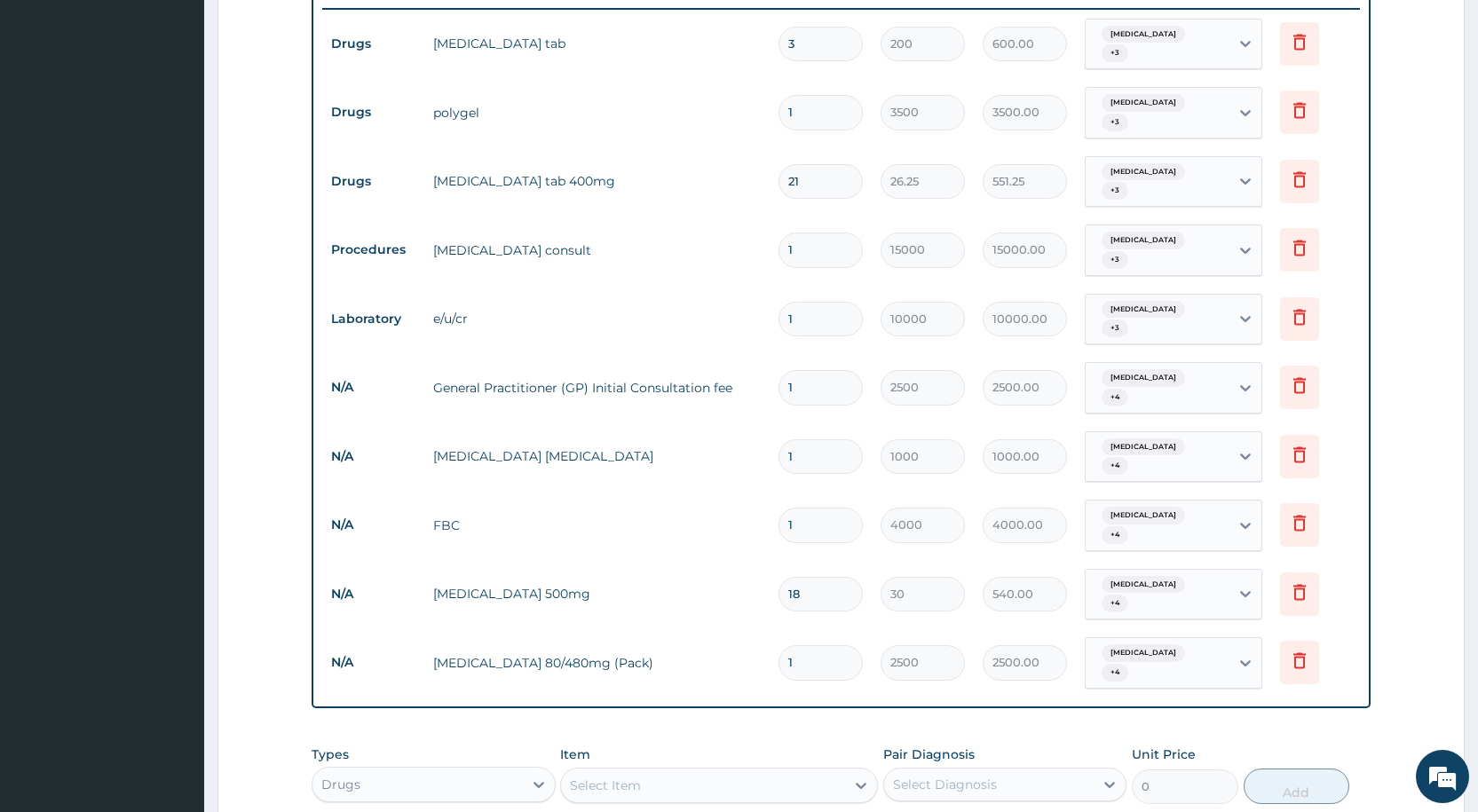
scroll to position [950, 0]
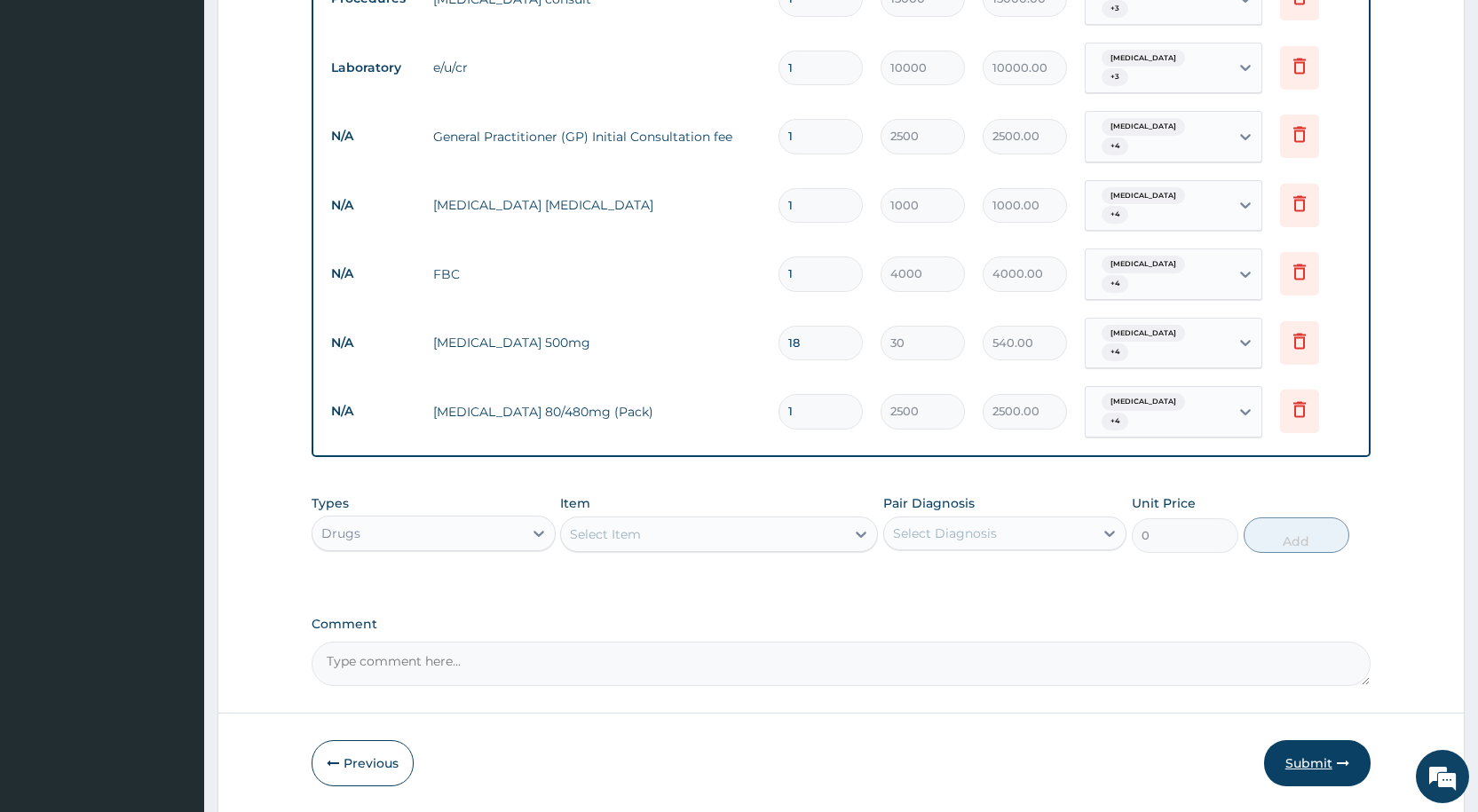
click at [1317, 740] on button "Submit" at bounding box center [1317, 762] width 106 height 46
